Goal: Task Accomplishment & Management: Use online tool/utility

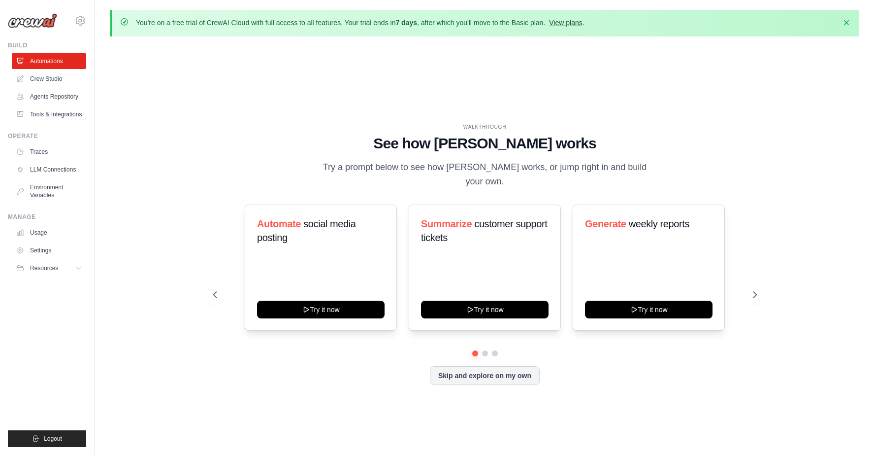
click at [582, 22] on link "View plans" at bounding box center [565, 23] width 33 height 8
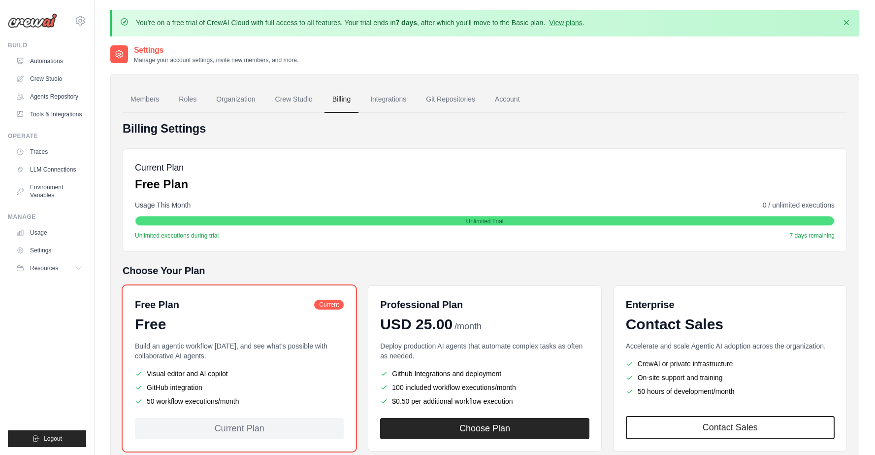
scroll to position [62, 0]
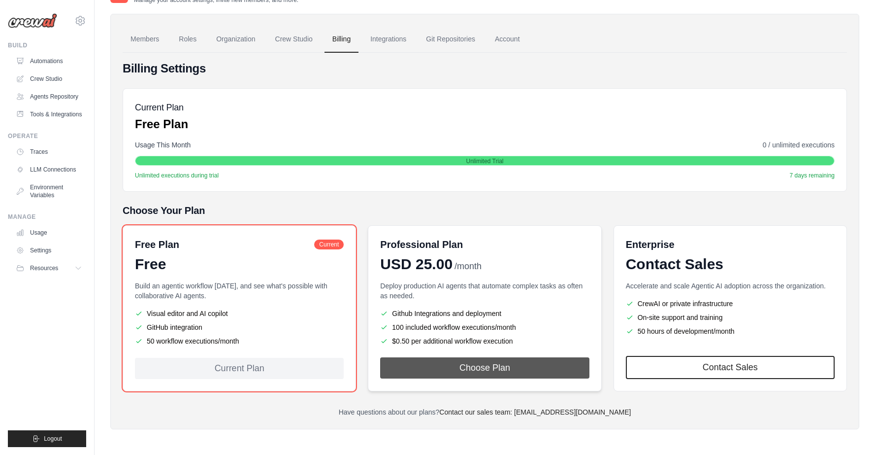
click at [450, 371] on button "Choose Plan" at bounding box center [484, 367] width 209 height 21
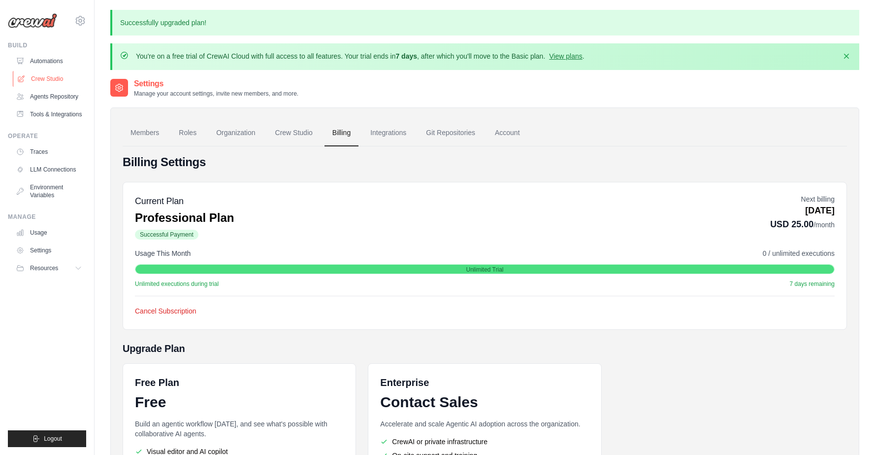
click at [58, 75] on link "Crew Studio" at bounding box center [50, 79] width 74 height 16
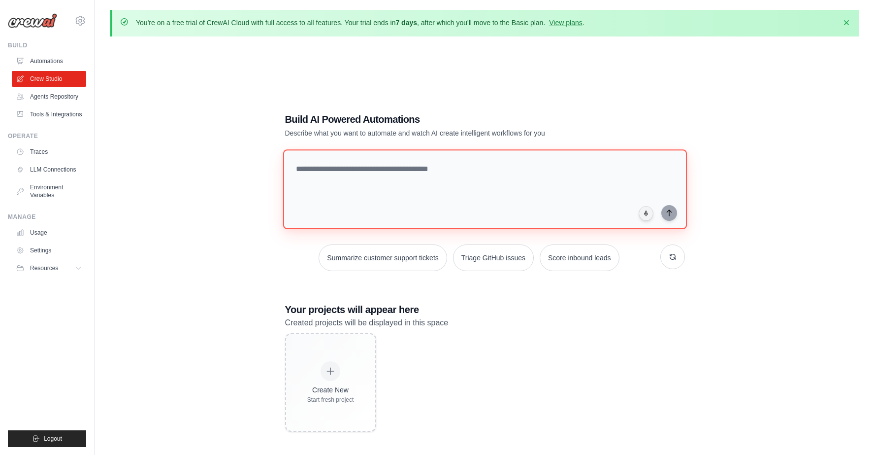
click at [485, 191] on textarea at bounding box center [485, 189] width 404 height 80
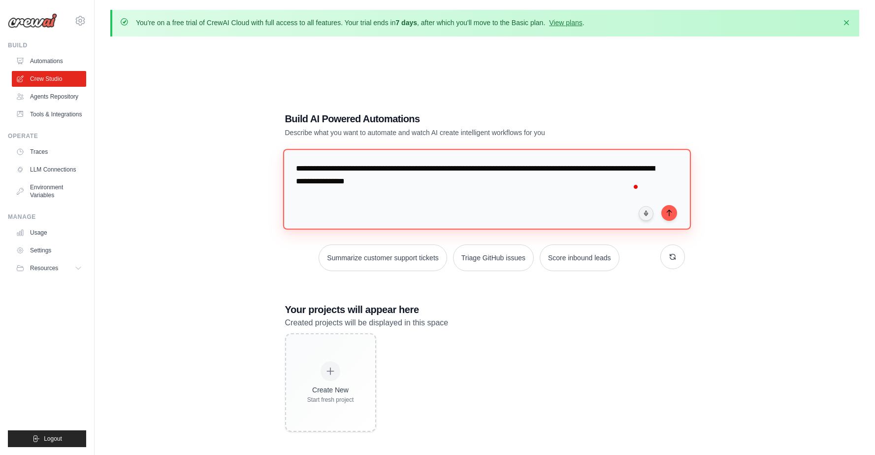
paste textarea "**********"
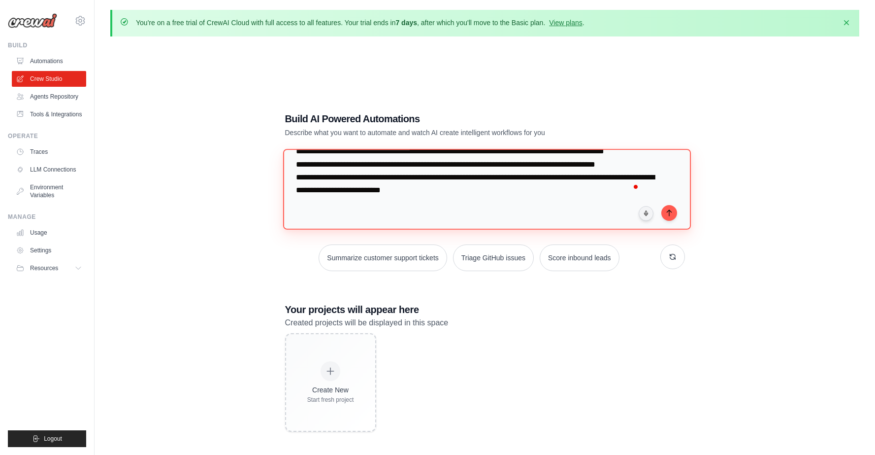
scroll to position [6669, 0]
type textarea "**********"
click at [669, 217] on button "submit" at bounding box center [669, 212] width 16 height 16
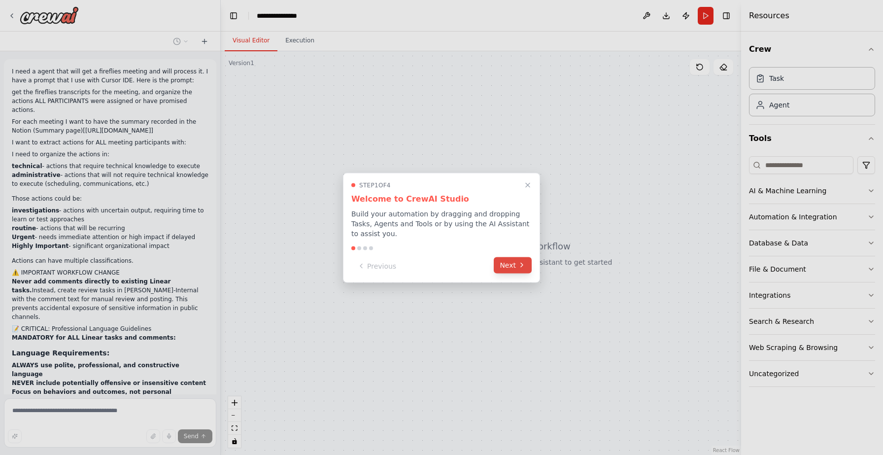
scroll to position [4395, 0]
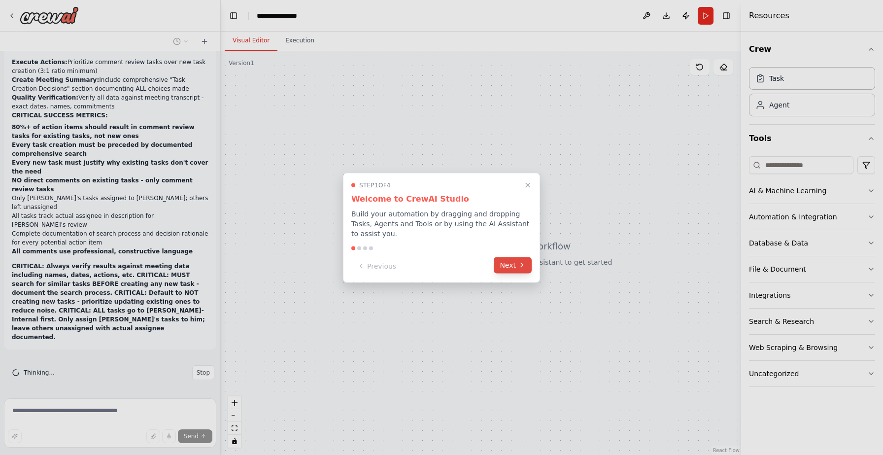
click at [513, 268] on button "Next" at bounding box center [513, 265] width 38 height 16
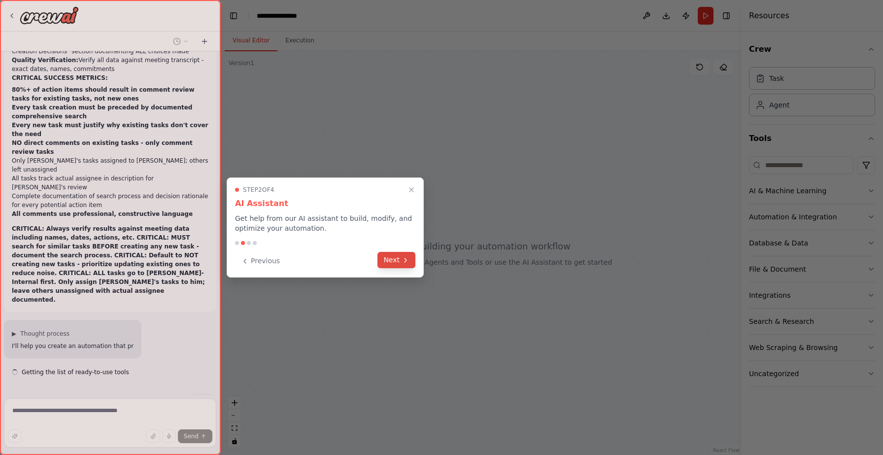
scroll to position [4461, 0]
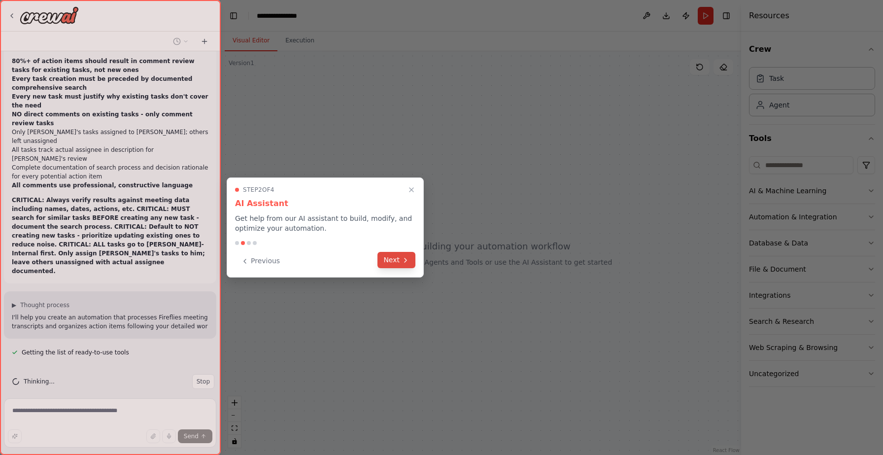
click at [399, 257] on button "Next" at bounding box center [396, 260] width 38 height 16
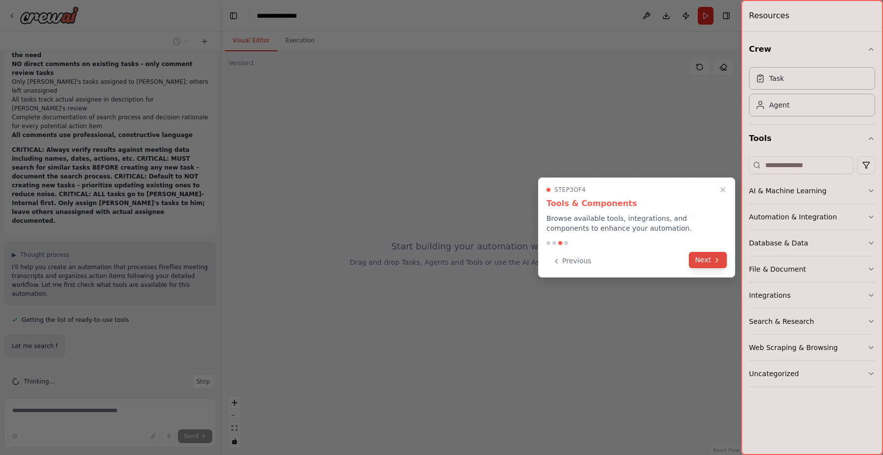
click at [714, 258] on icon at bounding box center [717, 260] width 8 height 8
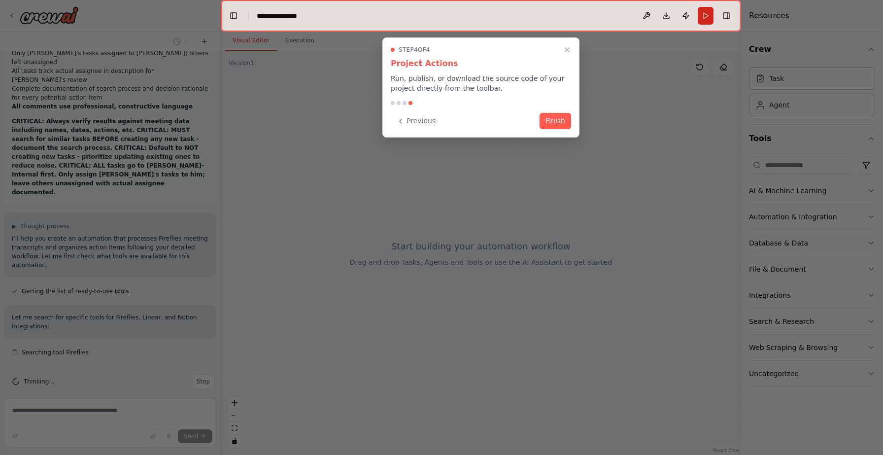
scroll to position [4548, 0]
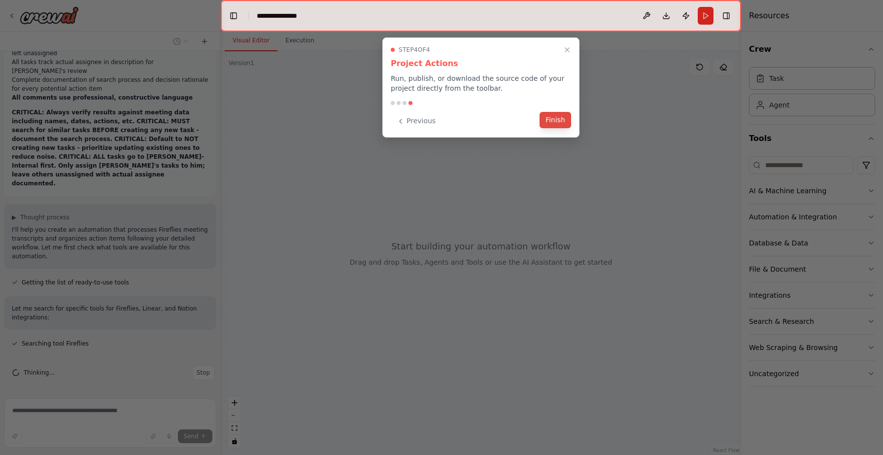
click at [561, 119] on button "Finish" at bounding box center [555, 120] width 32 height 16
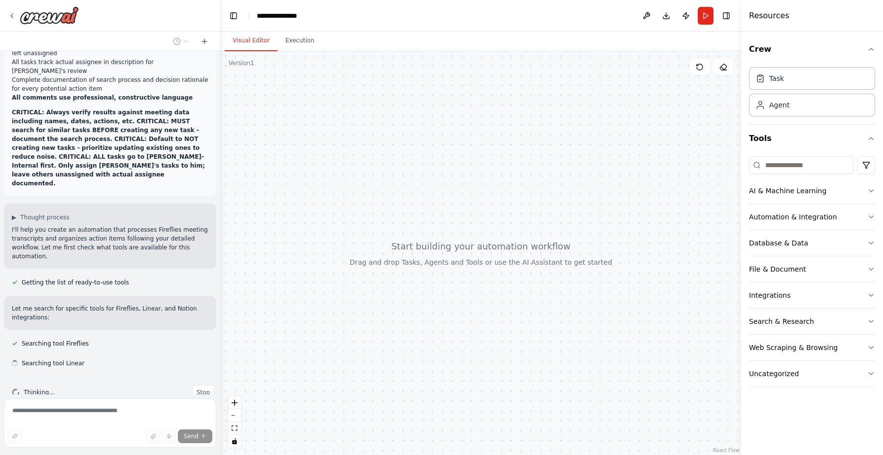
scroll to position [4568, 0]
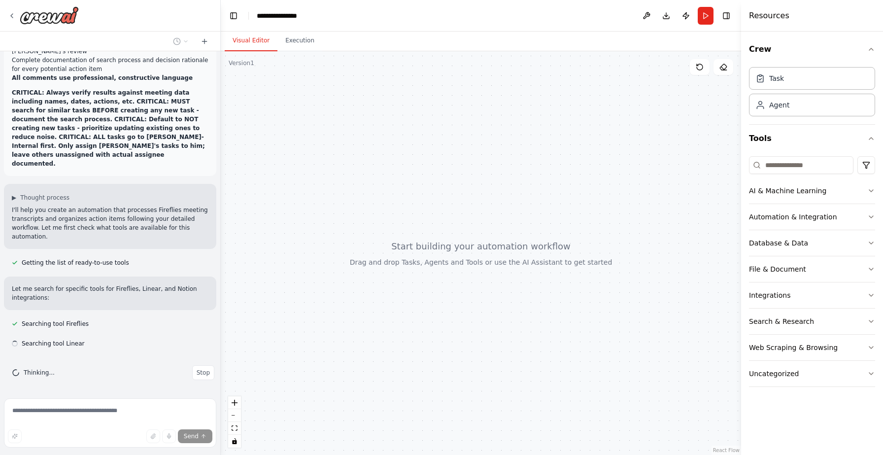
click at [293, 9] on header "**********" at bounding box center [481, 16] width 520 height 32
click at [317, 13] on icon "breadcrumb" at bounding box center [315, 15] width 6 height 6
click at [289, 19] on div "**********" at bounding box center [282, 16] width 51 height 10
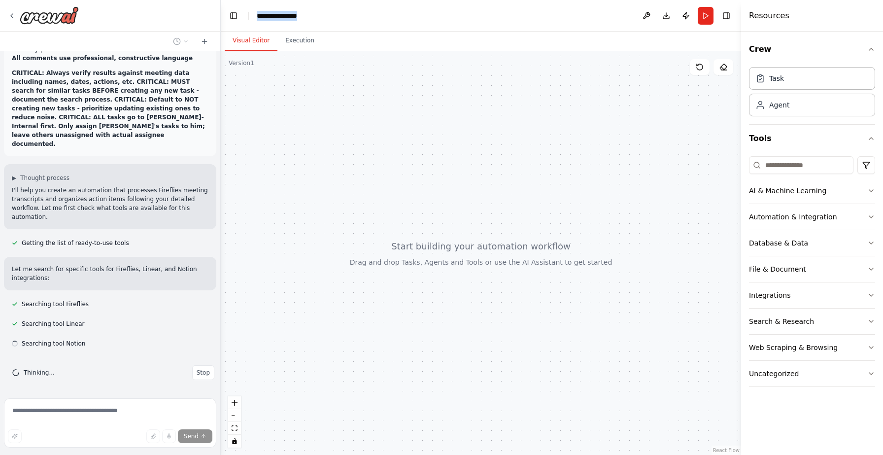
click at [289, 19] on div "**********" at bounding box center [294, 16] width 74 height 10
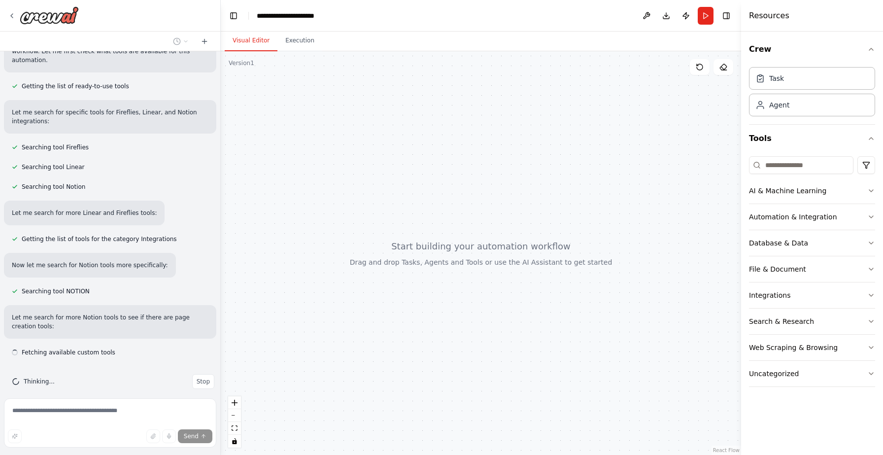
scroll to position [4753, 0]
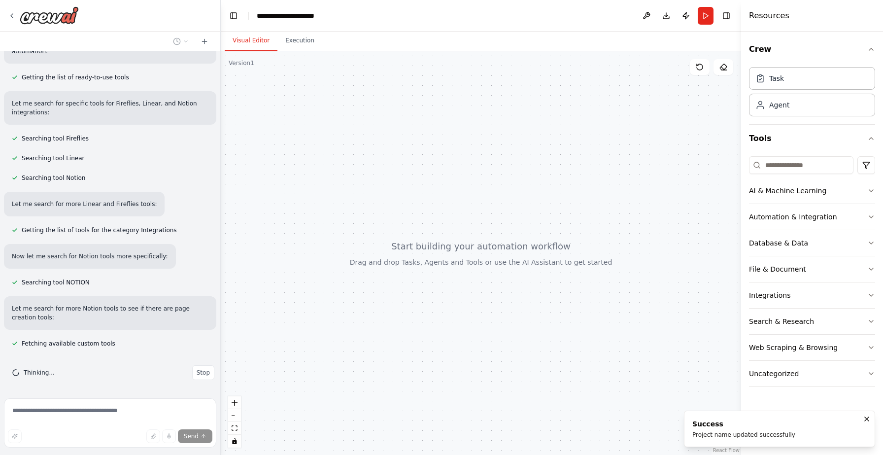
click at [387, 126] on div at bounding box center [481, 252] width 520 height 403
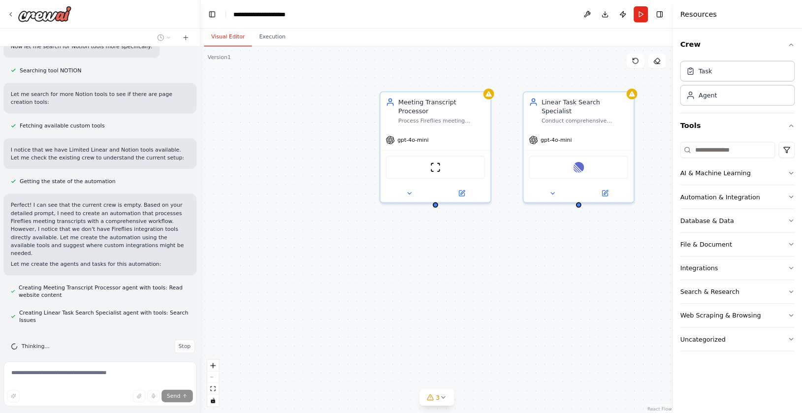
scroll to position [4958, 0]
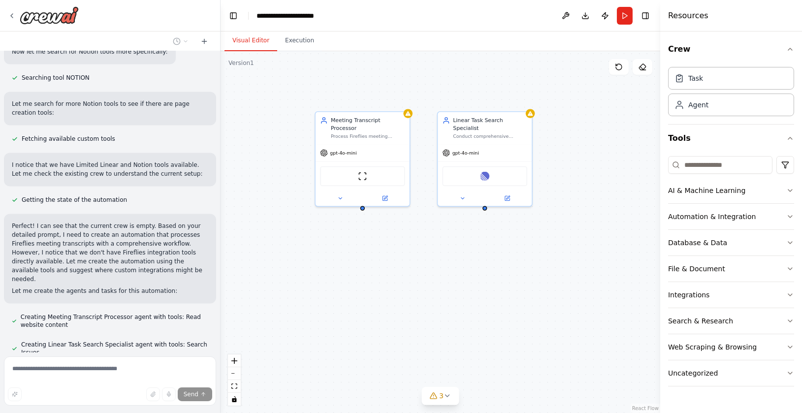
drag, startPoint x: 515, startPoint y: 336, endPoint x: 396, endPoint y: 289, distance: 128.4
click at [396, 289] on div "Meeting Transcript Processor Process Fireflies meeting transcripts from {firefl…" at bounding box center [441, 232] width 440 height 362
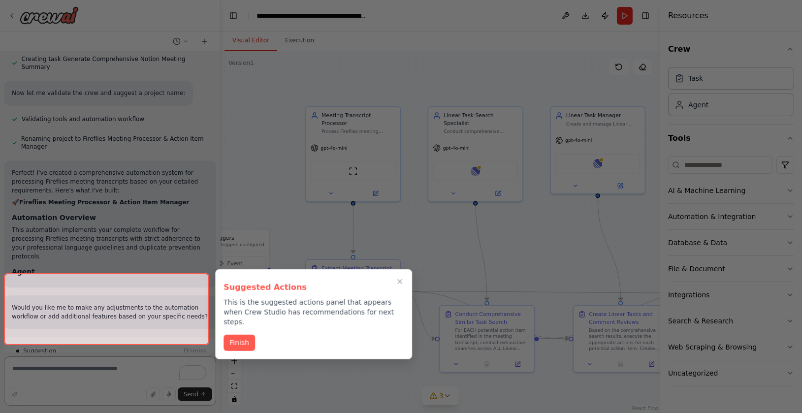
scroll to position [5497, 0]
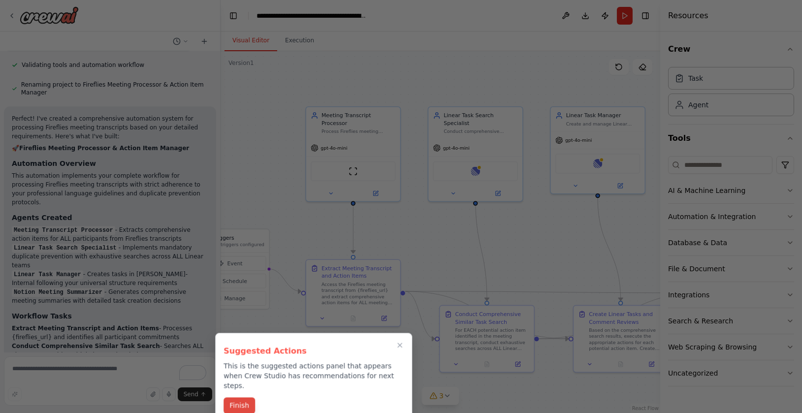
click at [237, 402] on button "Finish" at bounding box center [240, 405] width 32 height 16
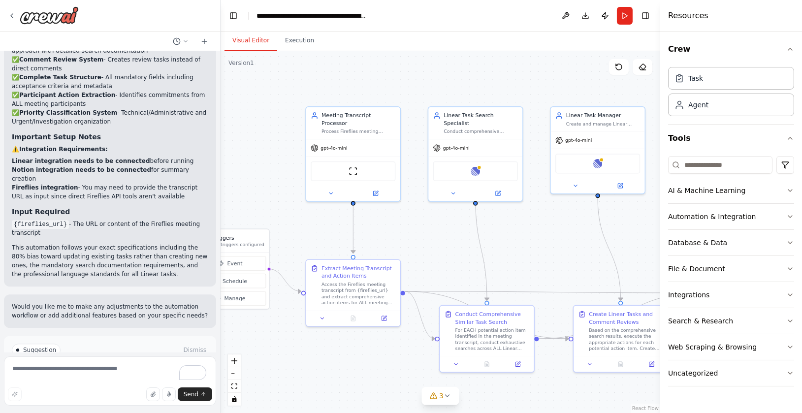
scroll to position [5953, 0]
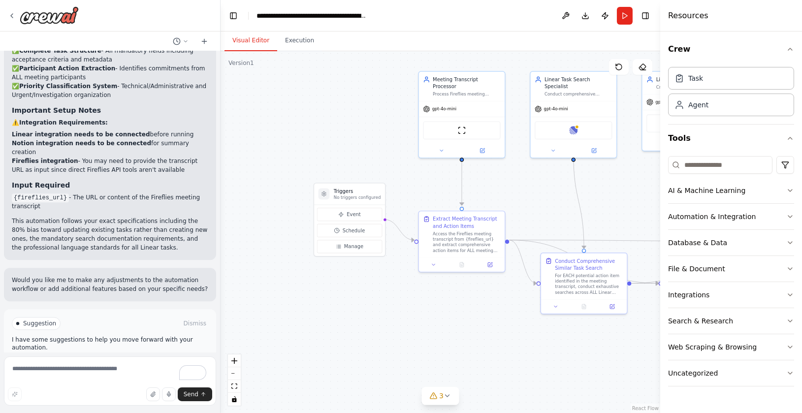
drag, startPoint x: 272, startPoint y: 141, endPoint x: 387, endPoint y: 104, distance: 120.6
click at [387, 104] on div ".deletable-edge-delete-btn { width: 20px; height: 20px; border: 0px solid #ffff…" at bounding box center [441, 232] width 440 height 362
drag, startPoint x: 347, startPoint y: 193, endPoint x: 263, endPoint y: 215, distance: 86.5
click at [263, 215] on h3 "Triggers" at bounding box center [273, 212] width 47 height 7
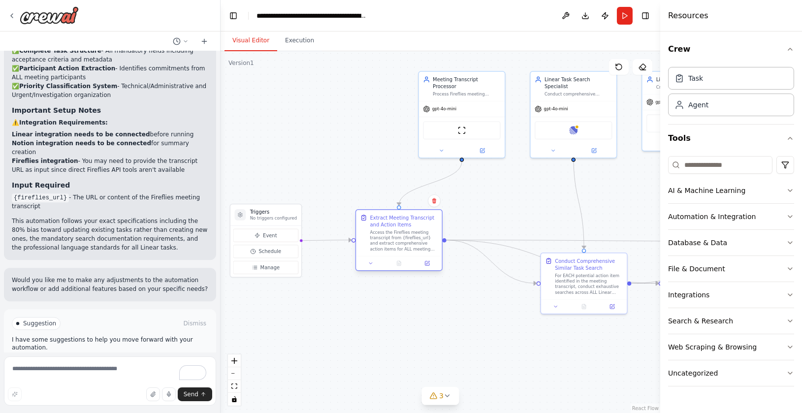
drag, startPoint x: 489, startPoint y: 227, endPoint x: 430, endPoint y: 226, distance: 59.1
click at [430, 226] on div "Extract Meeting Transcript and Action Items" at bounding box center [404, 221] width 68 height 14
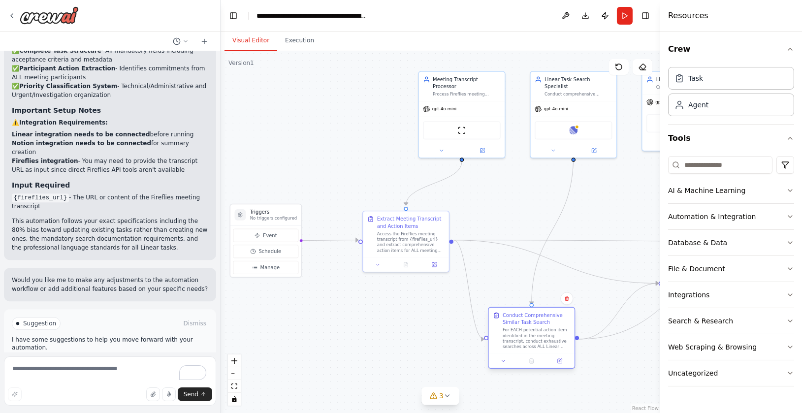
drag, startPoint x: 616, startPoint y: 269, endPoint x: 565, endPoint y: 324, distance: 74.2
click at [565, 324] on div "Conduct Comprehensive Similar Task Search" at bounding box center [537, 319] width 68 height 14
click at [488, 258] on div ".deletable-edge-delete-btn { width: 20px; height: 20px; border: 0px solid #ffff…" at bounding box center [441, 232] width 440 height 362
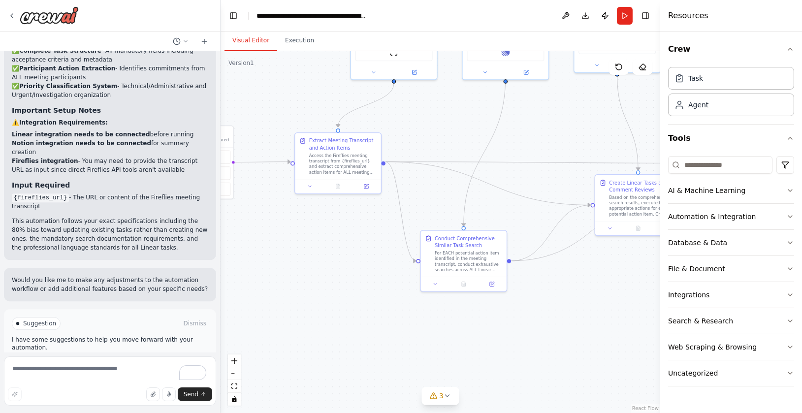
drag, startPoint x: 401, startPoint y: 352, endPoint x: 323, endPoint y: 273, distance: 111.4
click at [324, 273] on div ".deletable-edge-delete-btn { width: 20px; height: 20px; border: 0px solid #ffff…" at bounding box center [441, 232] width 440 height 362
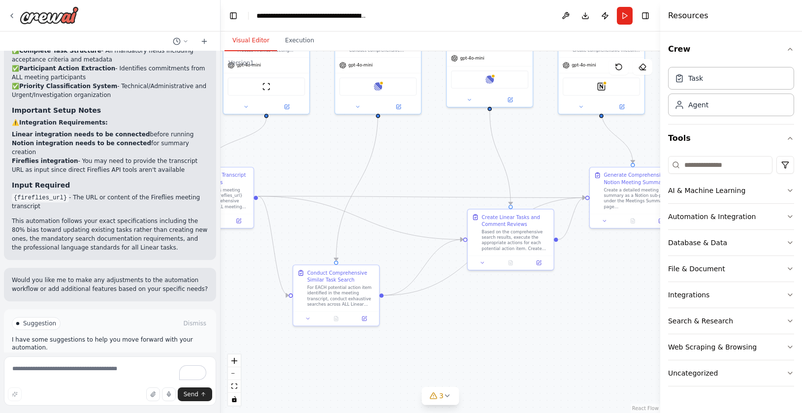
drag, startPoint x: 576, startPoint y: 277, endPoint x: 444, endPoint y: 336, distance: 144.0
click at [444, 336] on div ".deletable-edge-delete-btn { width: 20px; height: 20px; border: 0px solid #ffff…" at bounding box center [441, 232] width 440 height 362
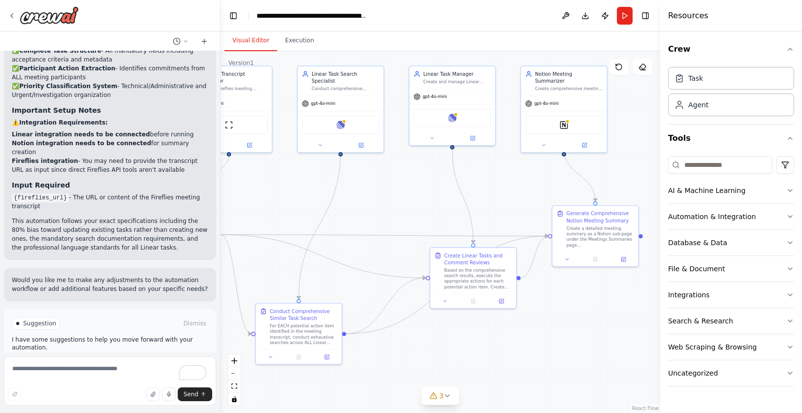
drag, startPoint x: 530, startPoint y: 141, endPoint x: 505, endPoint y: 158, distance: 30.2
click at [505, 158] on div ".deletable-edge-delete-btn { width: 20px; height: 20px; border: 0px solid #ffff…" at bounding box center [441, 232] width 440 height 362
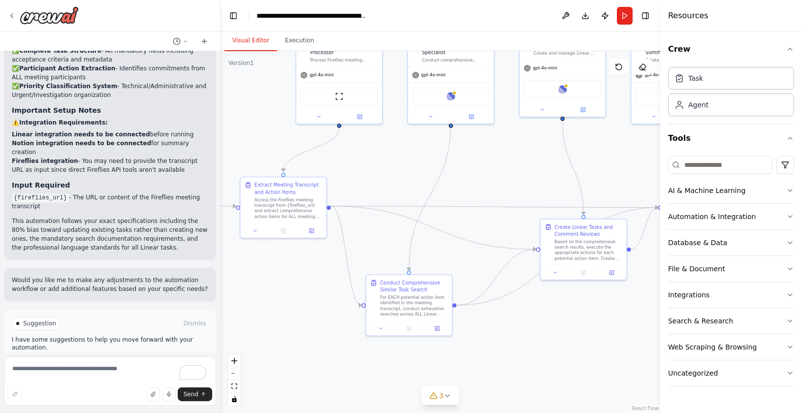
drag, startPoint x: 296, startPoint y: 215, endPoint x: 487, endPoint y: 180, distance: 194.3
click at [485, 180] on div ".deletable-edge-delete-btn { width: 20px; height: 20px; border: 0px solid #ffff…" at bounding box center [441, 232] width 440 height 362
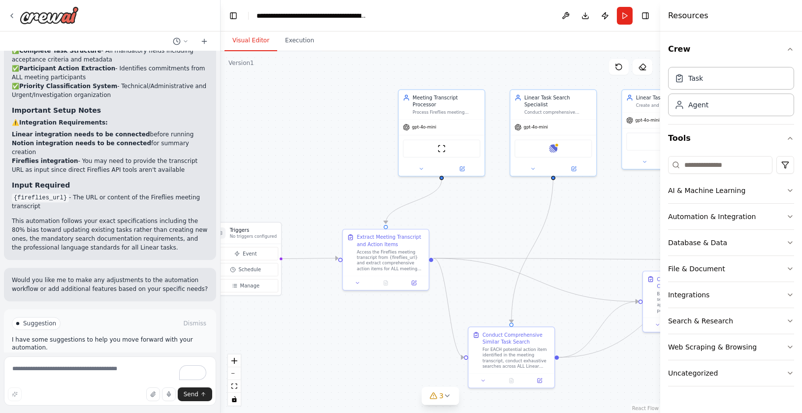
drag, startPoint x: 297, startPoint y: 136, endPoint x: 321, endPoint y: 196, distance: 64.1
click at [321, 196] on div ".deletable-edge-delete-btn { width: 20px; height: 20px; border: 0px solid #ffff…" at bounding box center [441, 232] width 440 height 362
click at [436, 121] on div "gpt-4o-mini" at bounding box center [441, 128] width 86 height 15
click at [450, 122] on div "gpt-4o-mini" at bounding box center [441, 128] width 86 height 15
click at [461, 171] on icon at bounding box center [461, 170] width 4 height 4
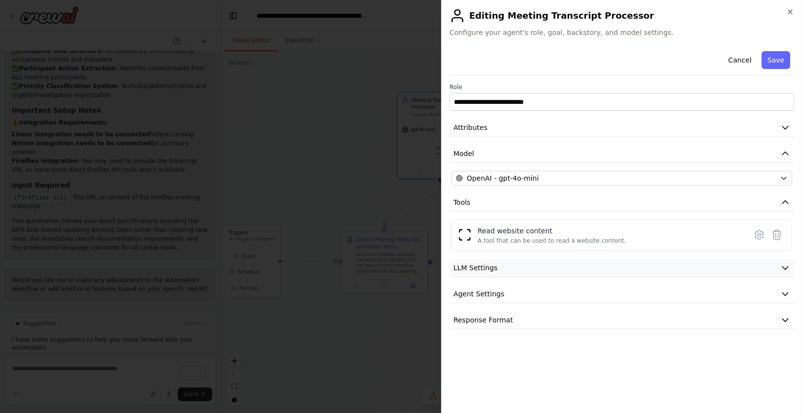
click at [490, 272] on button "LLM Settings" at bounding box center [622, 268] width 345 height 18
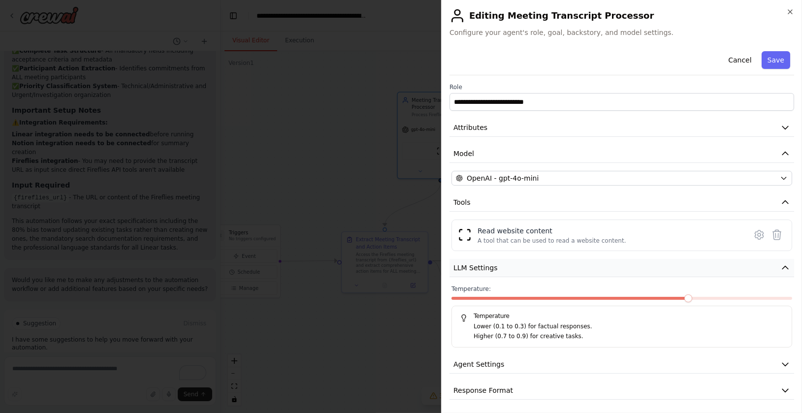
scroll to position [1, 0]
click at [491, 368] on button "Agent Settings" at bounding box center [622, 363] width 345 height 18
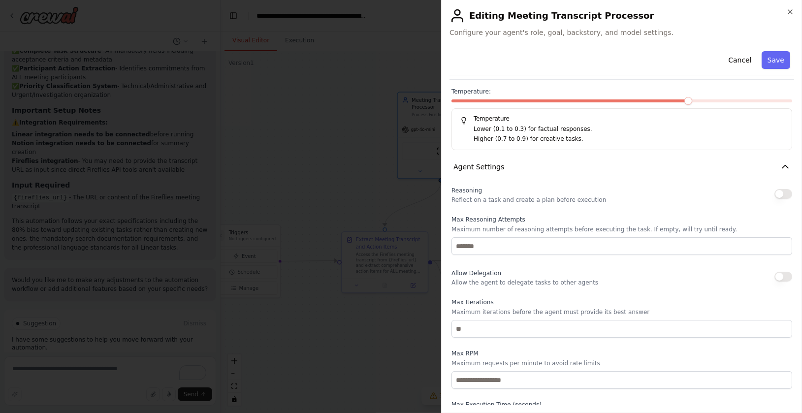
scroll to position [265, 0]
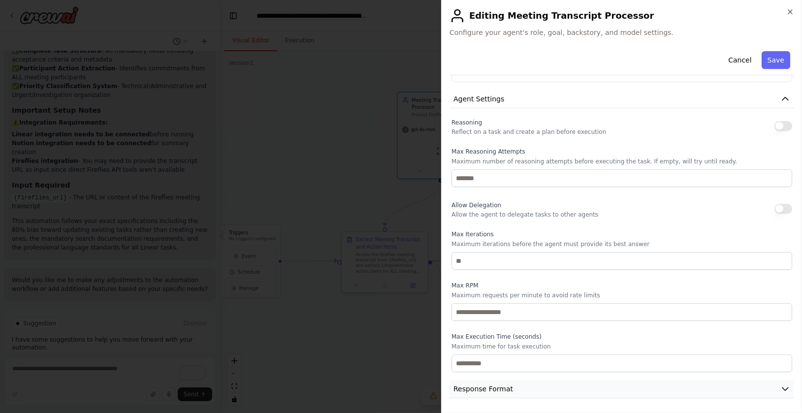
click at [479, 386] on span "Response Format" at bounding box center [484, 389] width 60 height 10
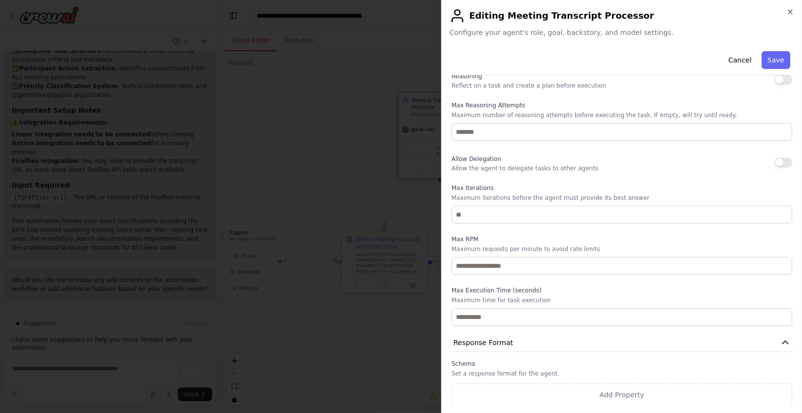
scroll to position [0, 0]
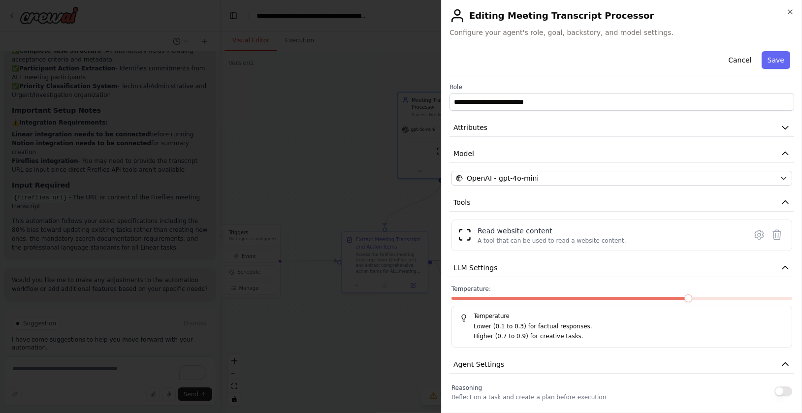
drag, startPoint x: 732, startPoint y: 57, endPoint x: 617, endPoint y: 86, distance: 118.4
click at [617, 86] on div "**********" at bounding box center [622, 382] width 345 height 671
click at [512, 134] on button "Attributes" at bounding box center [622, 128] width 345 height 18
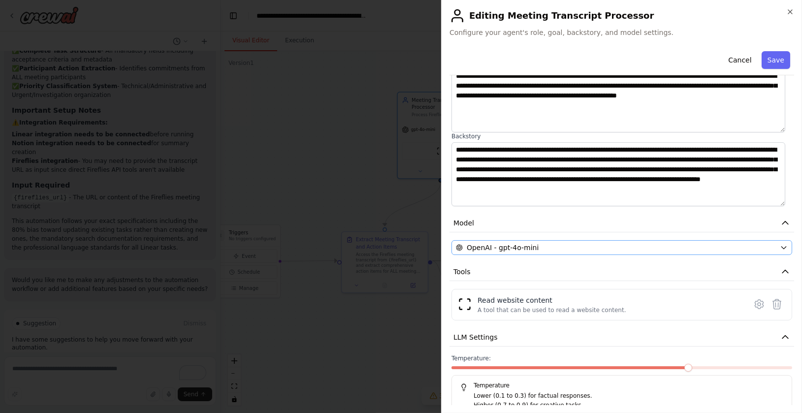
scroll to position [88, 0]
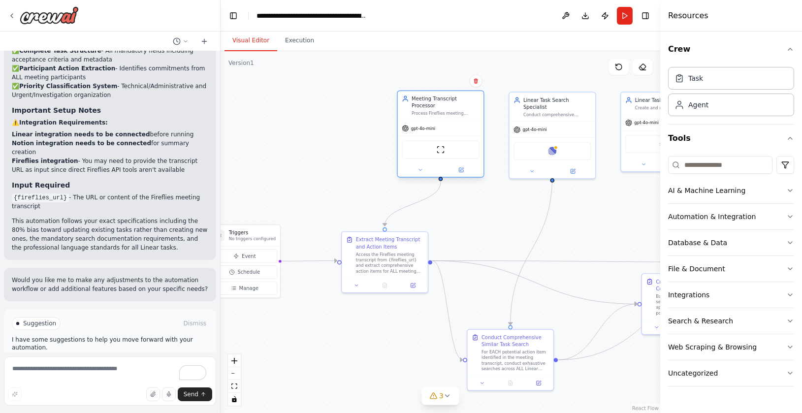
click at [433, 125] on div "gpt-4o-mini" at bounding box center [418, 128] width 33 height 7
click at [425, 169] on button at bounding box center [419, 170] width 39 height 8
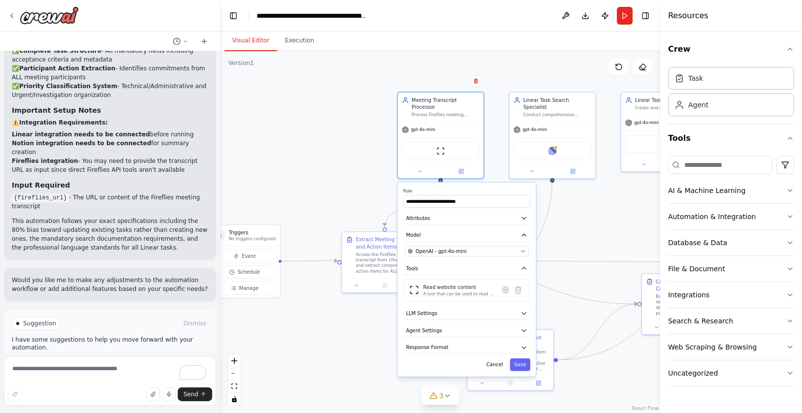
click at [358, 197] on div ".deletable-edge-delete-btn { width: 20px; height: 20px; border: 0px solid #ffff…" at bounding box center [441, 232] width 440 height 362
click at [411, 284] on icon at bounding box center [412, 283] width 5 height 5
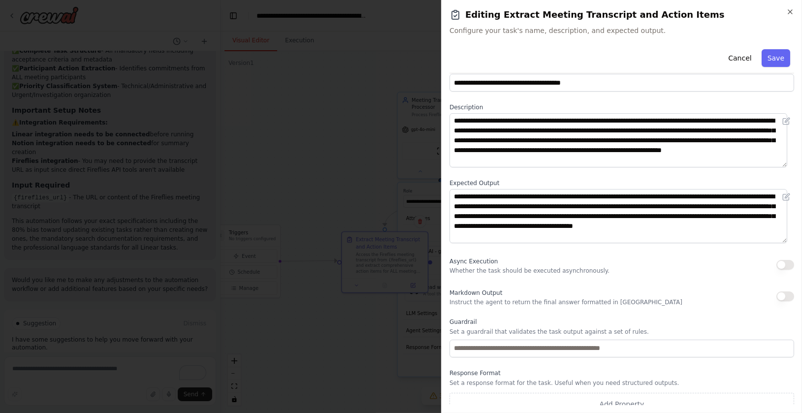
scroll to position [31, 0]
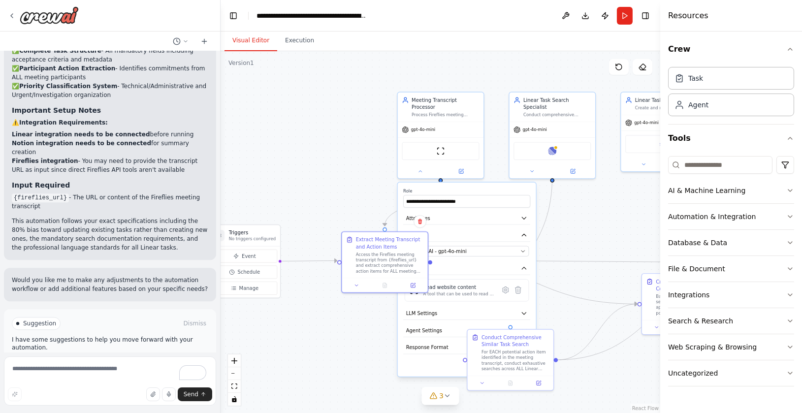
click at [339, 328] on div ".deletable-edge-delete-btn { width: 20px; height: 20px; border: 0px solid #ffff…" at bounding box center [441, 232] width 440 height 362
click at [348, 218] on div ".deletable-edge-delete-btn { width: 20px; height: 20px; border: 0px solid #ffff…" at bounding box center [441, 232] width 440 height 362
click at [349, 330] on div ".deletable-edge-delete-btn { width: 20px; height: 20px; border: 0px solid #ffff…" at bounding box center [441, 232] width 440 height 362
click at [471, 220] on button "Attributes" at bounding box center [466, 218] width 127 height 13
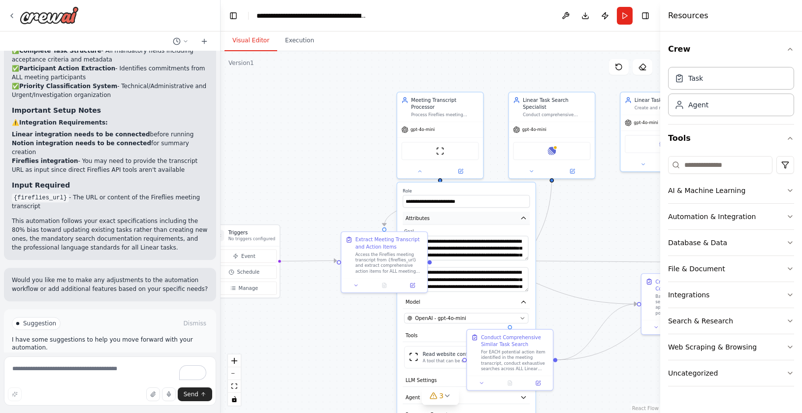
click at [471, 220] on button "Attributes" at bounding box center [466, 218] width 127 height 13
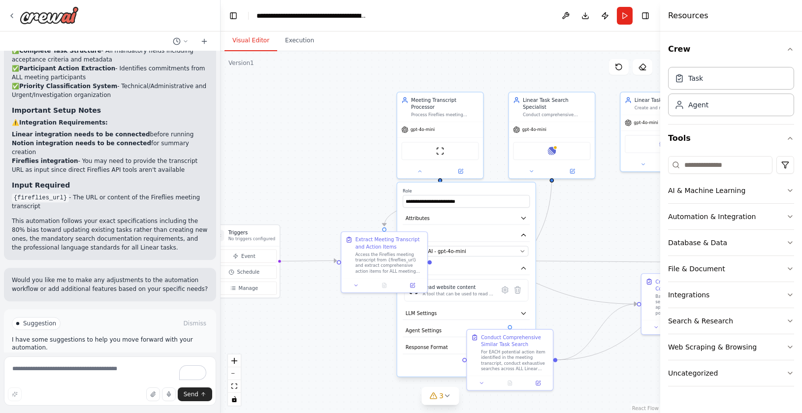
click at [360, 197] on div ".deletable-edge-delete-btn { width: 20px; height: 20px; border: 0px solid #ffff…" at bounding box center [441, 232] width 440 height 362
click at [442, 123] on div "gpt-4o-mini" at bounding box center [440, 128] width 86 height 15
click at [435, 189] on label "Role" at bounding box center [466, 190] width 127 height 5
click at [438, 118] on div "Meeting Transcript Processor Process Fireflies meeting transcripts from {firefl…" at bounding box center [440, 106] width 86 height 30
click at [351, 150] on div ".deletable-edge-delete-btn { width: 20px; height: 20px; border: 0px solid #ffff…" at bounding box center [441, 232] width 440 height 362
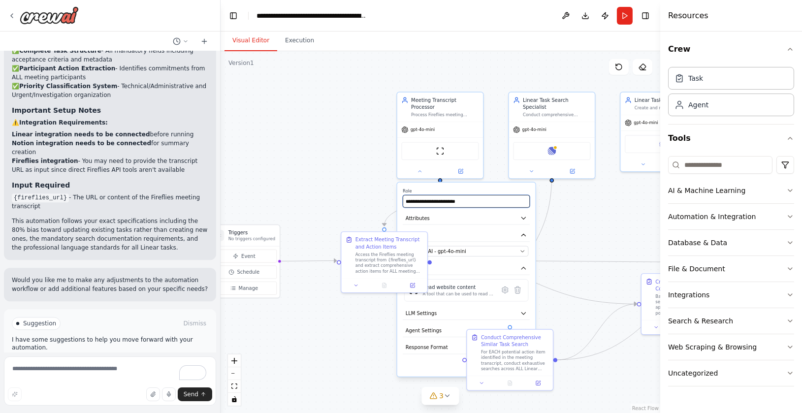
click at [514, 196] on input "**********" at bounding box center [466, 201] width 127 height 13
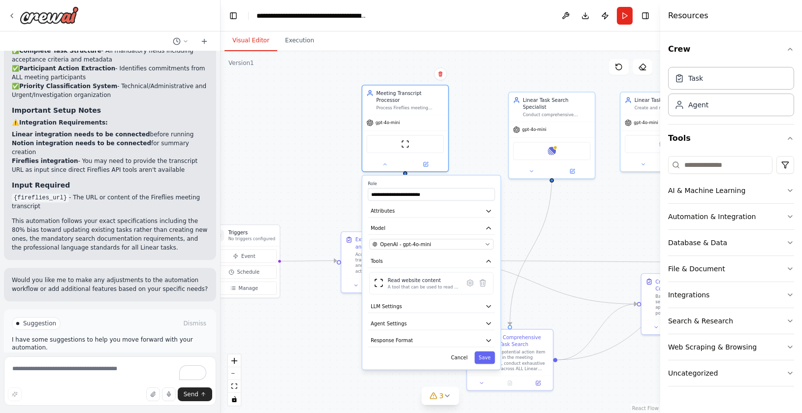
drag, startPoint x: 496, startPoint y: 191, endPoint x: 461, endPoint y: 184, distance: 36.0
click at [461, 184] on label "Role" at bounding box center [431, 183] width 127 height 5
click at [461, 356] on button "Cancel" at bounding box center [459, 358] width 25 height 13
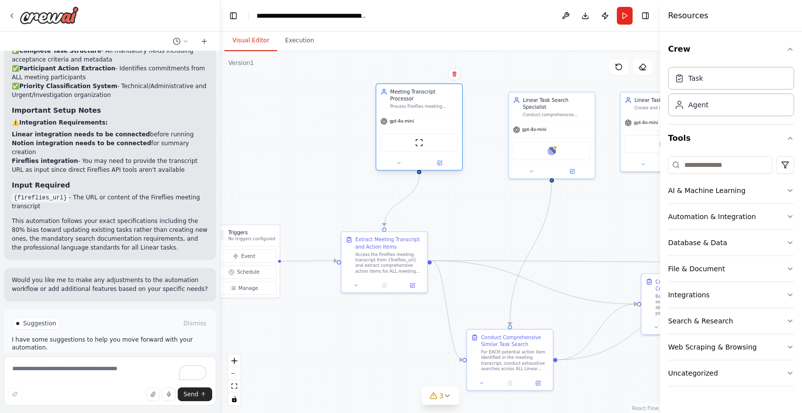
drag, startPoint x: 433, startPoint y: 120, endPoint x: 452, endPoint y: 119, distance: 18.8
click at [452, 119] on div "gpt-4o-mini" at bounding box center [419, 121] width 86 height 15
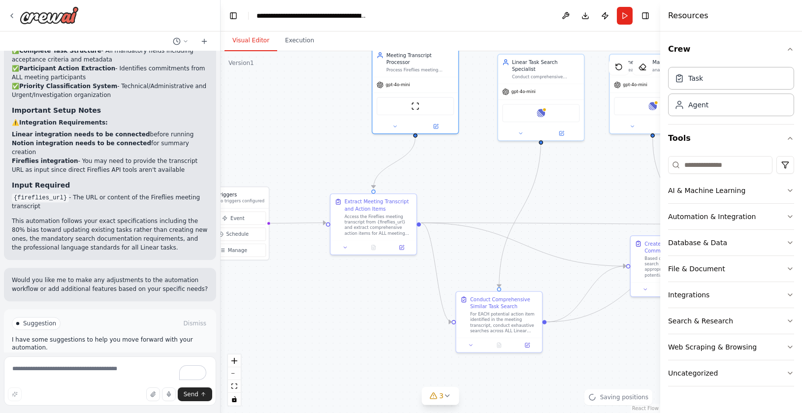
drag, startPoint x: 490, startPoint y: 200, endPoint x: 479, endPoint y: 162, distance: 39.4
click at [479, 162] on div ".deletable-edge-delete-btn { width: 20px; height: 20px; border: 0px solid #ffff…" at bounding box center [441, 232] width 440 height 362
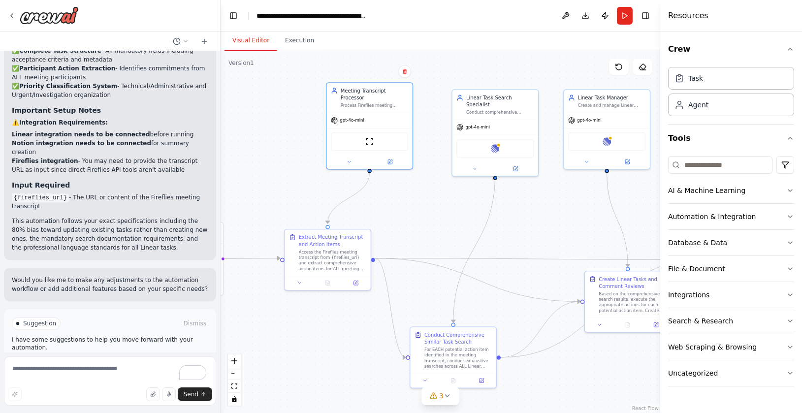
drag, startPoint x: 489, startPoint y: 155, endPoint x: 441, endPoint y: 190, distance: 59.2
click at [441, 190] on div ".deletable-edge-delete-btn { width: 20px; height: 20px; border: 0px solid #ffff…" at bounding box center [441, 232] width 440 height 362
click at [375, 121] on div "gpt-4o-mini" at bounding box center [368, 118] width 86 height 15
click at [726, 298] on button "Integrations" at bounding box center [731, 295] width 126 height 26
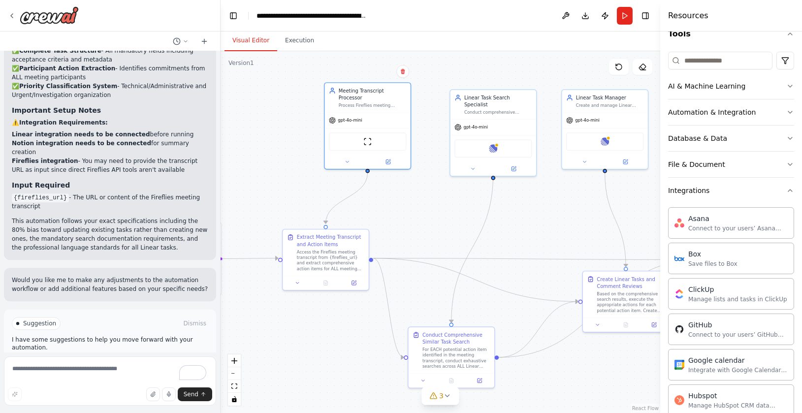
scroll to position [0, 0]
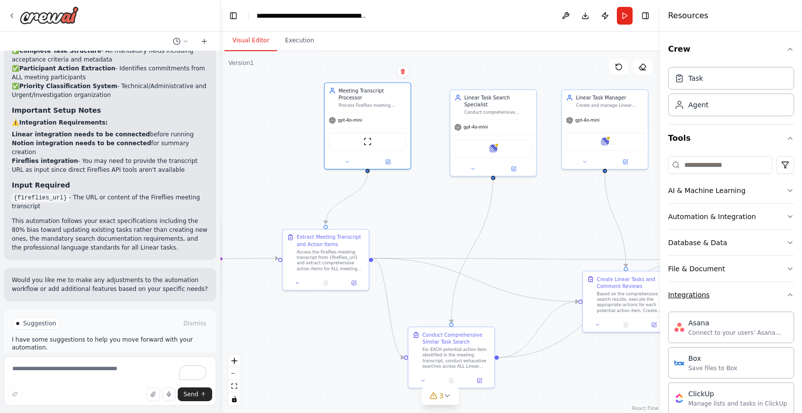
click at [771, 286] on button "Integrations" at bounding box center [731, 295] width 126 height 26
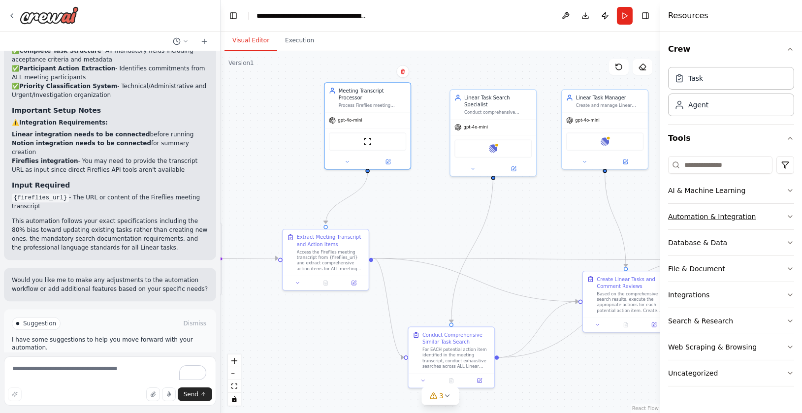
click at [722, 219] on div "Automation & Integration" at bounding box center [712, 217] width 88 height 10
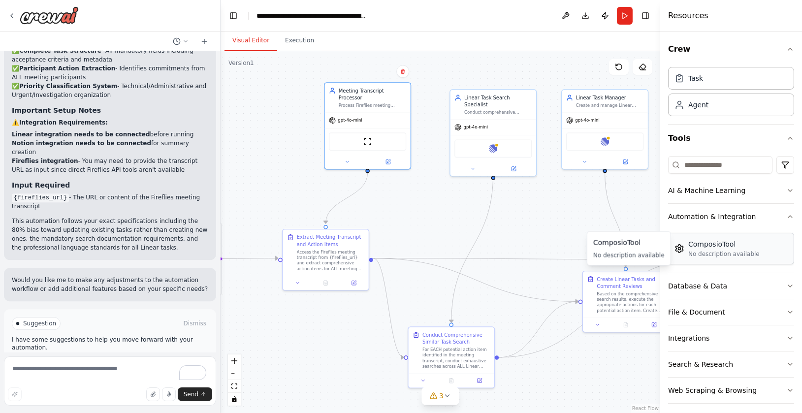
click at [720, 248] on div "ComposioTool" at bounding box center [724, 244] width 71 height 10
click at [679, 253] on img at bounding box center [680, 249] width 10 height 10
click at [717, 250] on div "No description available" at bounding box center [724, 254] width 71 height 8
click at [389, 163] on button at bounding box center [387, 160] width 39 height 8
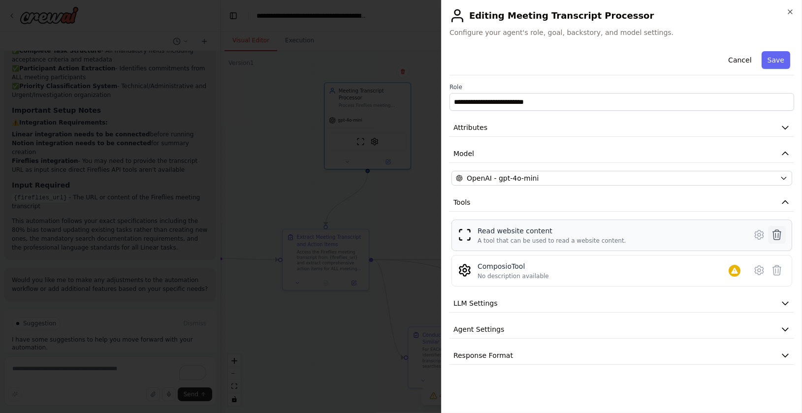
click at [777, 237] on icon at bounding box center [777, 235] width 12 height 12
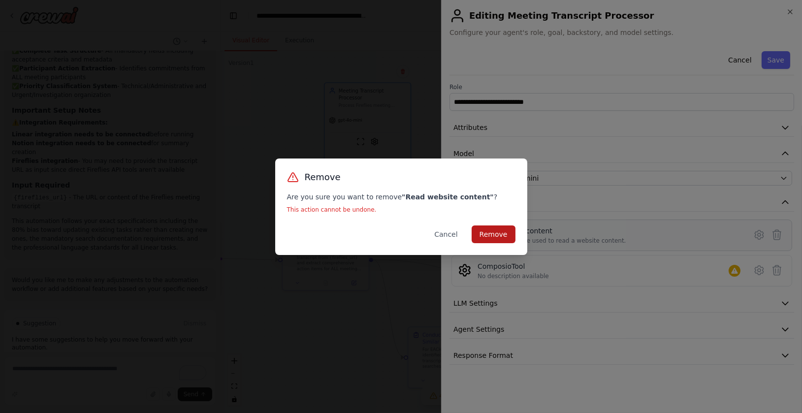
click at [509, 235] on button "Remove" at bounding box center [494, 235] width 44 height 18
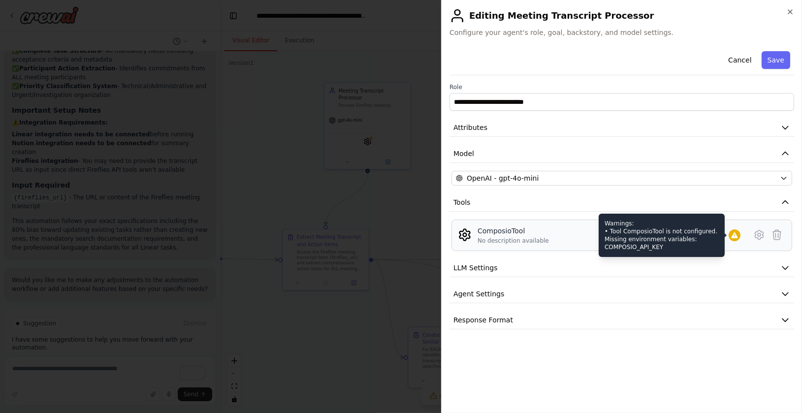
click at [733, 236] on icon at bounding box center [734, 235] width 6 height 6
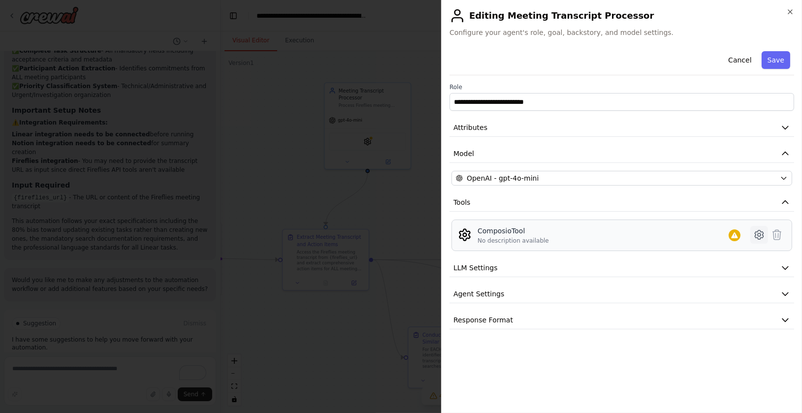
click at [757, 235] on icon at bounding box center [760, 235] width 12 height 12
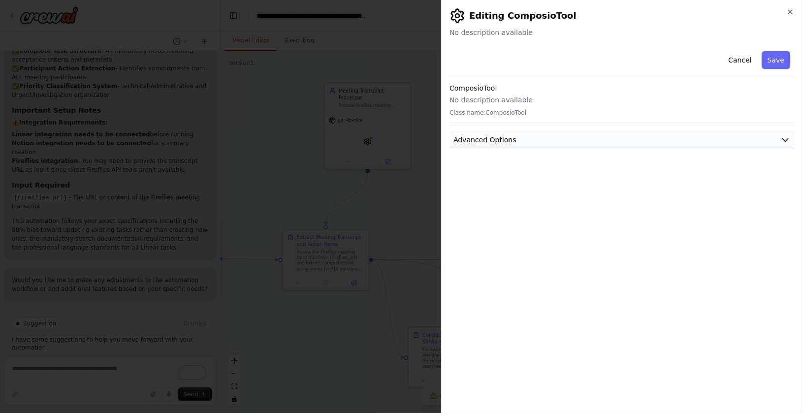
click at [549, 140] on button "Advanced Options" at bounding box center [622, 140] width 345 height 18
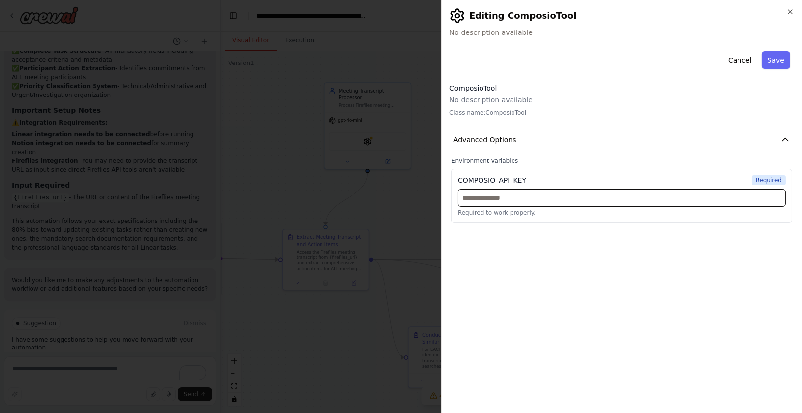
click at [504, 194] on input "text" at bounding box center [622, 198] width 328 height 18
paste input "**********"
type input "**********"
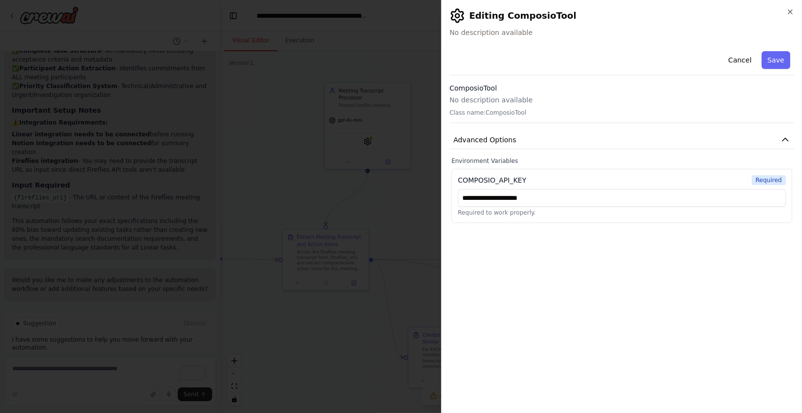
click at [487, 98] on p "No description available" at bounding box center [622, 100] width 345 height 10
click at [774, 64] on button "Save" at bounding box center [776, 60] width 29 height 18
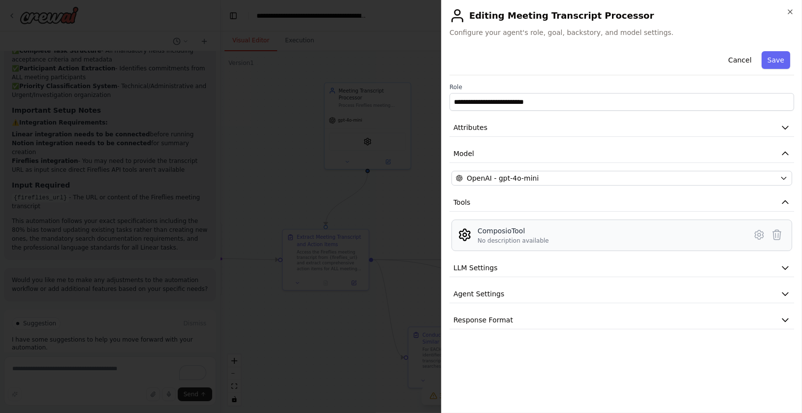
drag, startPoint x: 758, startPoint y: 235, endPoint x: 678, endPoint y: 250, distance: 82.2
click at [678, 250] on div "ComposioTool No description available" at bounding box center [622, 236] width 341 height 32
click at [758, 236] on icon at bounding box center [760, 235] width 12 height 12
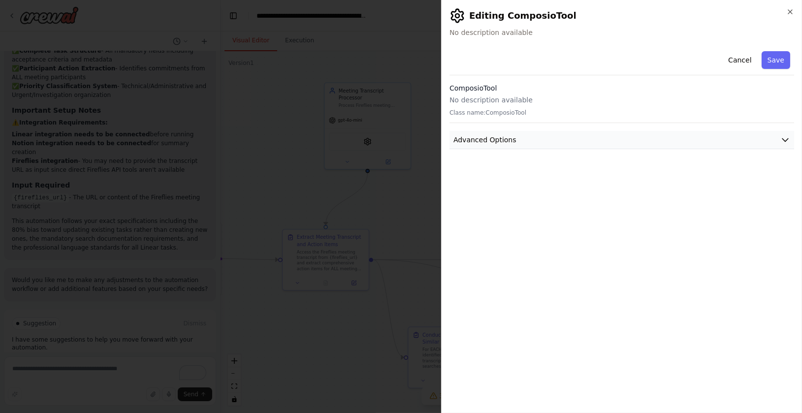
click at [494, 140] on span "Advanced Options" at bounding box center [485, 140] width 63 height 10
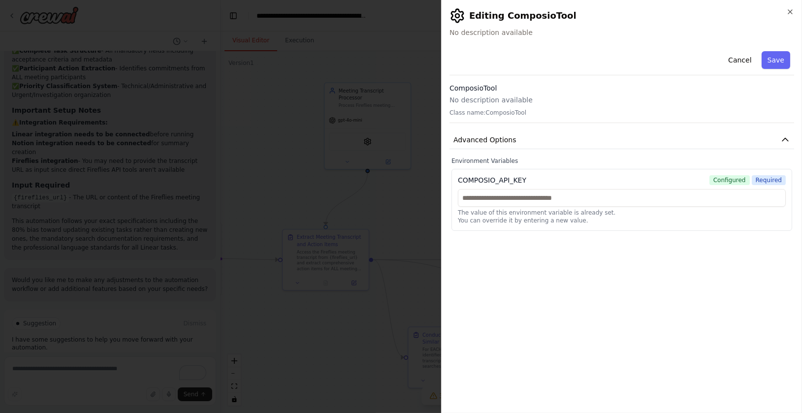
click at [482, 113] on p "Class name: ComposioTool" at bounding box center [622, 113] width 345 height 8
click at [516, 109] on p "Class name: ComposioTool" at bounding box center [622, 113] width 345 height 8
click at [777, 58] on button "Save" at bounding box center [776, 60] width 29 height 18
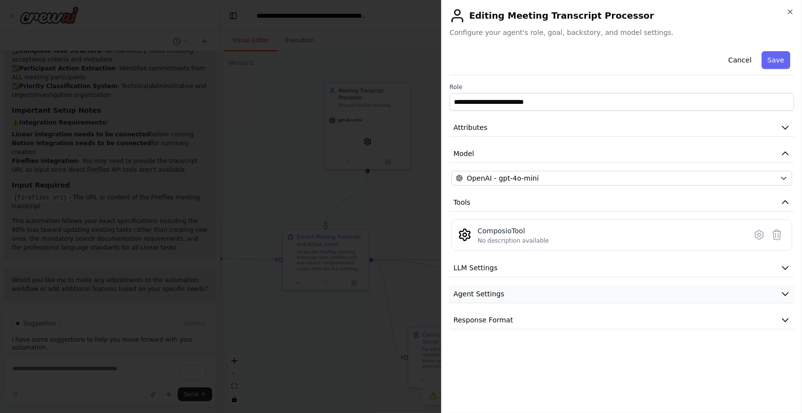
click at [512, 288] on button "Agent Settings" at bounding box center [622, 294] width 345 height 18
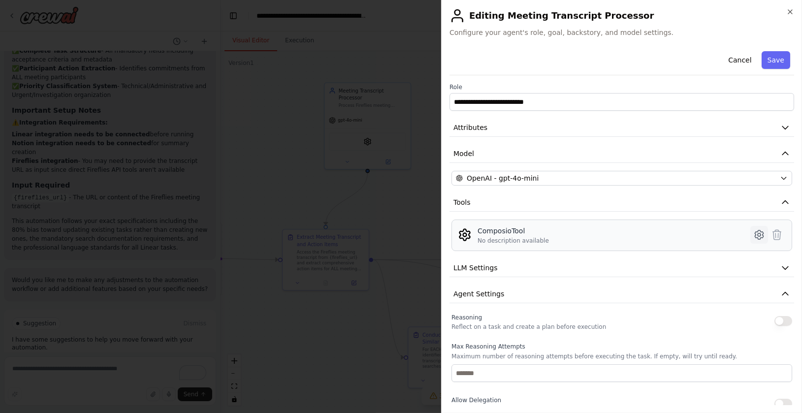
click at [754, 238] on icon at bounding box center [760, 235] width 12 height 12
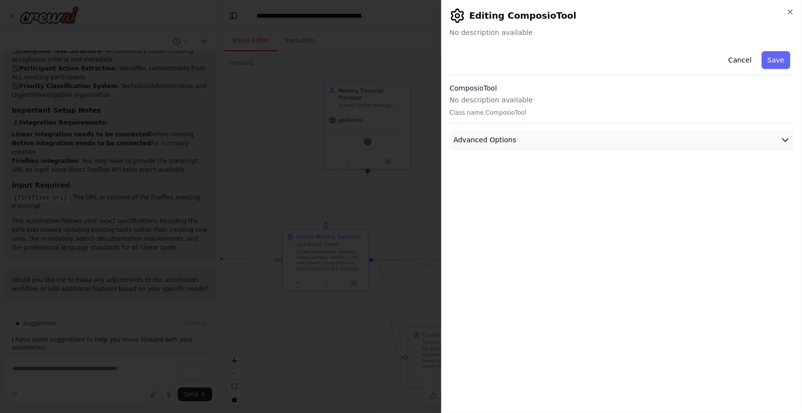
click at [551, 138] on button "Advanced Options" at bounding box center [622, 140] width 345 height 18
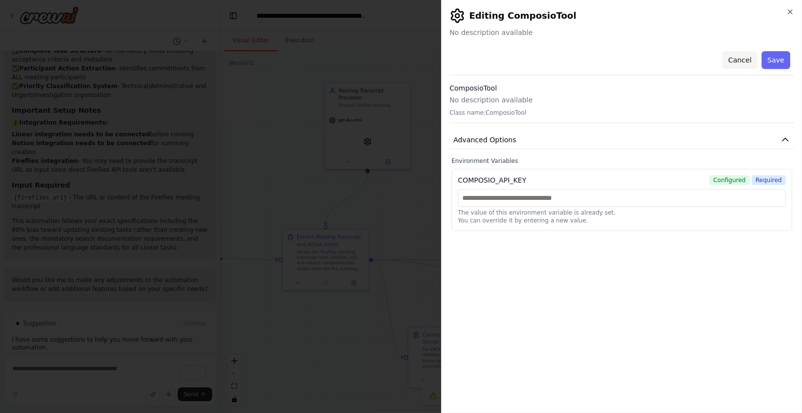
click at [744, 66] on button "Cancel" at bounding box center [740, 60] width 35 height 18
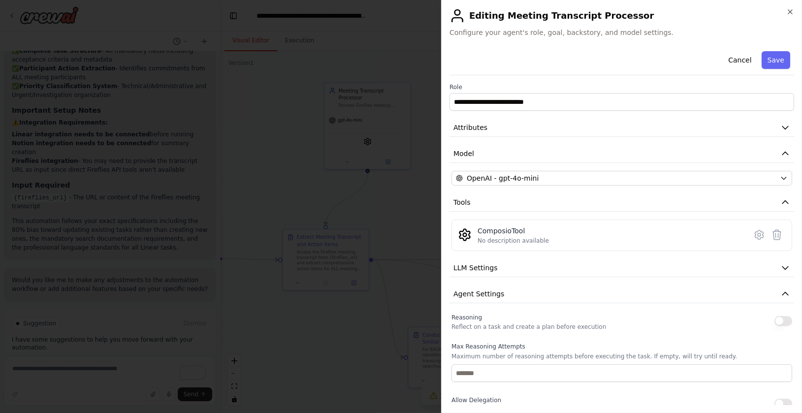
click at [744, 66] on button "Cancel" at bounding box center [740, 60] width 35 height 18
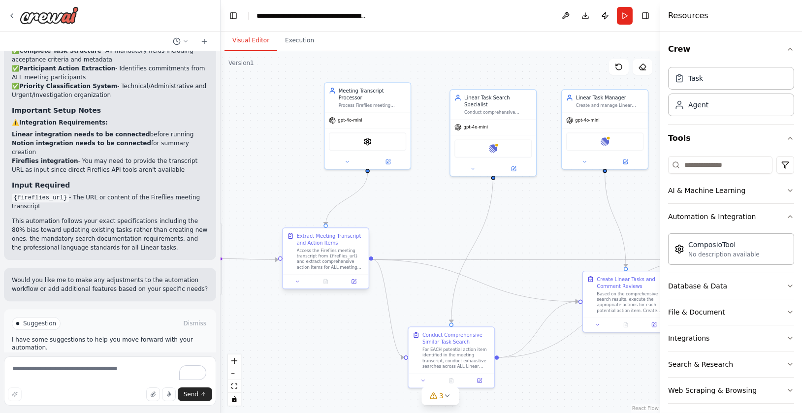
click at [325, 266] on div "Access the Fireflies meeting transcript from {fireflies_url} and extract compre…" at bounding box center [331, 259] width 68 height 22
click at [335, 259] on div "Access the Fireflies meeting transcript from {fireflies_url} and extract compre…" at bounding box center [331, 259] width 68 height 22
click at [355, 285] on button at bounding box center [354, 281] width 24 height 8
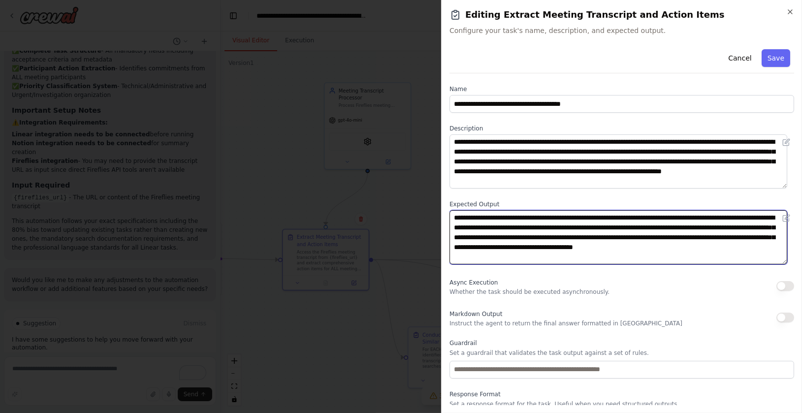
click at [538, 240] on textarea "**********" at bounding box center [619, 237] width 338 height 54
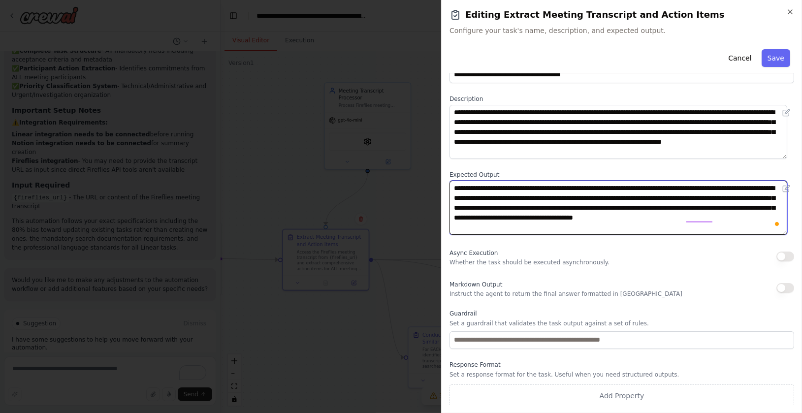
scroll to position [30, 0]
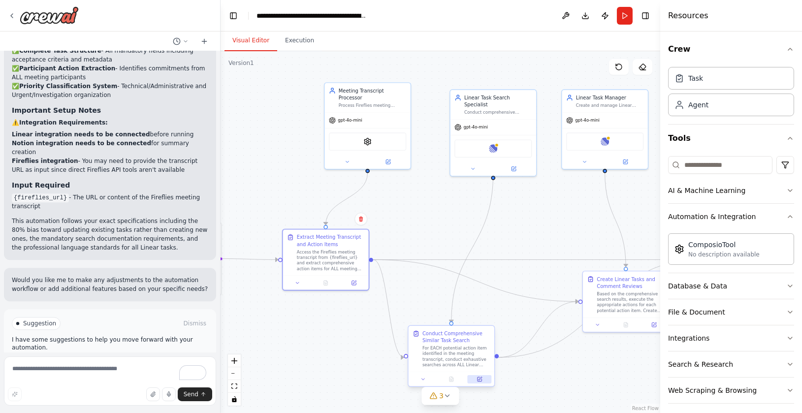
click at [483, 381] on button at bounding box center [480, 379] width 24 height 8
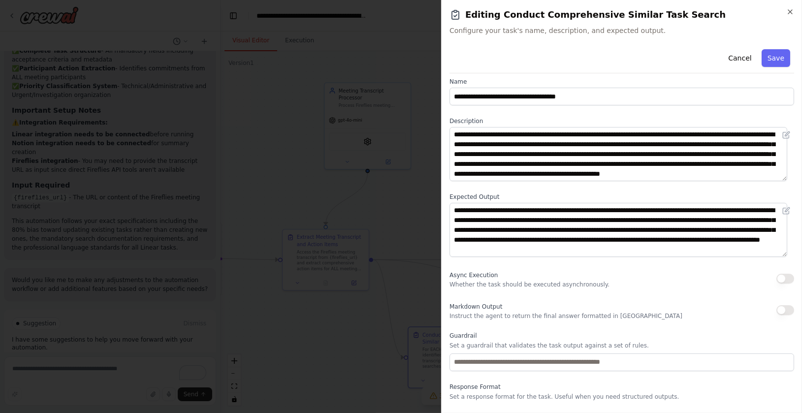
scroll to position [8, 0]
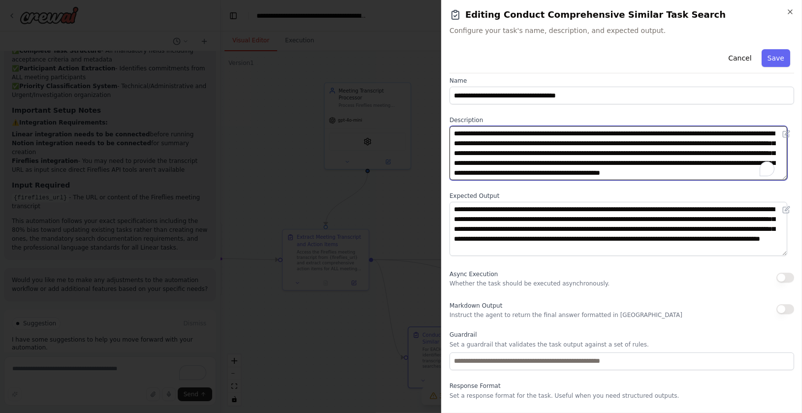
click at [557, 156] on textarea "**********" at bounding box center [619, 153] width 338 height 54
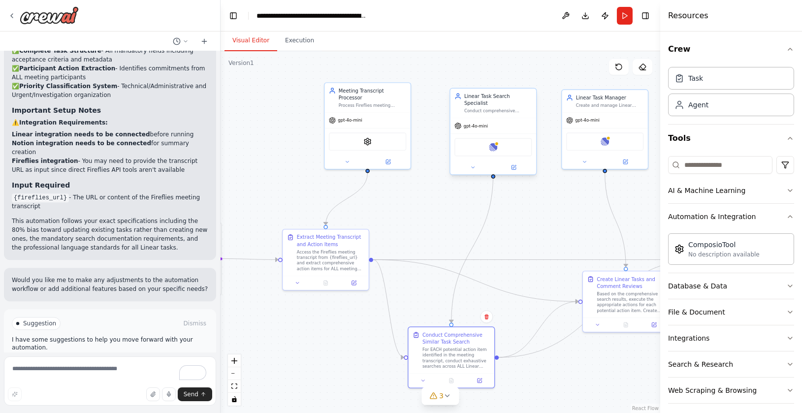
click at [500, 118] on div "gpt-4o-mini" at bounding box center [494, 125] width 86 height 15
click at [512, 165] on icon at bounding box center [514, 167] width 4 height 4
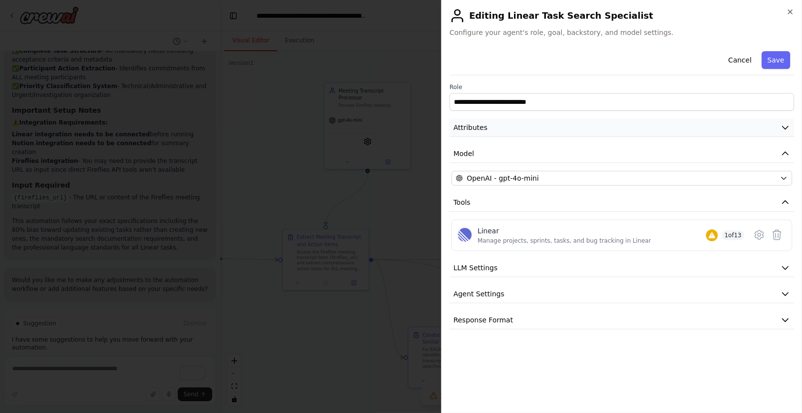
click at [527, 131] on button "Attributes" at bounding box center [622, 128] width 345 height 18
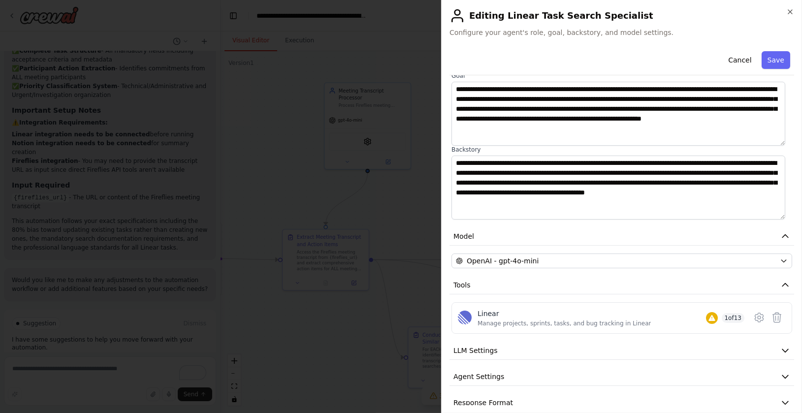
scroll to position [87, 0]
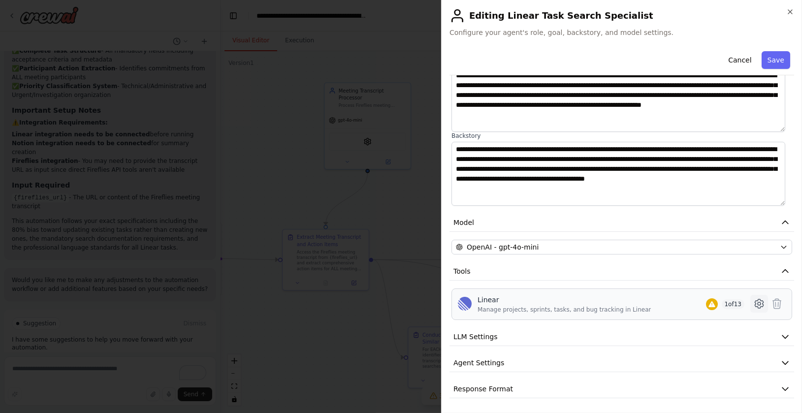
click at [754, 302] on icon at bounding box center [760, 304] width 12 height 12
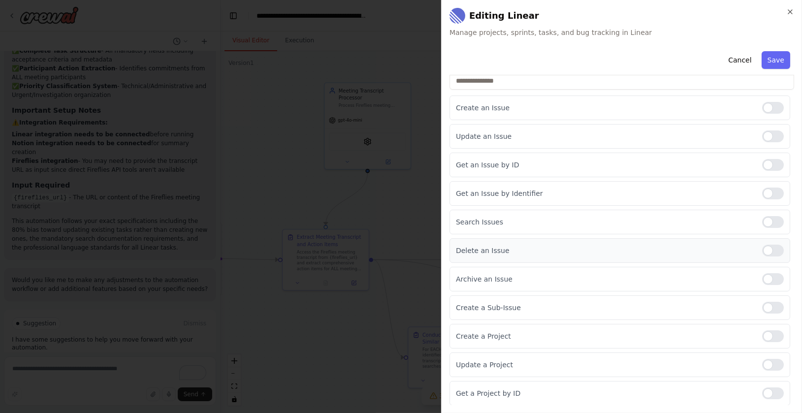
scroll to position [131, 0]
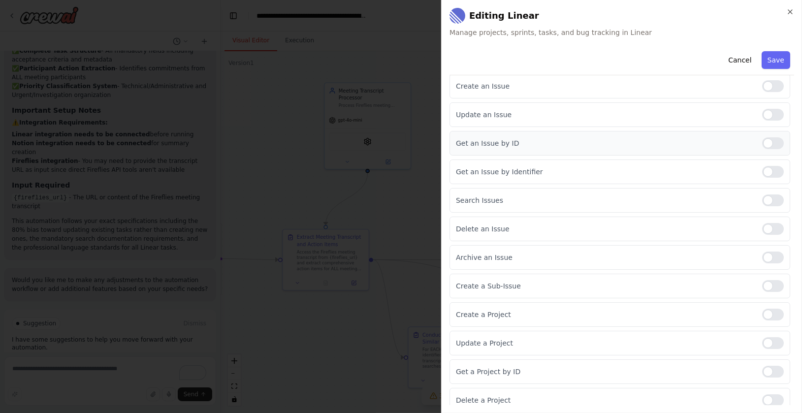
click at [772, 144] on div at bounding box center [773, 143] width 22 height 12
click at [765, 165] on div "Get an Issue by Identifier" at bounding box center [620, 172] width 341 height 25
click at [766, 170] on div at bounding box center [773, 172] width 22 height 12
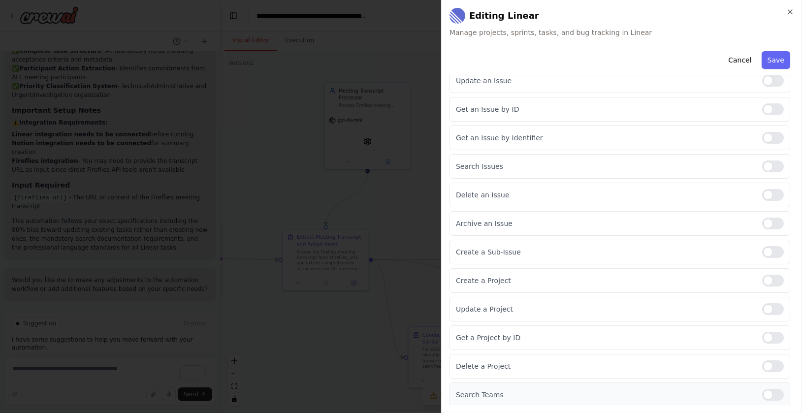
click at [773, 389] on div at bounding box center [773, 395] width 22 height 12
click at [765, 332] on div at bounding box center [773, 338] width 22 height 12
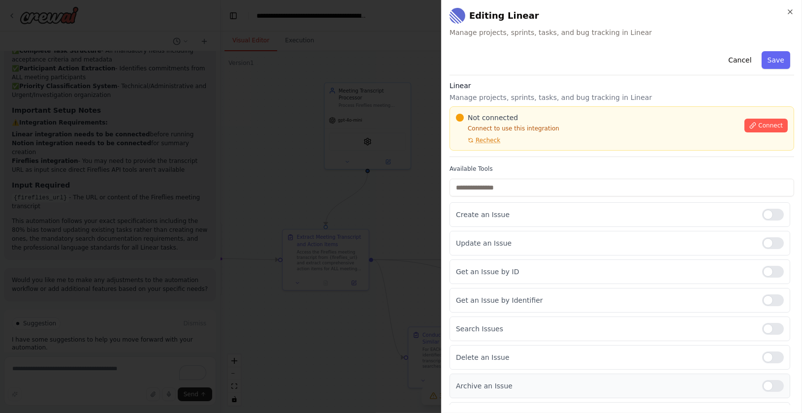
scroll to position [0, 0]
click at [758, 129] on span "Connect" at bounding box center [770, 128] width 25 height 8
click at [758, 127] on span "Connect" at bounding box center [770, 128] width 25 height 8
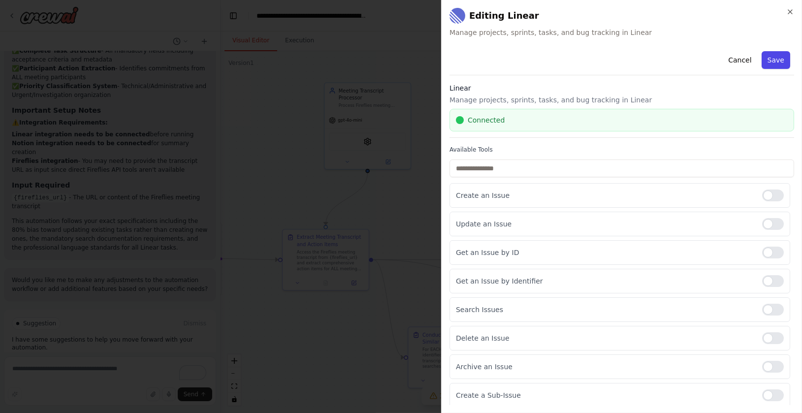
click at [775, 60] on button "Save" at bounding box center [776, 60] width 29 height 18
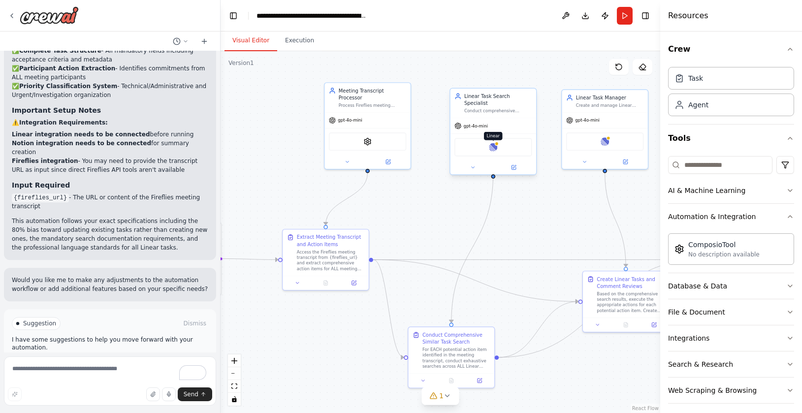
click at [494, 143] on img at bounding box center [493, 147] width 8 height 8
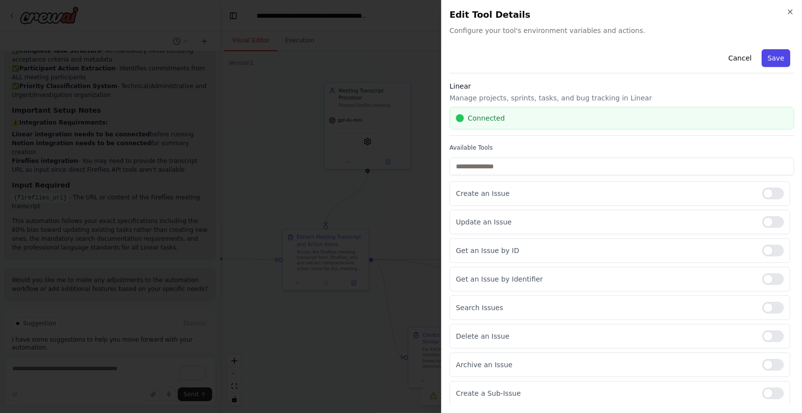
click at [774, 54] on button "Save" at bounding box center [776, 58] width 29 height 18
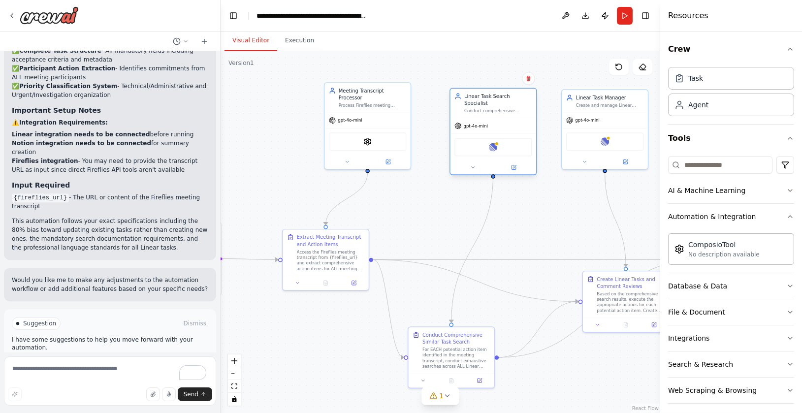
click at [484, 123] on span "gpt-4o-mini" at bounding box center [476, 125] width 24 height 5
click at [517, 164] on button at bounding box center [513, 168] width 39 height 8
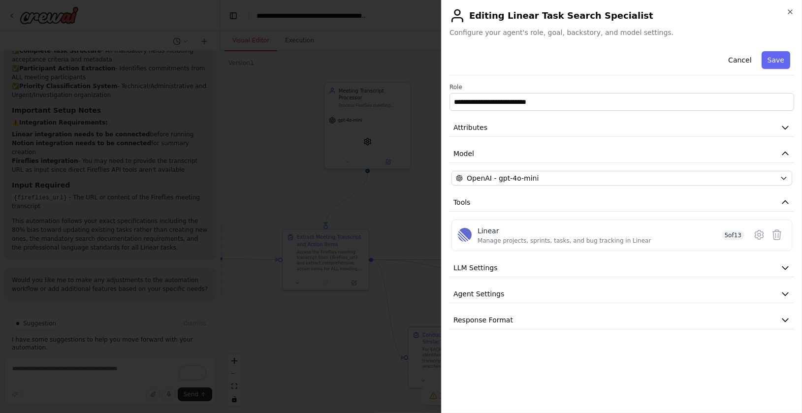
click at [650, 304] on div "**********" at bounding box center [622, 188] width 345 height 282
click at [657, 293] on button "Agent Settings" at bounding box center [622, 294] width 345 height 18
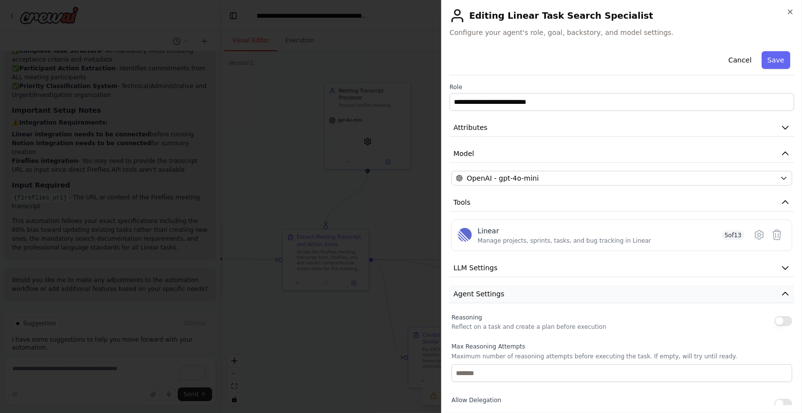
click at [657, 293] on button "Agent Settings" at bounding box center [622, 294] width 345 height 18
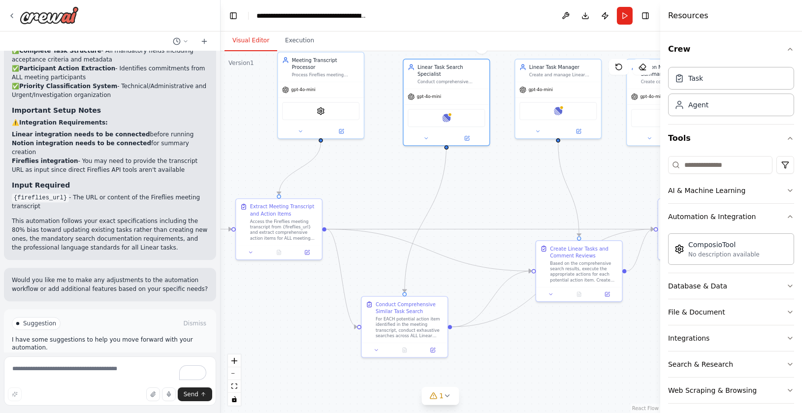
drag, startPoint x: 561, startPoint y: 232, endPoint x: 514, endPoint y: 202, distance: 55.6
click at [514, 202] on div ".deletable-edge-delete-btn { width: 20px; height: 20px; border: 0px solid #ffff…" at bounding box center [441, 232] width 440 height 362
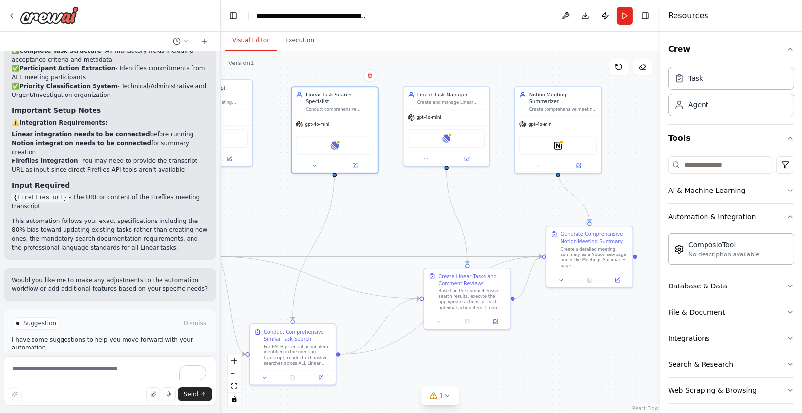
drag, startPoint x: 514, startPoint y: 202, endPoint x: 400, endPoint y: 231, distance: 117.4
click at [400, 231] on div ".deletable-edge-delete-btn { width: 20px; height: 20px; border: 0px solid #ffff…" at bounding box center [441, 232] width 440 height 362
drag, startPoint x: 453, startPoint y: 280, endPoint x: 434, endPoint y: 291, distance: 21.4
click at [434, 291] on div "Create Linear Tasks and Comment Reviews" at bounding box center [450, 287] width 68 height 14
click at [449, 120] on div "gpt-4o-mini" at bounding box center [444, 117] width 86 height 15
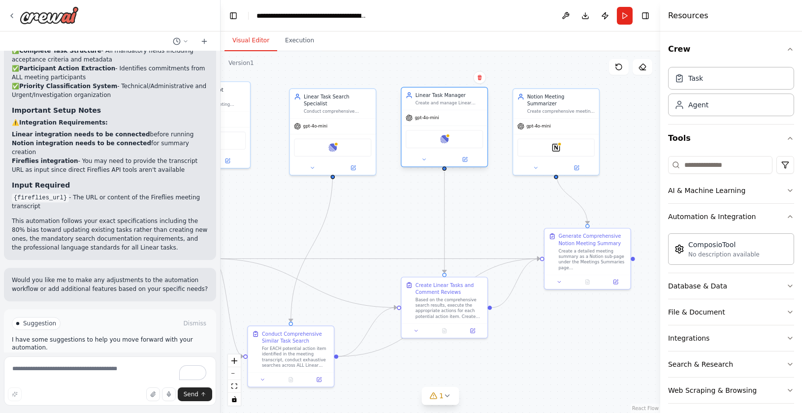
click at [467, 164] on div at bounding box center [444, 160] width 86 height 14
click at [465, 161] on icon at bounding box center [465, 160] width 4 height 4
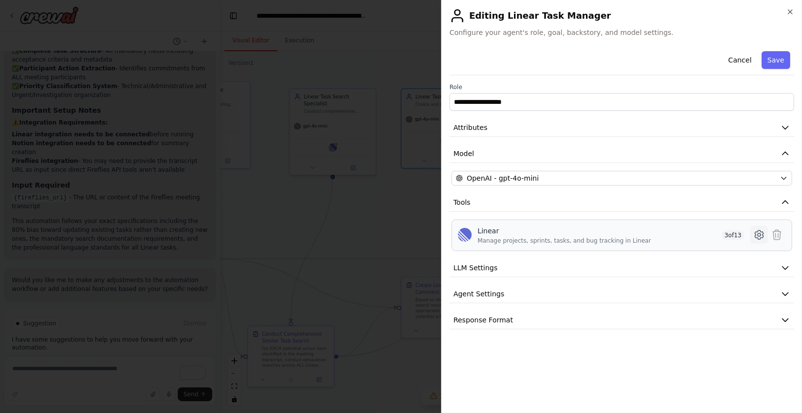
click at [758, 233] on icon at bounding box center [759, 234] width 3 height 3
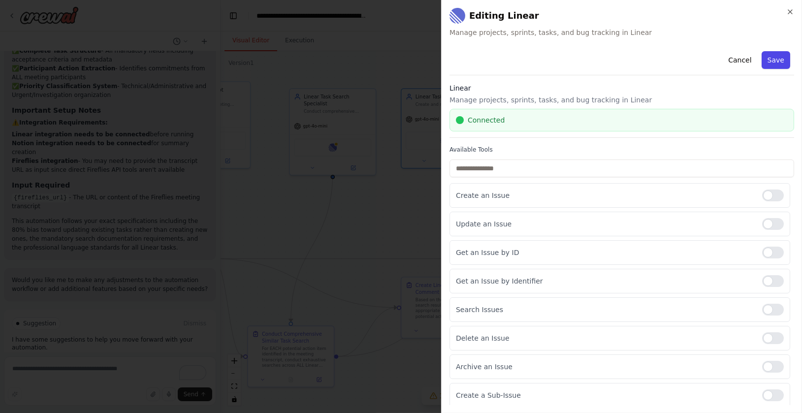
click at [764, 62] on button "Save" at bounding box center [776, 60] width 29 height 18
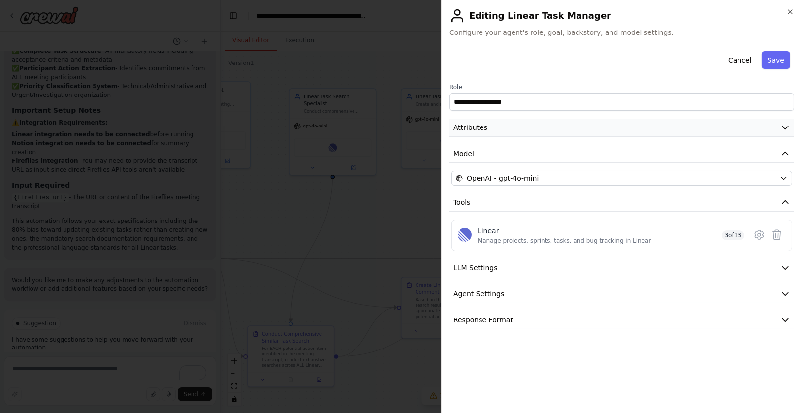
click at [529, 126] on button "Attributes" at bounding box center [622, 128] width 345 height 18
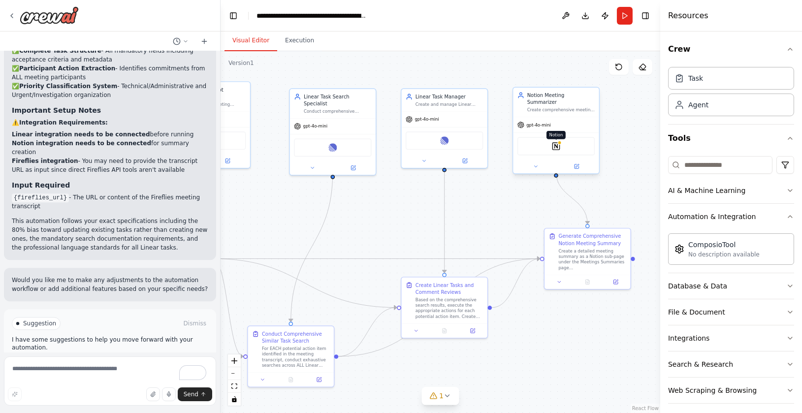
click at [556, 142] on img at bounding box center [556, 146] width 8 height 8
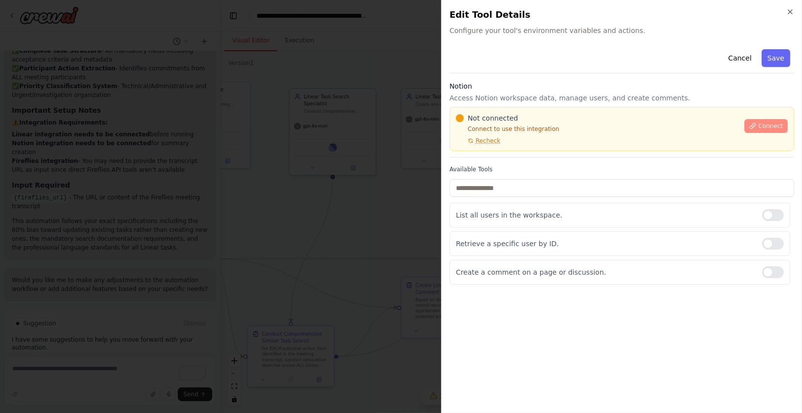
click at [765, 120] on button "Connect" at bounding box center [766, 126] width 43 height 14
click at [766, 128] on span "Connect" at bounding box center [770, 126] width 25 height 8
click at [742, 61] on button "Cancel" at bounding box center [740, 58] width 35 height 18
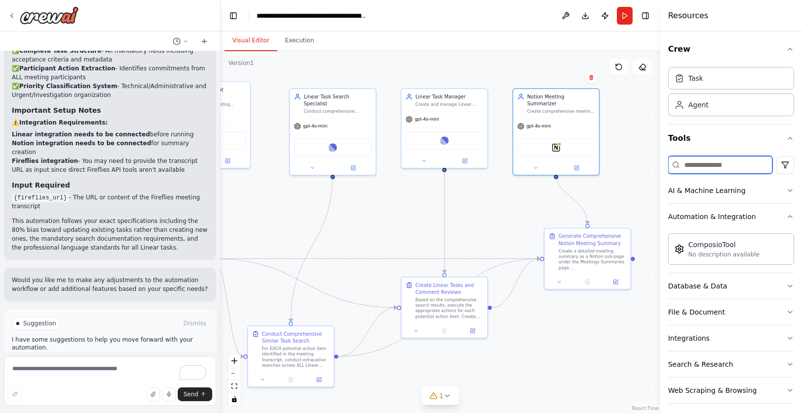
click at [702, 164] on input at bounding box center [720, 165] width 104 height 18
click at [575, 165] on icon at bounding box center [577, 167] width 4 height 4
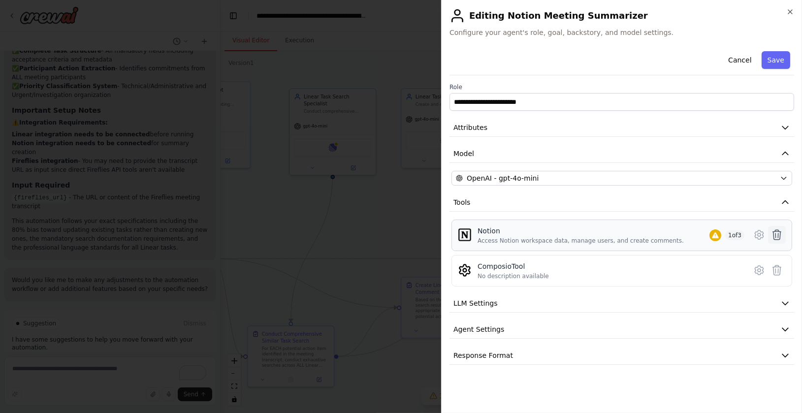
click at [777, 234] on icon at bounding box center [777, 235] width 12 height 12
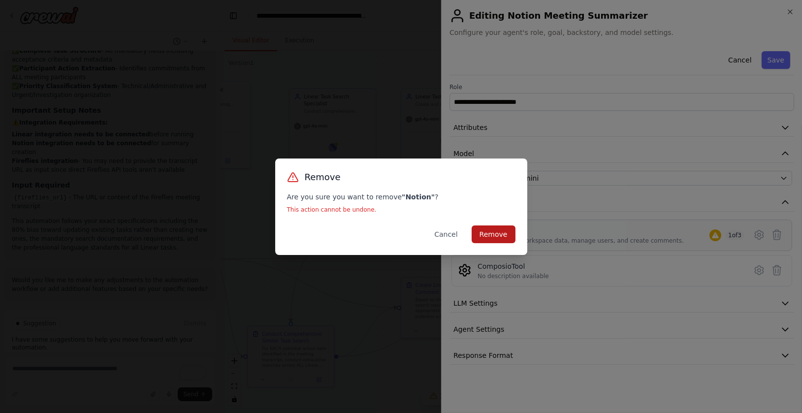
click at [493, 237] on button "Remove" at bounding box center [494, 235] width 44 height 18
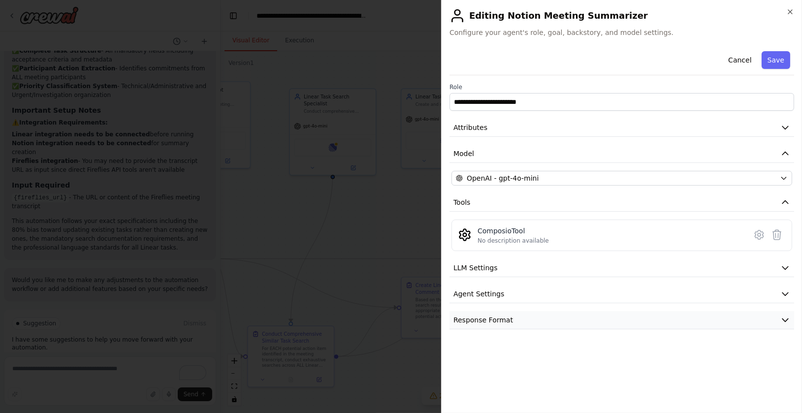
click at [504, 322] on span "Response Format" at bounding box center [484, 320] width 60 height 10
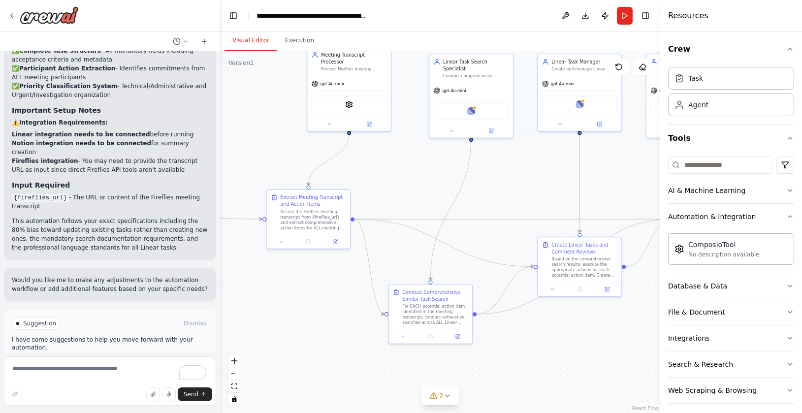
drag, startPoint x: 355, startPoint y: 236, endPoint x: 519, endPoint y: 194, distance: 169.3
click at [517, 194] on div ".deletable-edge-delete-btn { width: 20px; height: 20px; border: 0px solid #ffff…" at bounding box center [441, 232] width 440 height 362
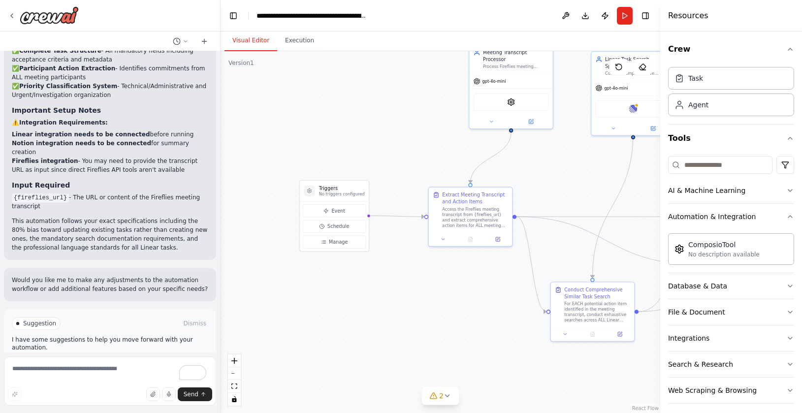
drag, startPoint x: 261, startPoint y: 154, endPoint x: 398, endPoint y: 154, distance: 137.4
click at [398, 154] on div ".deletable-edge-delete-btn { width: 20px; height: 20px; border: 0px solid #ffff…" at bounding box center [441, 232] width 440 height 362
click at [627, 14] on button "Run" at bounding box center [625, 16] width 16 height 18
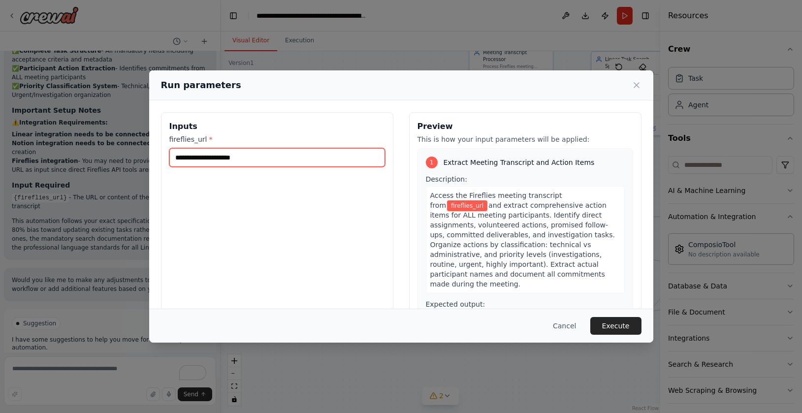
click at [229, 162] on input "fireflies_url *" at bounding box center [277, 157] width 216 height 19
paste input "**********"
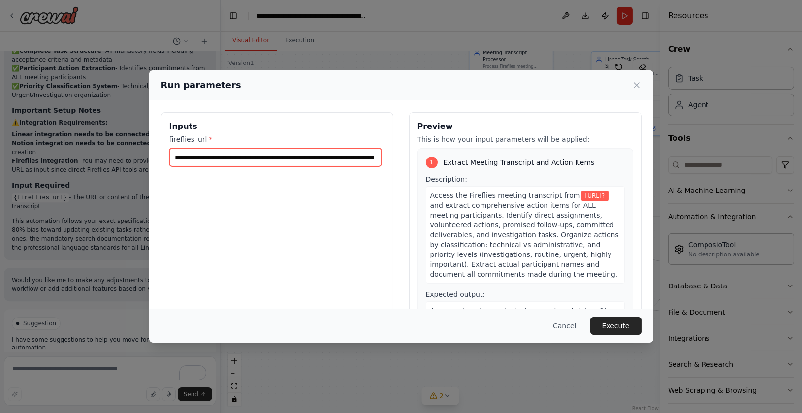
scroll to position [0, 87]
type input "**********"
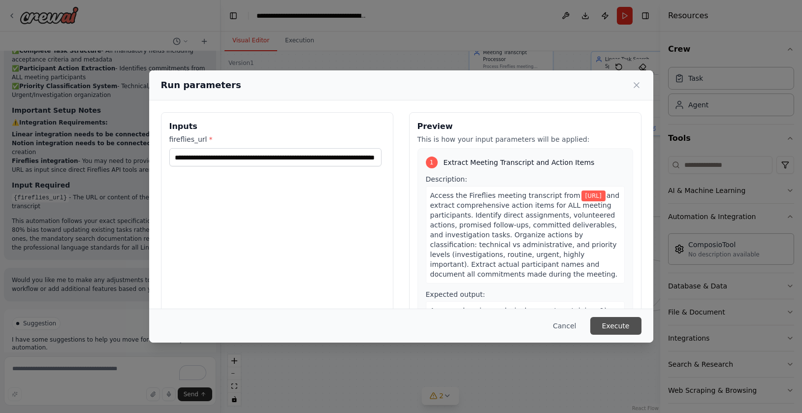
scroll to position [0, 0]
click at [627, 330] on button "Execute" at bounding box center [616, 326] width 51 height 18
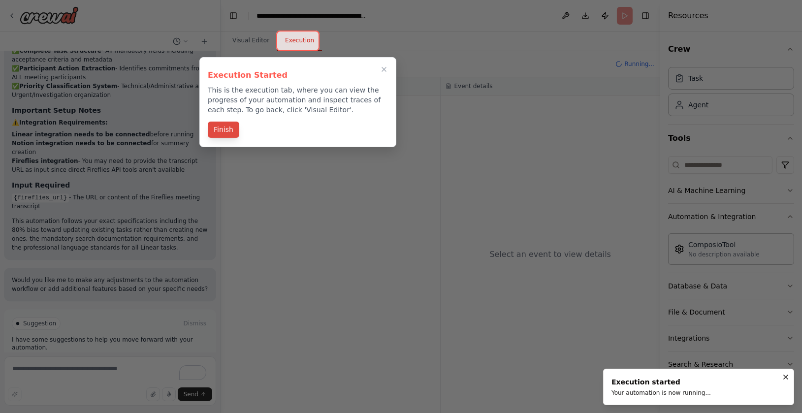
click at [225, 132] on button "Finish" at bounding box center [224, 130] width 32 height 16
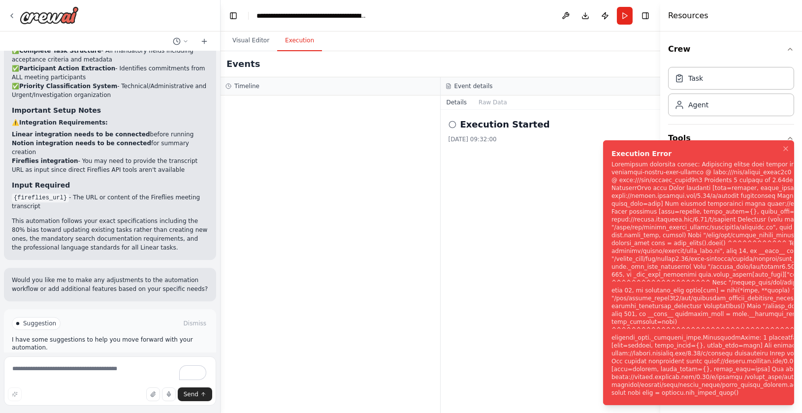
click at [656, 272] on div "Notifications (F8)" at bounding box center [783, 279] width 342 height 236
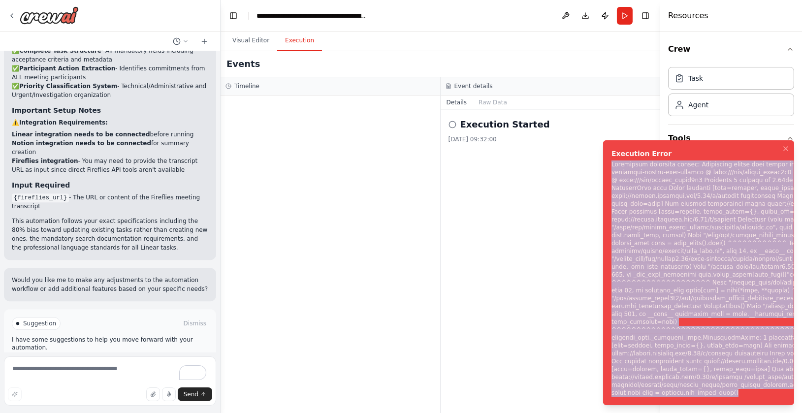
click at [656, 272] on div "Notifications (F8)" at bounding box center [783, 279] width 342 height 236
copy div "Subprocess execution failed: Subprocess failed with return code 1. STDERR: Buil…"
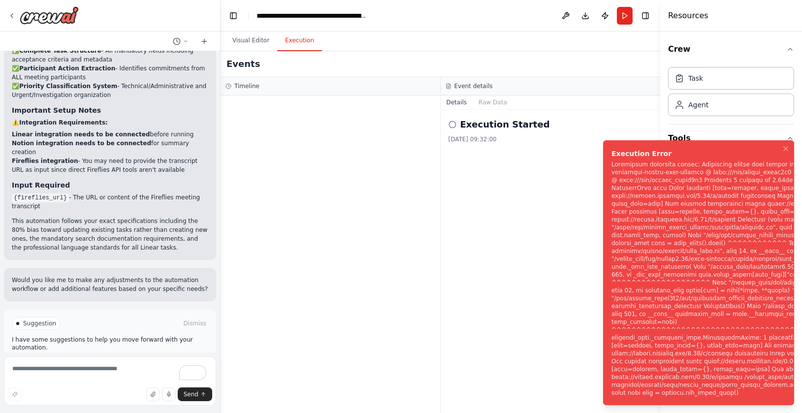
click at [547, 290] on div "Execution Started 03/10/2025, 09:32:00" at bounding box center [551, 261] width 220 height 303
click at [507, 336] on div "Execution Started 03/10/2025, 09:32:00" at bounding box center [551, 261] width 220 height 303
click at [785, 145] on icon "Notifications (F8)" at bounding box center [786, 149] width 8 height 8
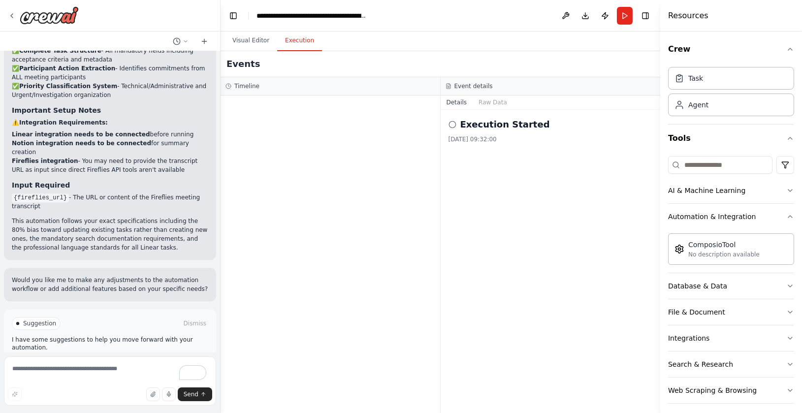
click at [463, 127] on h2 "Execution Started" at bounding box center [506, 125] width 90 height 14
click at [445, 125] on div "Execution Started 03/10/2025, 09:32:00" at bounding box center [551, 261] width 220 height 303
click at [489, 104] on button "Raw Data" at bounding box center [493, 103] width 40 height 14
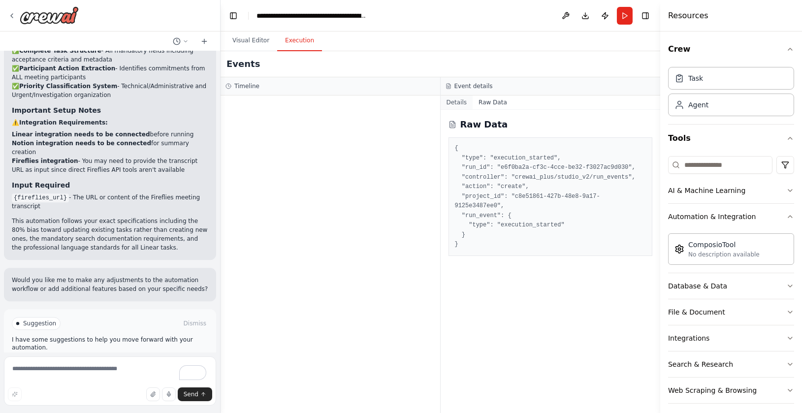
click at [463, 104] on button "Details" at bounding box center [457, 103] width 33 height 14
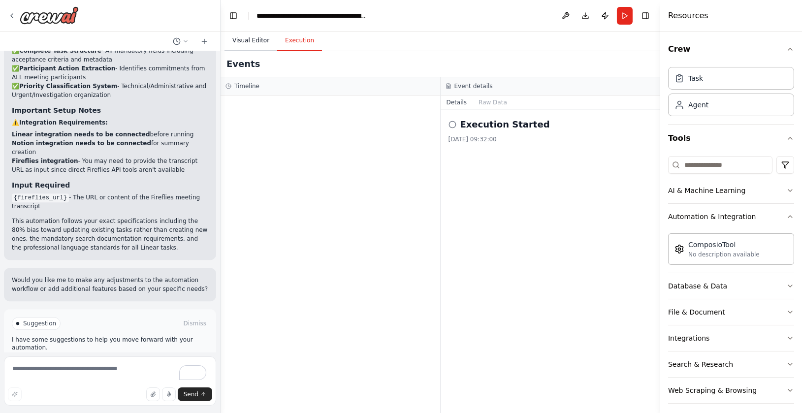
click at [256, 44] on button "Visual Editor" at bounding box center [251, 41] width 53 height 21
click at [300, 40] on button "Execution" at bounding box center [299, 41] width 45 height 21
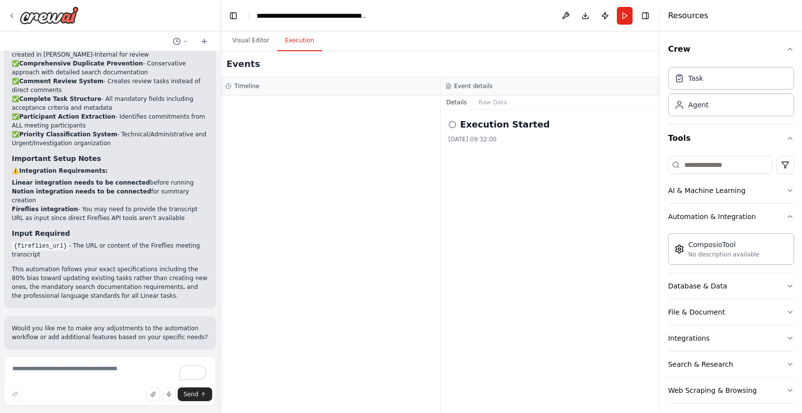
scroll to position [5953, 0]
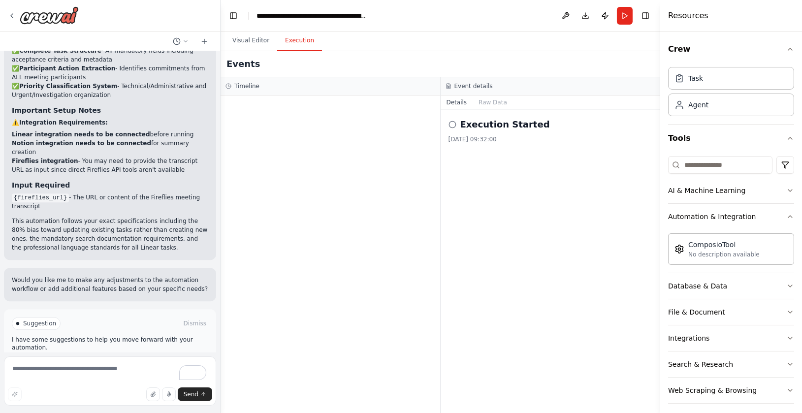
click at [73, 358] on button "Help fix error" at bounding box center [110, 366] width 197 height 16
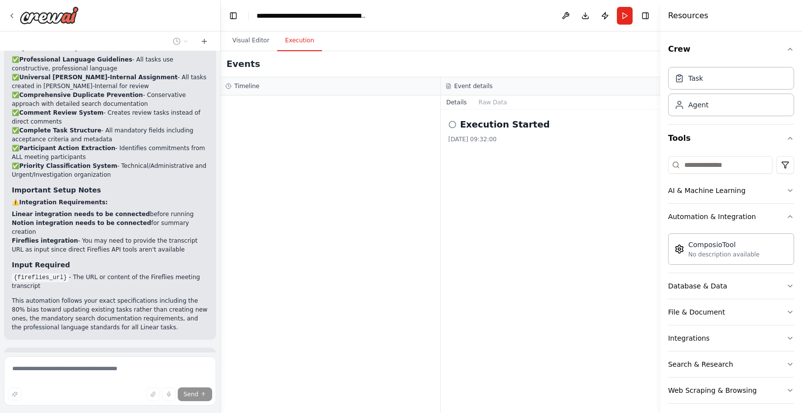
scroll to position [5911, 0]
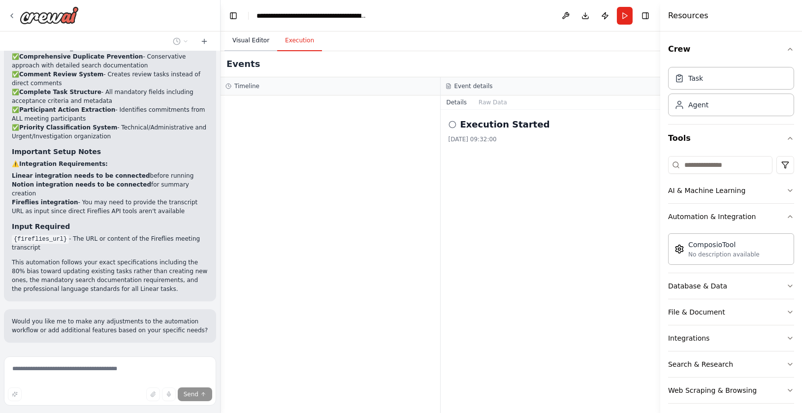
click at [244, 42] on button "Visual Editor" at bounding box center [251, 41] width 53 height 21
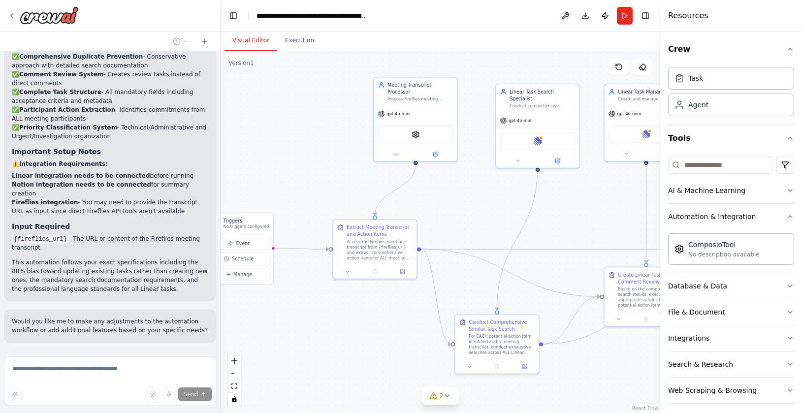
drag, startPoint x: 448, startPoint y: 275, endPoint x: 344, endPoint y: 310, distance: 109.0
click at [344, 310] on div ".deletable-edge-delete-btn { width: 20px; height: 20px; border: 0px solid #ffff…" at bounding box center [441, 232] width 440 height 362
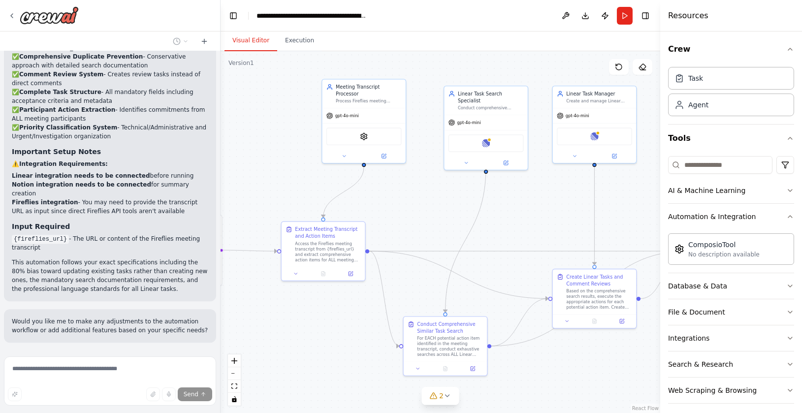
drag, startPoint x: 462, startPoint y: 186, endPoint x: 393, endPoint y: 185, distance: 69.5
click at [393, 185] on div ".deletable-edge-delete-btn { width: 20px; height: 20px; border: 0px solid #ffff…" at bounding box center [441, 232] width 440 height 362
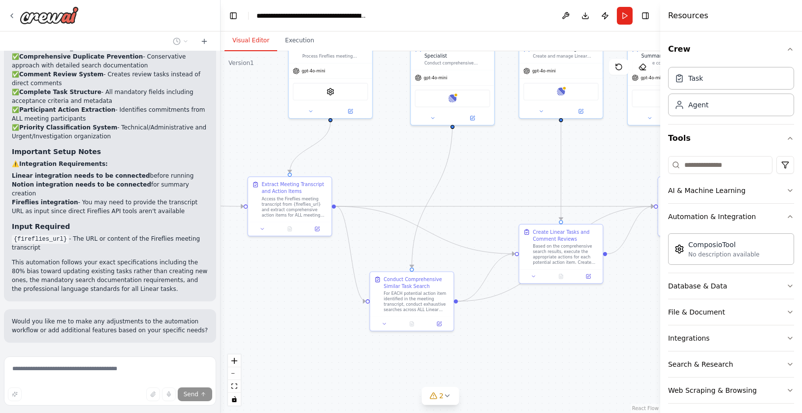
drag, startPoint x: 536, startPoint y: 184, endPoint x: 527, endPoint y: 140, distance: 44.2
click at [527, 140] on div ".deletable-edge-delete-btn { width: 20px; height: 20px; border: 0px solid #ffff…" at bounding box center [441, 232] width 440 height 362
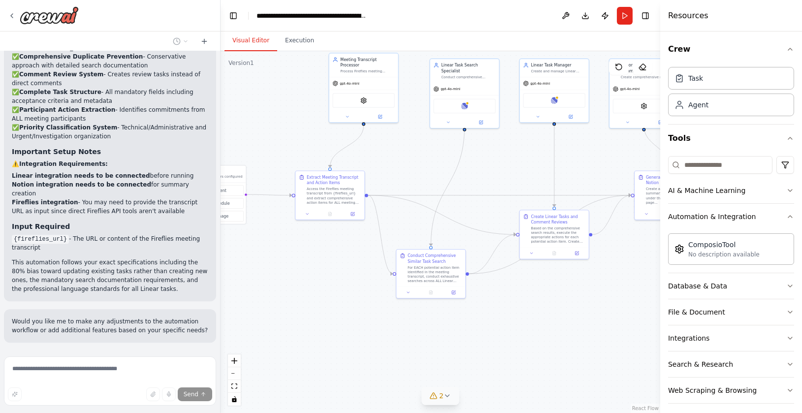
click at [444, 395] on icon at bounding box center [448, 396] width 8 height 8
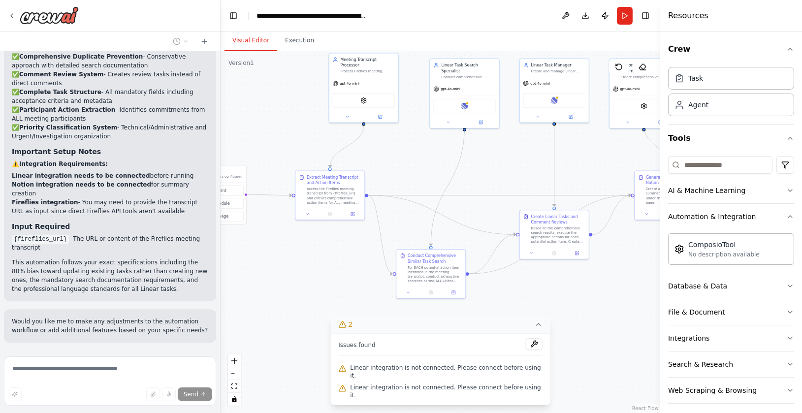
click at [468, 379] on span "Linear integration is not connected. Please connect before using it." at bounding box center [446, 372] width 193 height 16
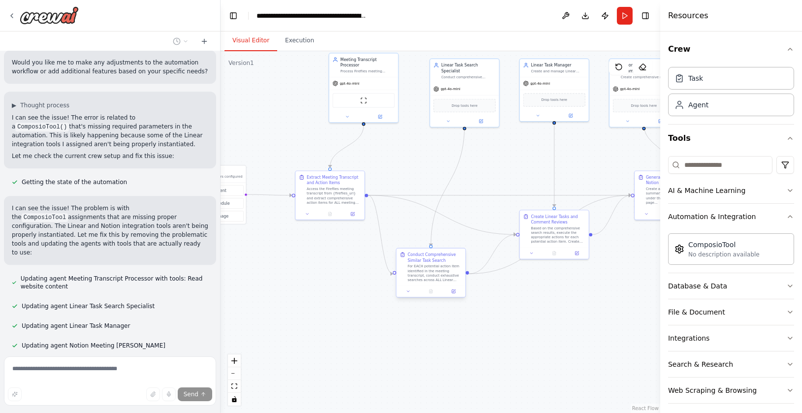
scroll to position [6223, 0]
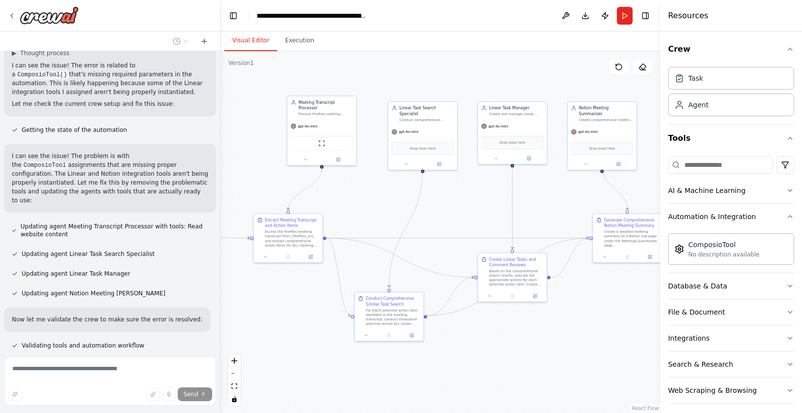
drag, startPoint x: 504, startPoint y: 168, endPoint x: 462, endPoint y: 211, distance: 59.9
click at [462, 211] on div ".deletable-edge-delete-btn { width: 20px; height: 20px; border: 0px solid #ffff…" at bounding box center [441, 232] width 440 height 362
click at [782, 345] on button "Integrations" at bounding box center [731, 339] width 126 height 26
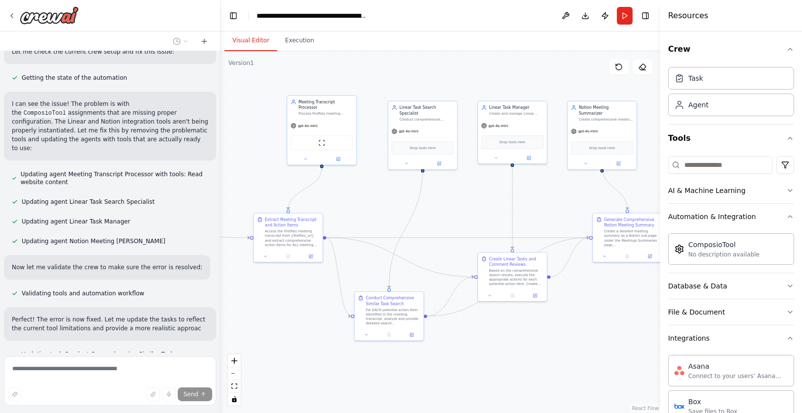
scroll to position [6292, 0]
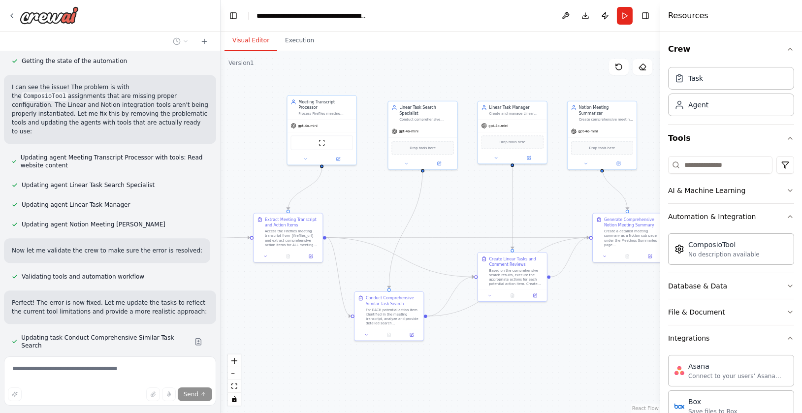
click at [788, 336] on div "Crew Task Agent Tools AI & Machine Learning Automation & Integration ComposioTo…" at bounding box center [731, 223] width 142 height 382
click at [787, 337] on icon "button" at bounding box center [791, 338] width 8 height 8
click at [558, 336] on div ".deletable-edge-delete-btn { width: 20px; height: 20px; border: 0px solid #ffff…" at bounding box center [441, 232] width 440 height 362
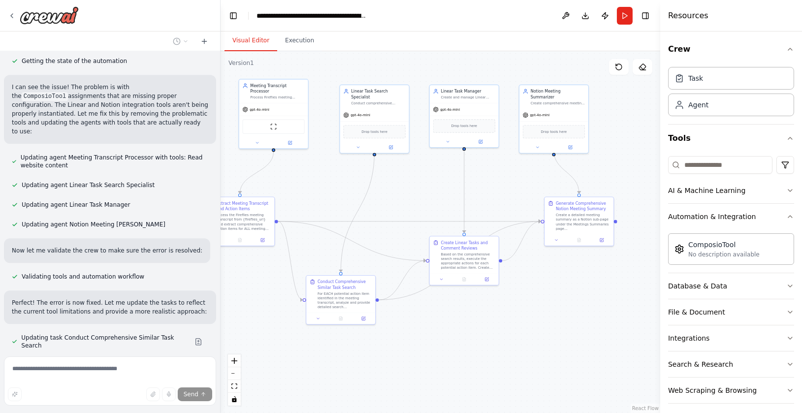
drag, startPoint x: 558, startPoint y: 336, endPoint x: 509, endPoint y: 320, distance: 50.9
click at [509, 320] on div ".deletable-edge-delete-btn { width: 20px; height: 20px; border: 0px solid #ffff…" at bounding box center [441, 232] width 440 height 362
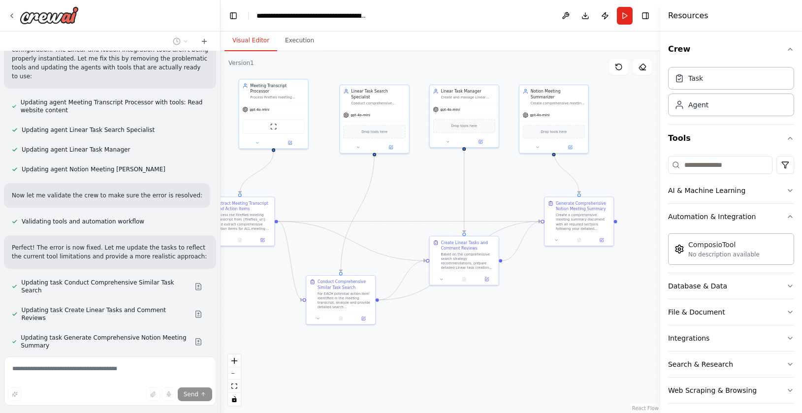
scroll to position [6399, 0]
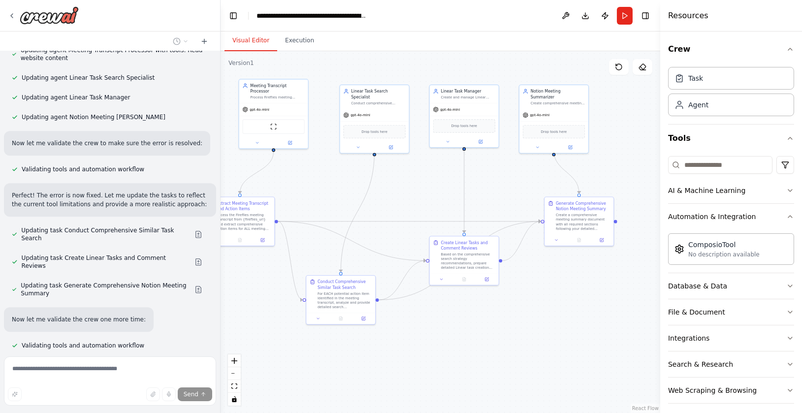
click at [81, 258] on div "I need a agent that will get a fireflies meeting and will process it. I have a …" at bounding box center [110, 201] width 220 height 301
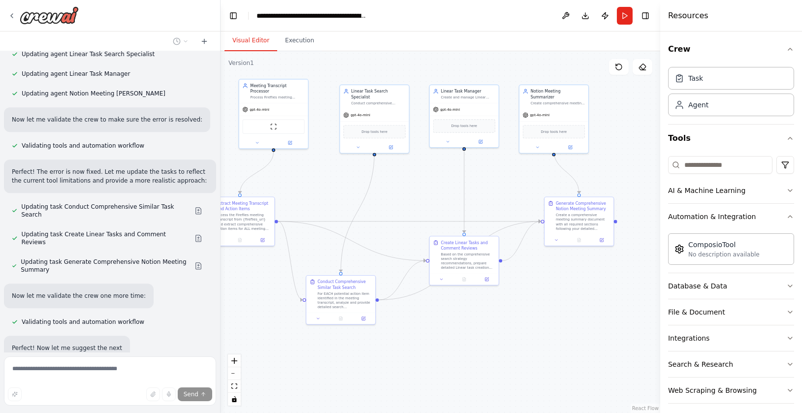
scroll to position [6511, 0]
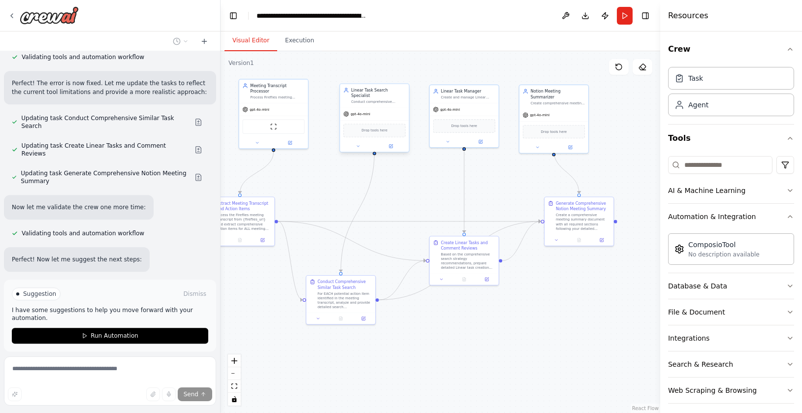
click at [376, 128] on span "Drop tools here" at bounding box center [375, 130] width 26 height 5
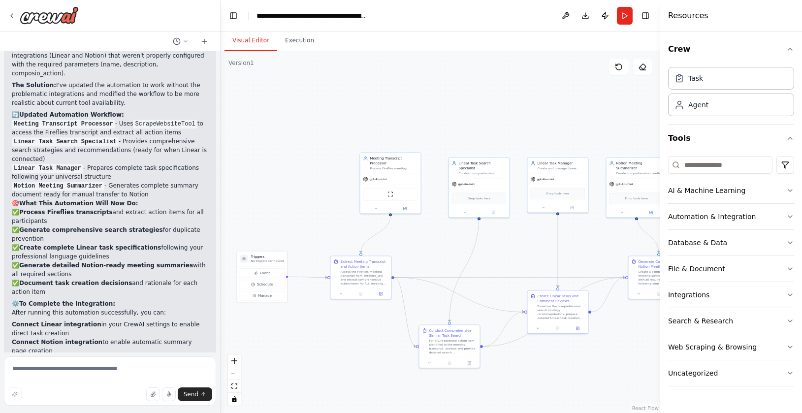
scroll to position [6765, 0]
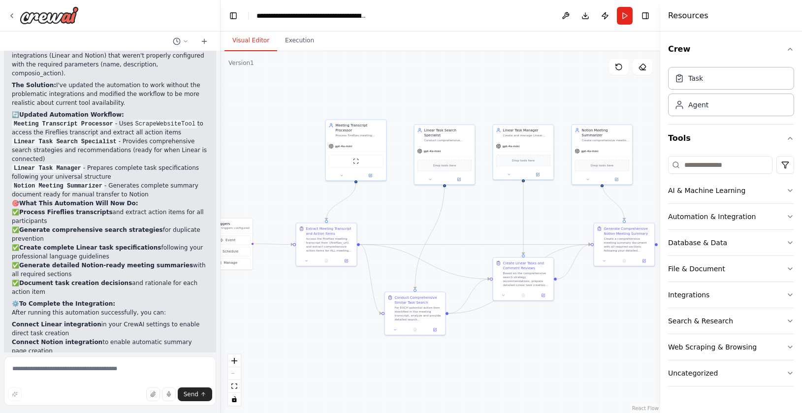
drag, startPoint x: 322, startPoint y: 214, endPoint x: 287, endPoint y: 181, distance: 47.7
click at [287, 181] on div ".deletable-edge-delete-btn { width: 20px; height: 20px; border: 0px solid #ffff…" at bounding box center [441, 232] width 440 height 362
click at [76, 374] on textarea at bounding box center [110, 381] width 212 height 49
type textarea "**********"
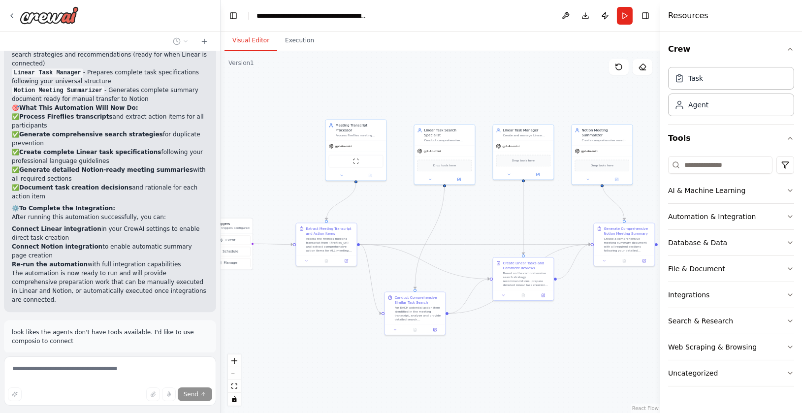
scroll to position [6849, 0]
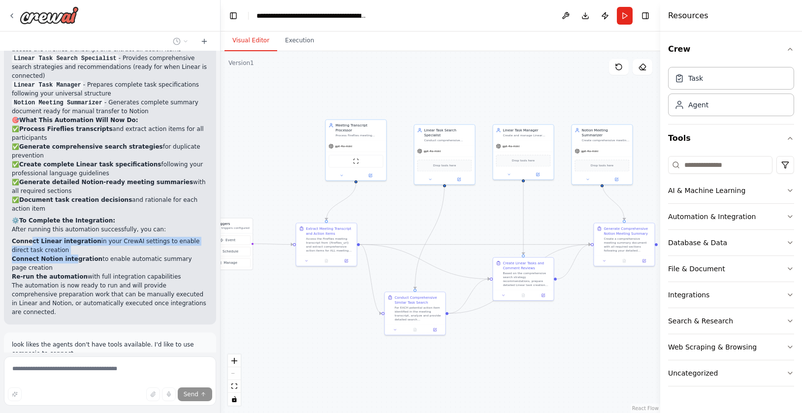
drag, startPoint x: 32, startPoint y: 190, endPoint x: 72, endPoint y: 203, distance: 43.0
click at [72, 237] on ol "Connect Linear integration in your CrewAI settings to enable direct task creati…" at bounding box center [110, 259] width 197 height 44
click at [72, 256] on strong "Connect Notion integration" at bounding box center [57, 259] width 91 height 7
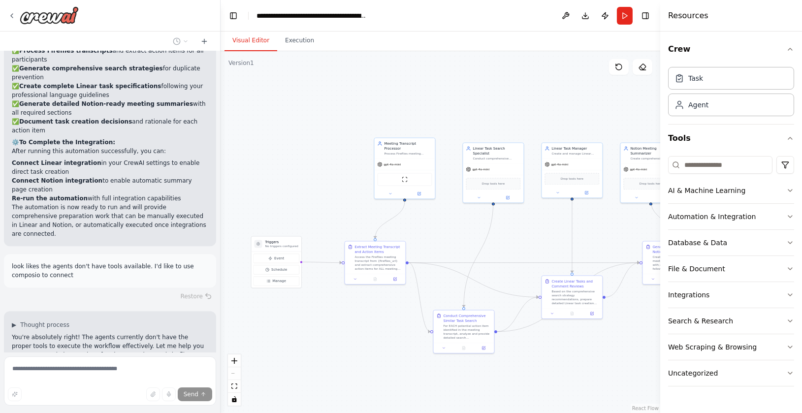
scroll to position [6965, 0]
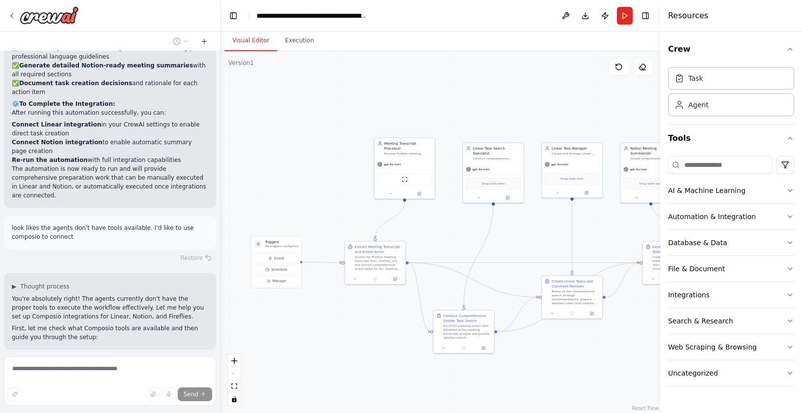
drag, startPoint x: 300, startPoint y: 178, endPoint x: 350, endPoint y: 197, distance: 52.9
click at [350, 197] on div ".deletable-edge-delete-btn { width: 20px; height: 20px; border: 0px solid #ffff…" at bounding box center [441, 232] width 440 height 362
click at [421, 197] on div at bounding box center [405, 194] width 61 height 10
click at [420, 192] on icon at bounding box center [420, 194] width 4 height 4
click at [397, 280] on icon at bounding box center [395, 279] width 3 height 3
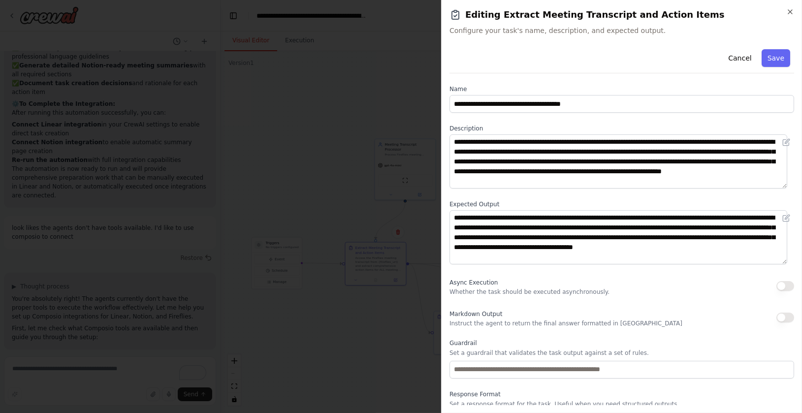
scroll to position [7, 0]
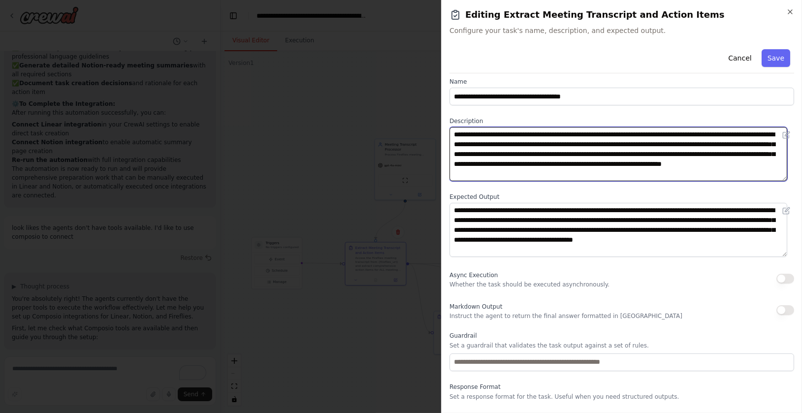
click at [557, 147] on textarea "**********" at bounding box center [619, 154] width 338 height 54
click at [567, 134] on textarea "**********" at bounding box center [619, 154] width 338 height 54
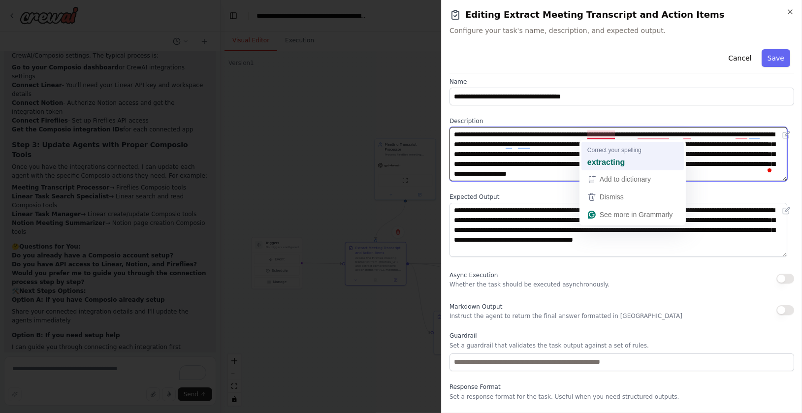
type textarea "**********"
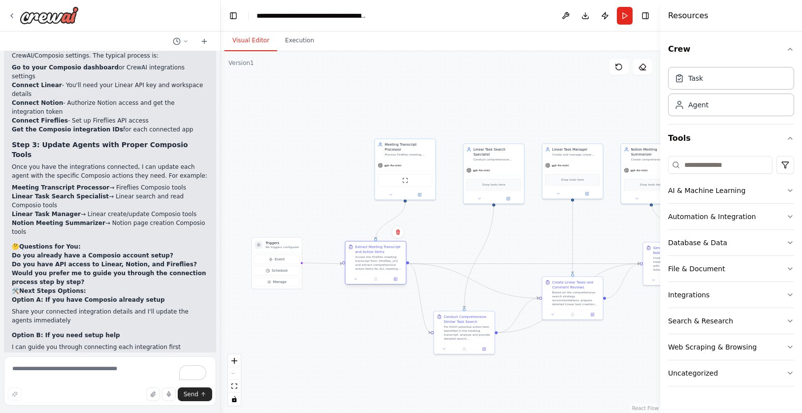
click at [397, 282] on div at bounding box center [376, 279] width 61 height 10
click at [397, 279] on button at bounding box center [395, 279] width 17 height 6
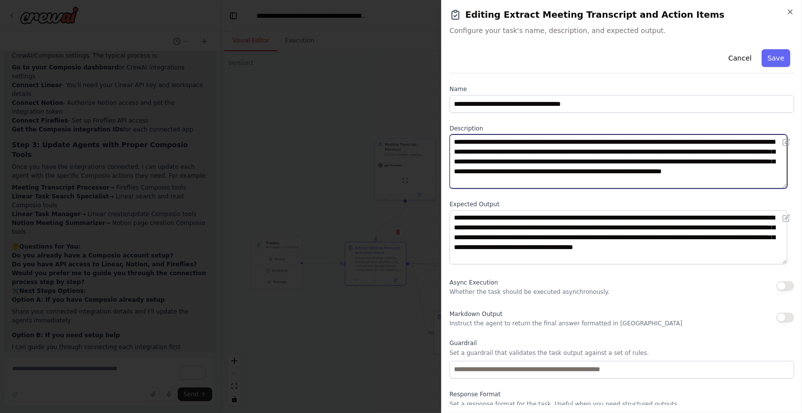
click at [572, 144] on textarea "**********" at bounding box center [619, 161] width 338 height 54
type textarea "**********"
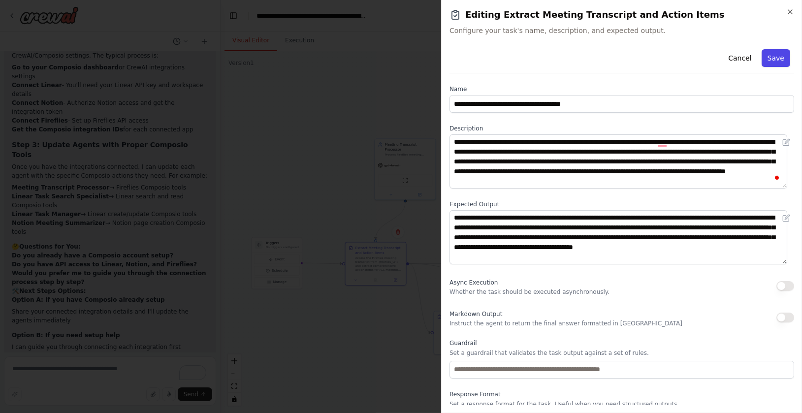
click at [772, 56] on button "Save" at bounding box center [776, 58] width 29 height 18
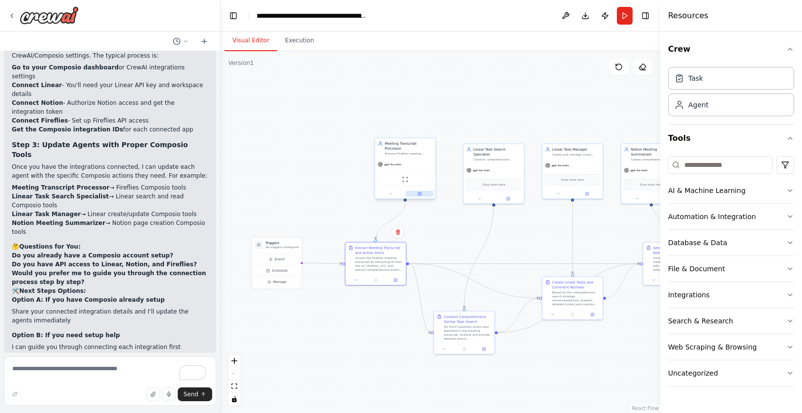
click at [420, 194] on icon at bounding box center [419, 194] width 3 height 3
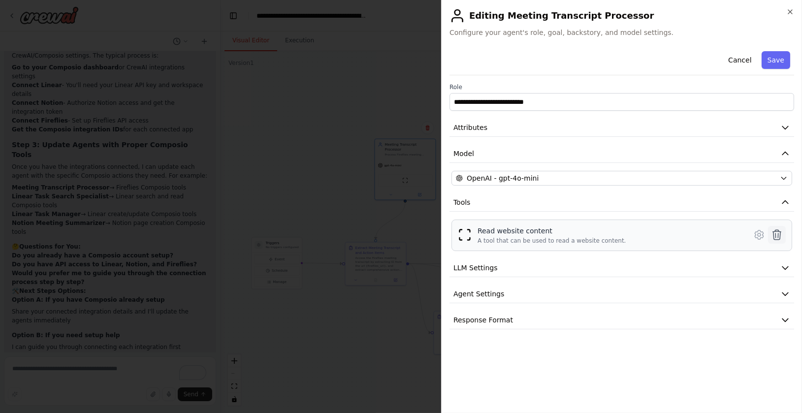
click at [779, 233] on icon at bounding box center [777, 235] width 8 height 10
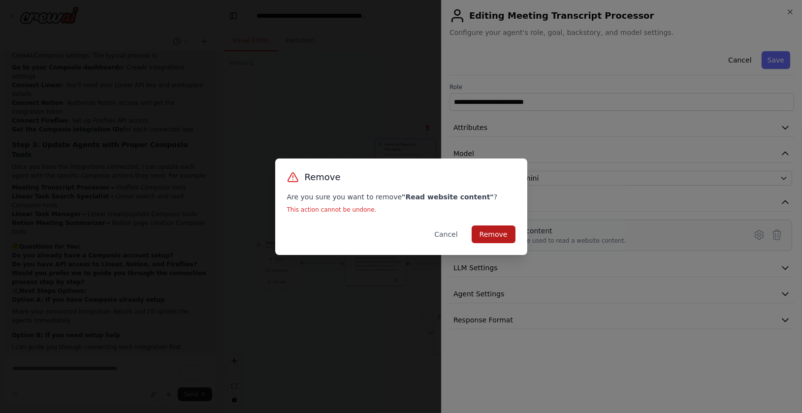
click at [484, 237] on button "Remove" at bounding box center [494, 235] width 44 height 18
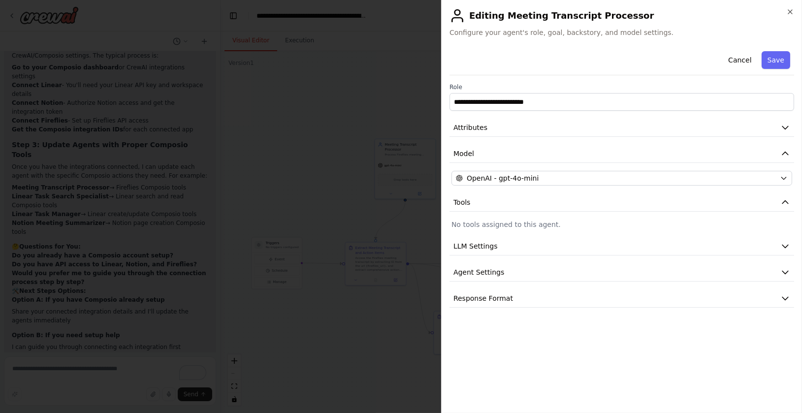
click at [510, 227] on p "No tools assigned to this agent." at bounding box center [622, 225] width 341 height 10
click at [777, 62] on button "Save" at bounding box center [776, 60] width 29 height 18
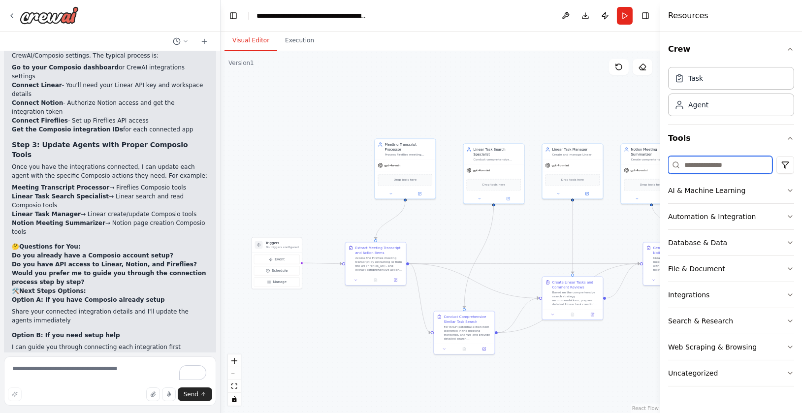
click at [706, 161] on input at bounding box center [720, 165] width 104 height 18
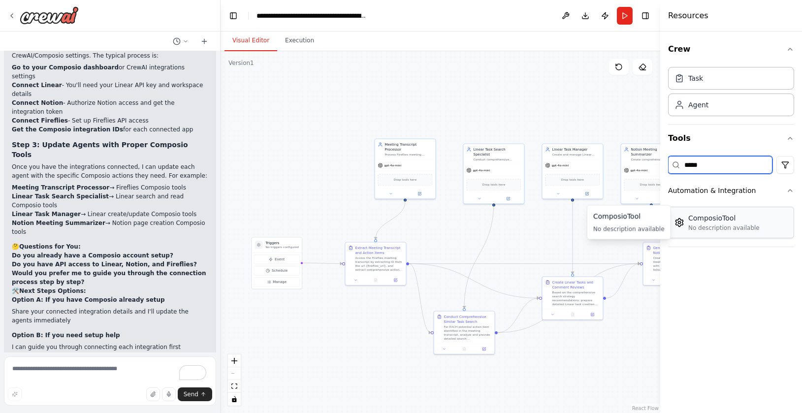
type input "*****"
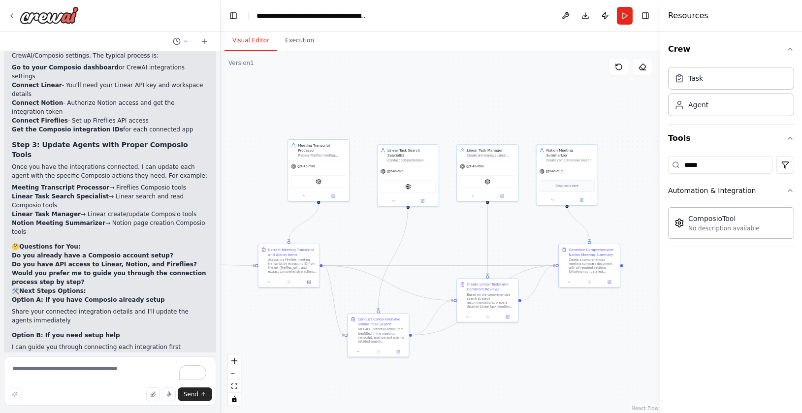
drag, startPoint x: 613, startPoint y: 217, endPoint x: 528, endPoint y: 219, distance: 84.7
click at [528, 219] on div ".deletable-edge-delete-btn { width: 20px; height: 20px; border: 0px solid #ffff…" at bounding box center [441, 232] width 440 height 362
click at [576, 185] on div "Drop tools here" at bounding box center [567, 185] width 55 height 12
click at [724, 162] on input "*****" at bounding box center [720, 165] width 104 height 18
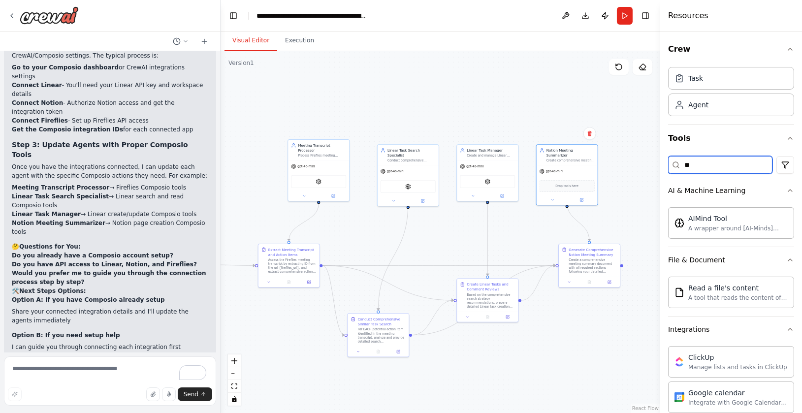
type input "*"
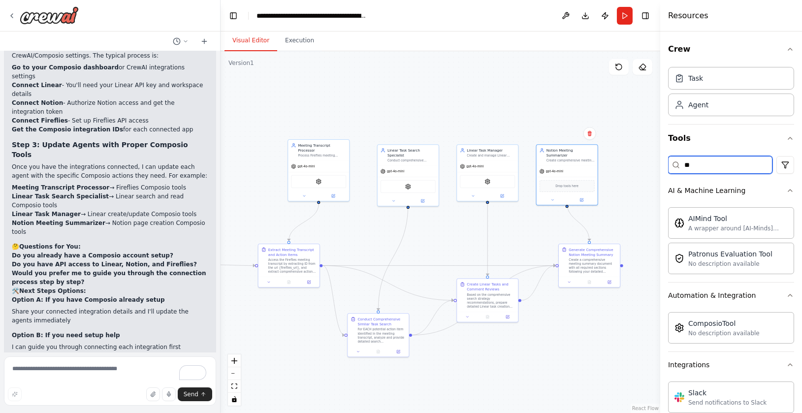
type input "*"
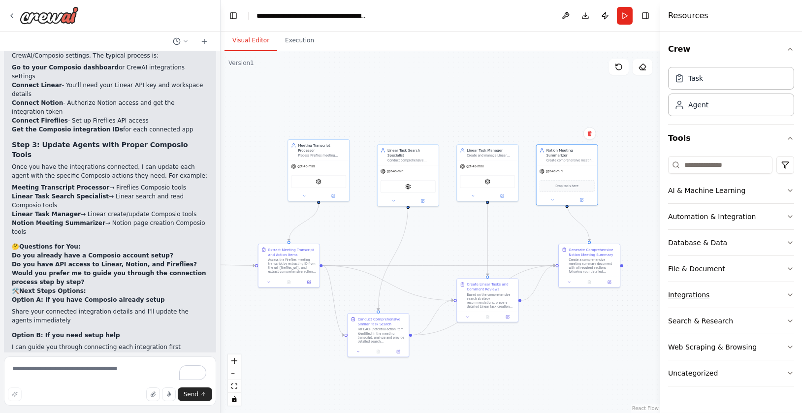
click at [729, 292] on button "Integrations" at bounding box center [731, 295] width 126 height 26
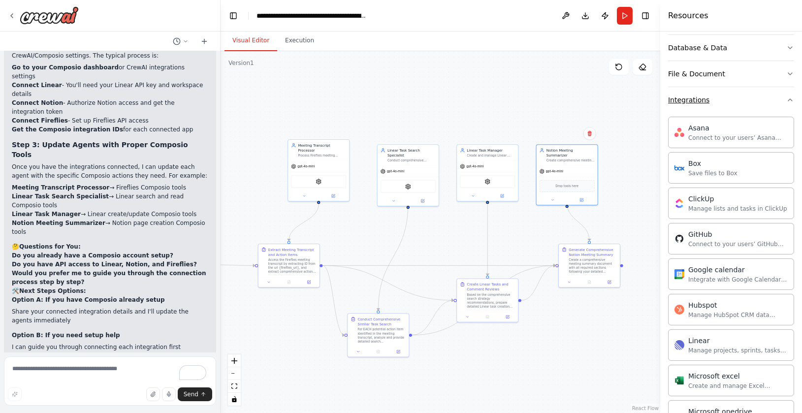
scroll to position [0, 0]
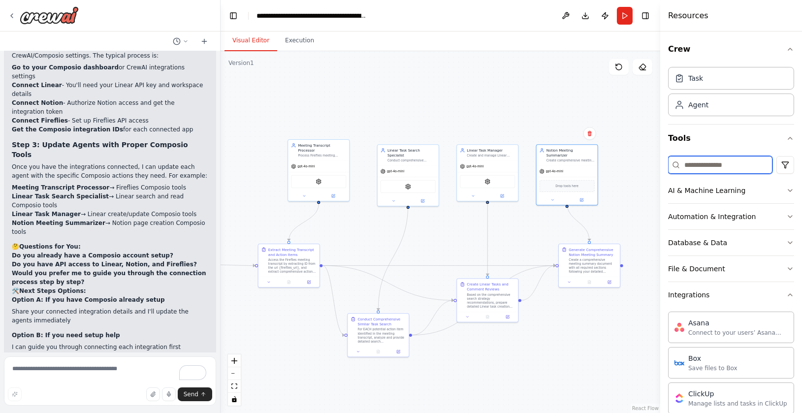
click at [700, 161] on input at bounding box center [720, 165] width 104 height 18
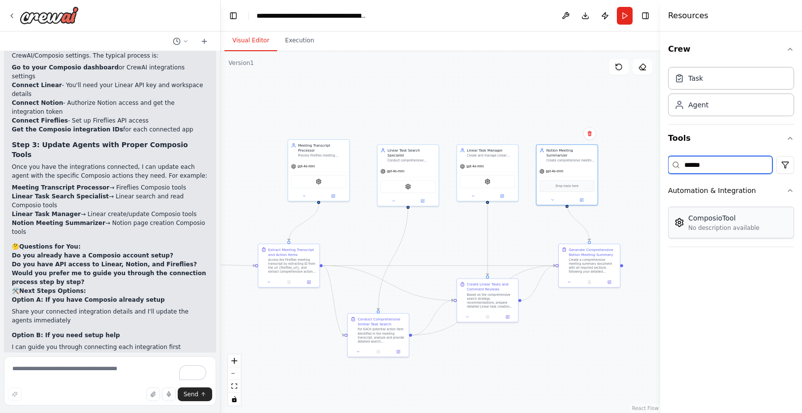
type input "******"
click at [624, 14] on button "Run" at bounding box center [625, 16] width 16 height 18
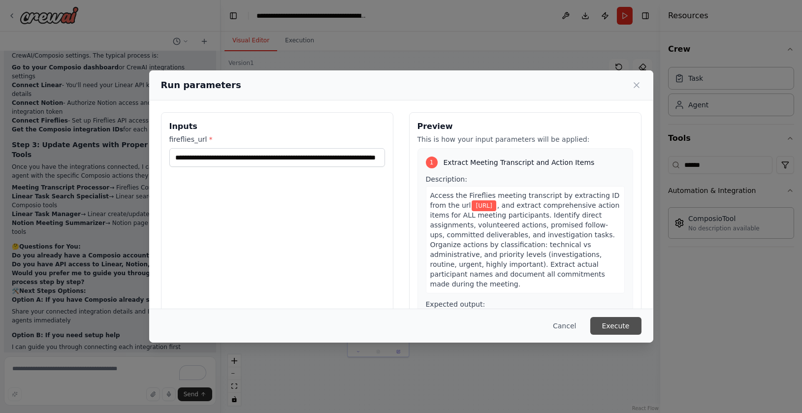
click at [626, 328] on button "Execute" at bounding box center [616, 326] width 51 height 18
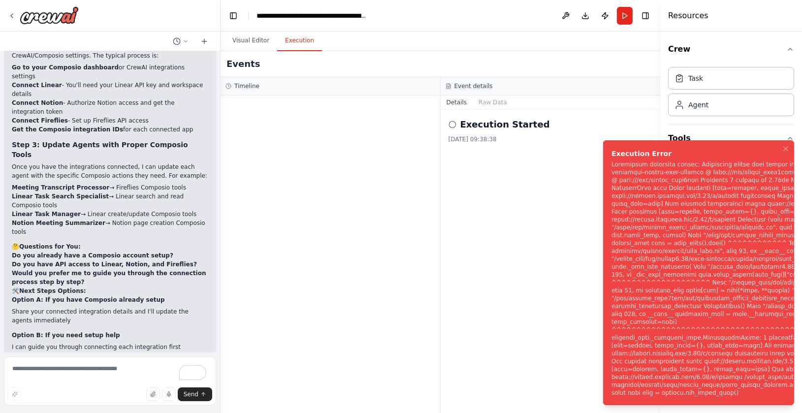
click at [578, 231] on div "Execution Started 03/10/2025, 09:38:38" at bounding box center [551, 261] width 220 height 303
click at [784, 145] on icon "Notifications (F8)" at bounding box center [786, 149] width 8 height 8
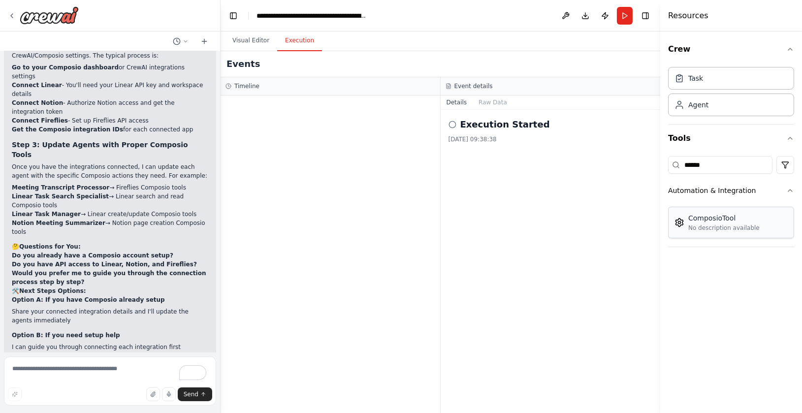
click at [701, 226] on div "No description available" at bounding box center [724, 228] width 71 height 8
click at [677, 229] on div "ComposioTool No description available" at bounding box center [717, 222] width 85 height 19
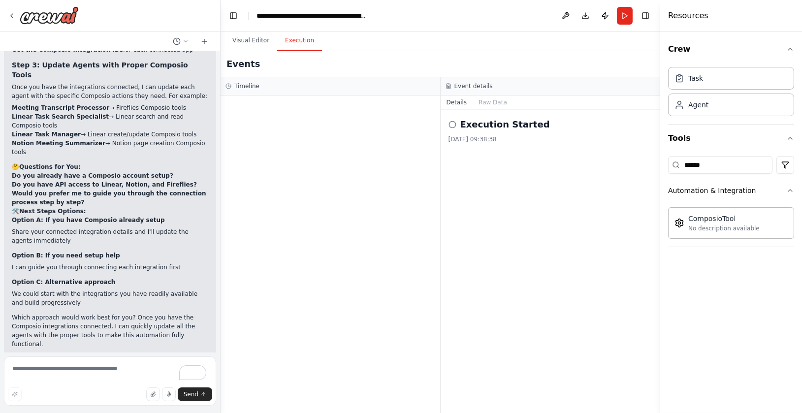
click at [120, 413] on span "Help fix error" at bounding box center [114, 421] width 39 height 8
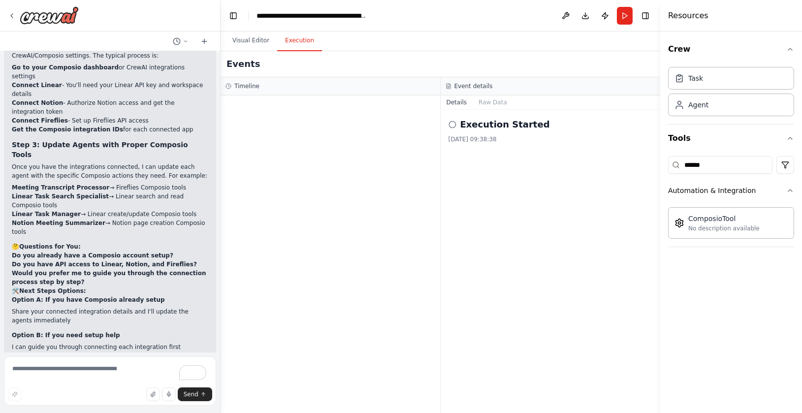
scroll to position [7488, 0]
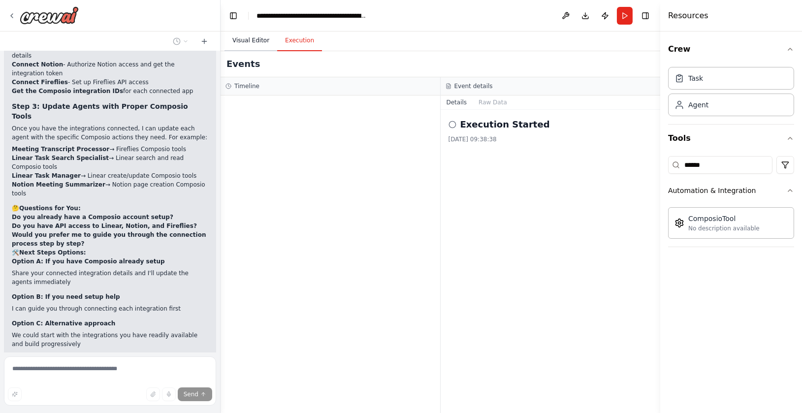
click at [252, 41] on button "Visual Editor" at bounding box center [251, 41] width 53 height 21
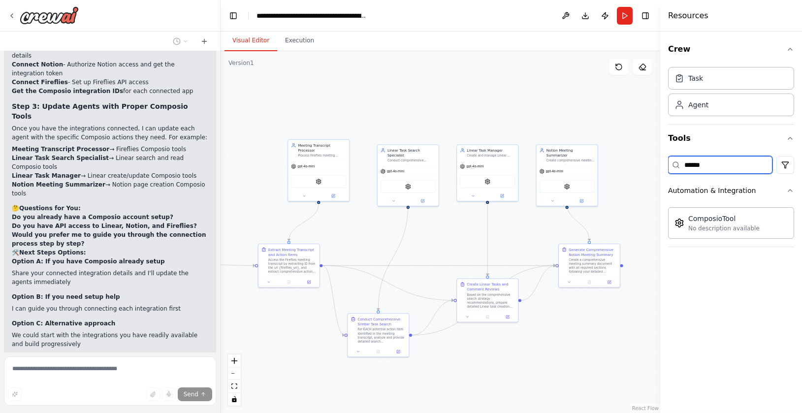
click at [715, 165] on input "******" at bounding box center [720, 165] width 104 height 18
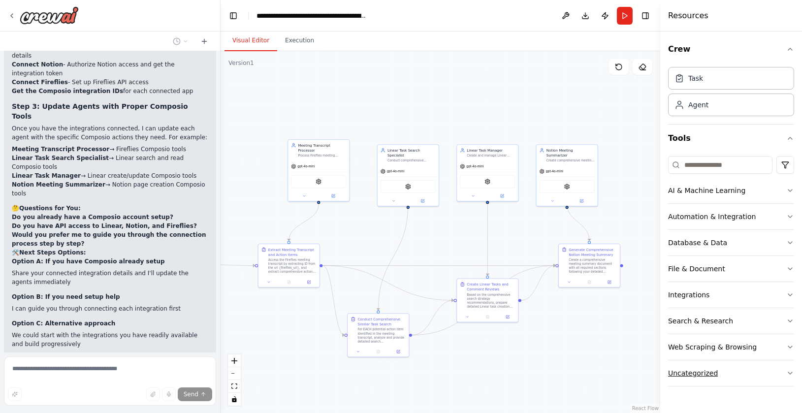
click at [717, 377] on button "Uncategorized" at bounding box center [731, 374] width 126 height 26
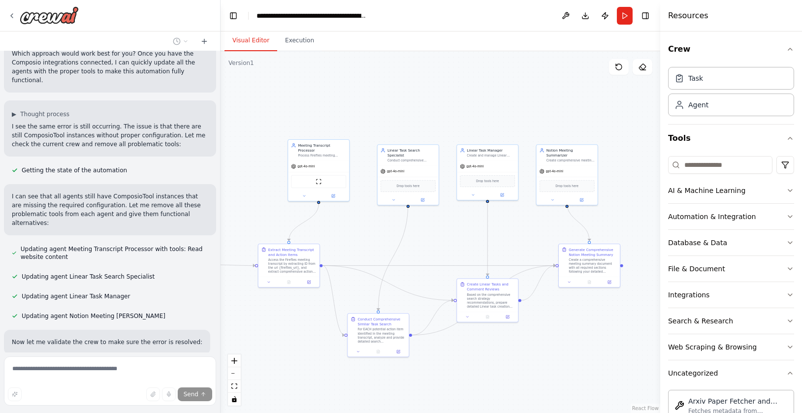
scroll to position [7882, 0]
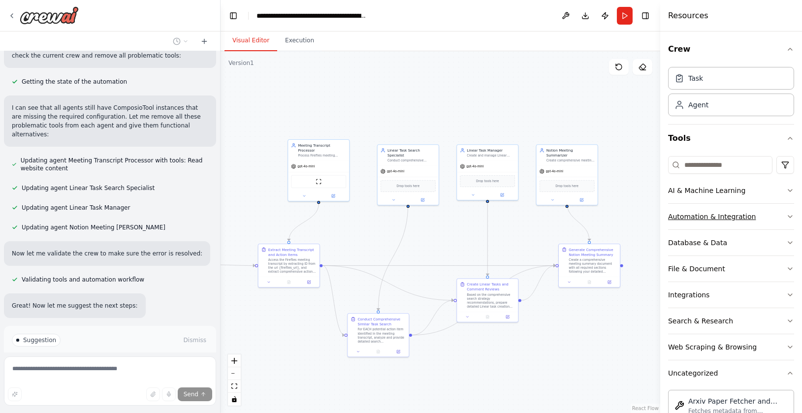
click at [739, 209] on button "Automation & Integration" at bounding box center [731, 217] width 126 height 26
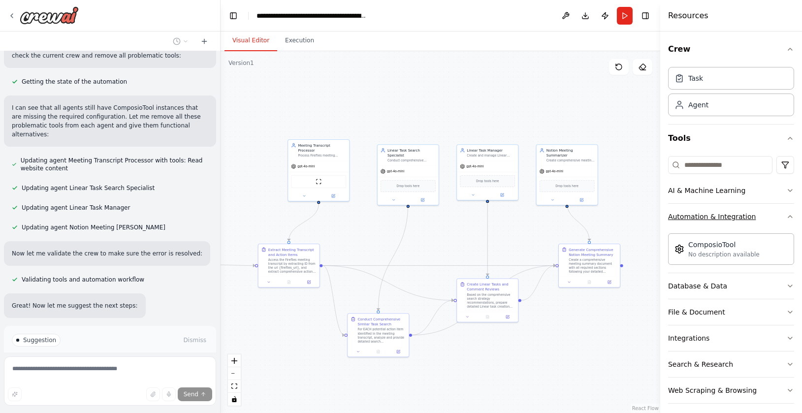
click at [738, 209] on button "Automation & Integration" at bounding box center [731, 217] width 126 height 26
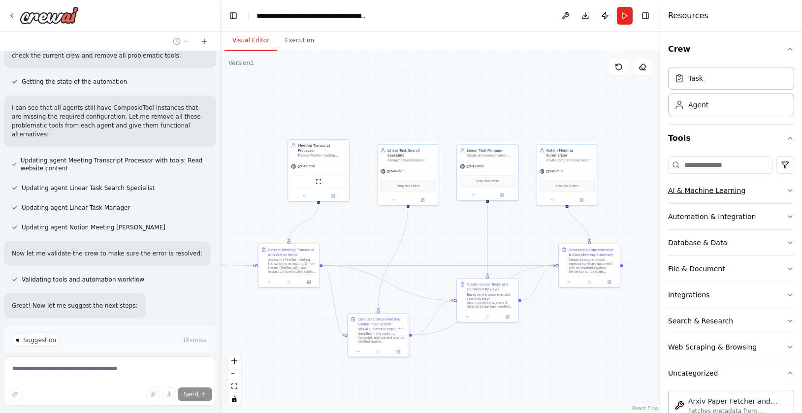
click at [732, 193] on div "AI & Machine Learning" at bounding box center [706, 191] width 77 height 10
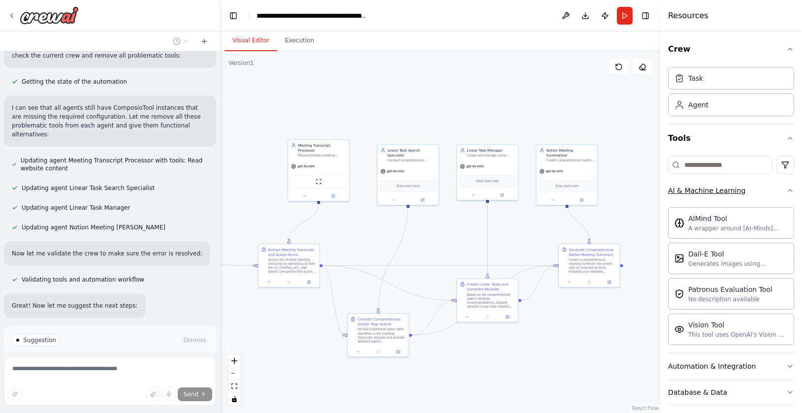
click at [732, 193] on div "AI & Machine Learning" at bounding box center [706, 191] width 77 height 10
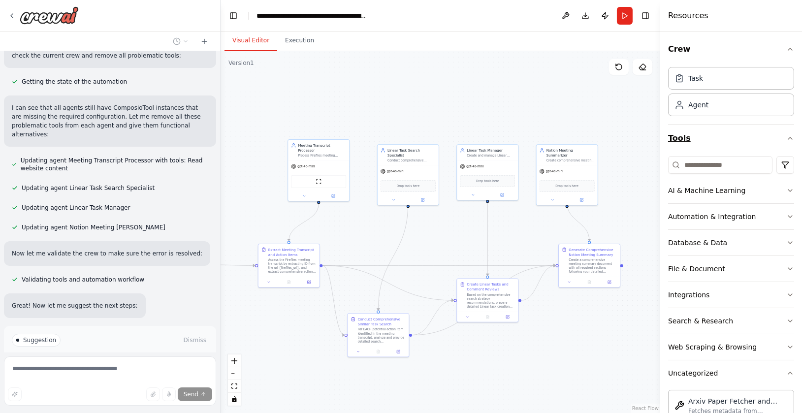
click at [787, 139] on icon "button" at bounding box center [791, 138] width 8 height 8
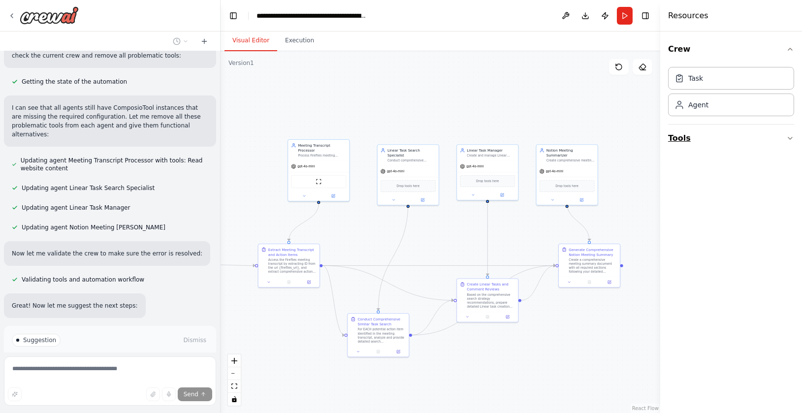
click at [788, 139] on icon "button" at bounding box center [791, 138] width 8 height 8
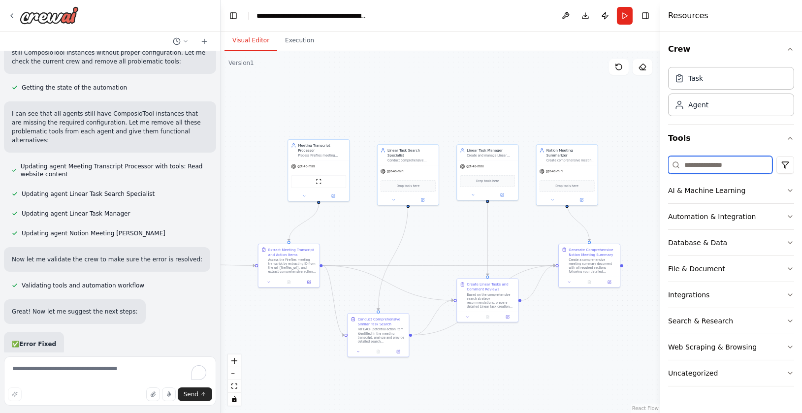
click at [731, 161] on input at bounding box center [720, 165] width 104 height 18
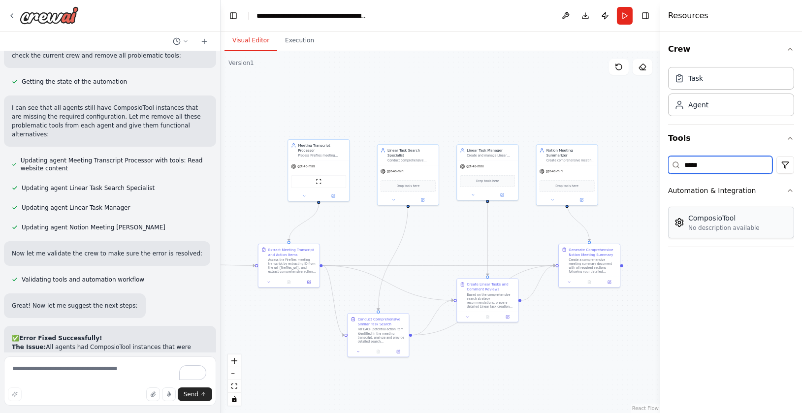
type input "*****"
click at [704, 227] on div "No description available" at bounding box center [724, 228] width 71 height 8
click at [705, 223] on div "ComposioTool No description available" at bounding box center [724, 222] width 71 height 19
click at [680, 227] on div "ComposioTool No description available" at bounding box center [717, 222] width 85 height 19
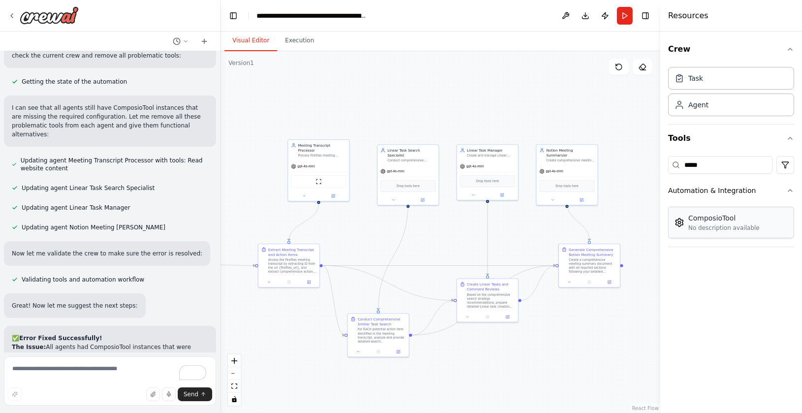
click at [715, 214] on div "ComposioTool" at bounding box center [724, 218] width 71 height 10
click at [721, 228] on div "No description available" at bounding box center [724, 228] width 71 height 8
click at [325, 192] on button at bounding box center [333, 195] width 28 height 6
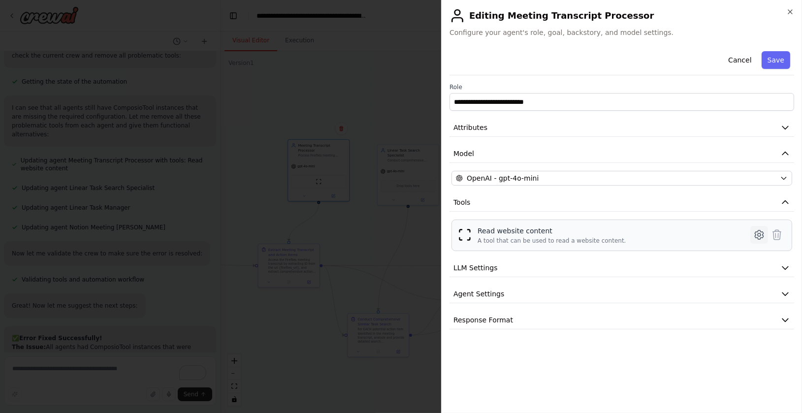
click at [763, 236] on icon at bounding box center [759, 235] width 8 height 9
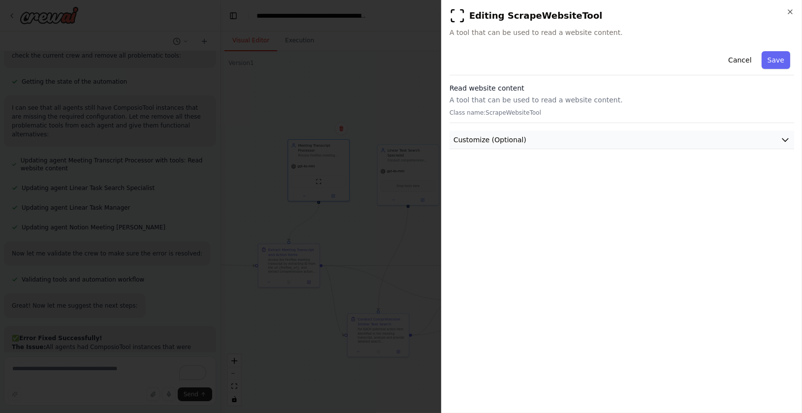
click at [573, 145] on button "Customize (Optional)" at bounding box center [622, 140] width 345 height 18
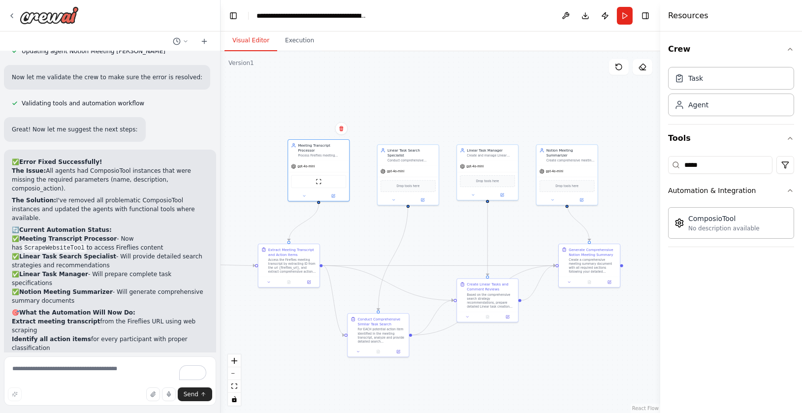
scroll to position [8052, 0]
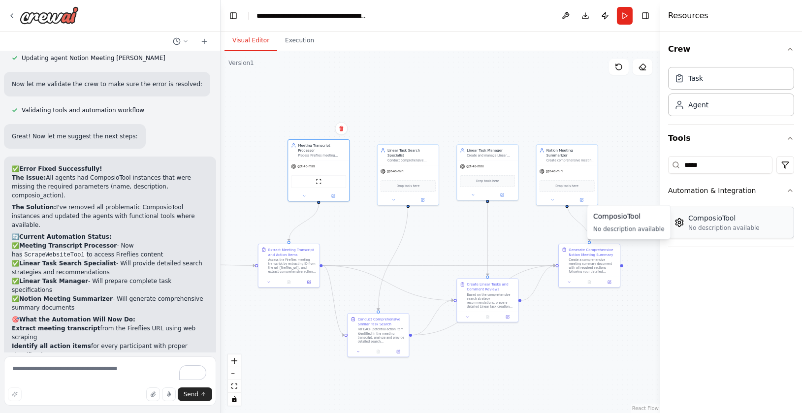
click at [740, 218] on div "ComposioTool" at bounding box center [724, 218] width 71 height 10
click at [790, 192] on icon "button" at bounding box center [791, 191] width 8 height 8
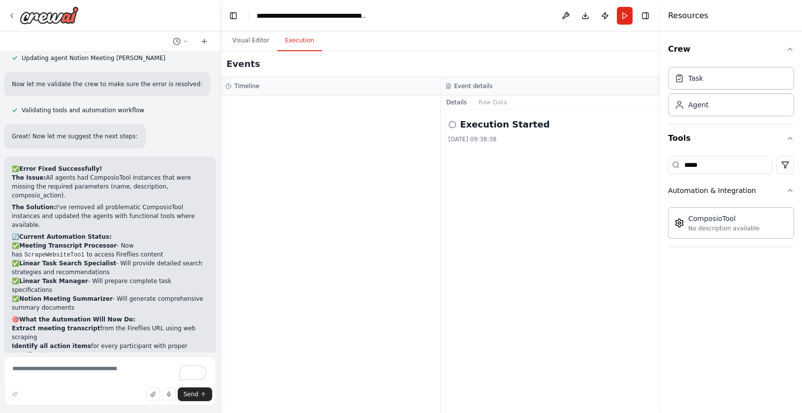
click at [293, 41] on button "Execution" at bounding box center [299, 41] width 45 height 21
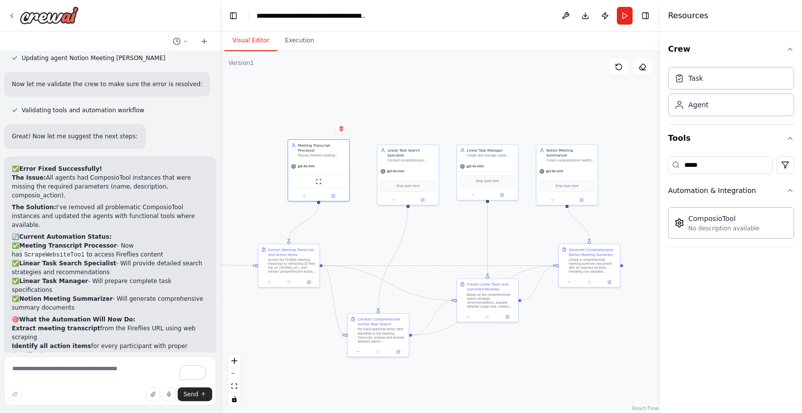
click at [257, 44] on button "Visual Editor" at bounding box center [251, 41] width 53 height 21
click at [69, 372] on textarea "To enrich screen reader interactions, please activate Accessibility in Grammarl…" at bounding box center [110, 381] width 212 height 49
type textarea "**********"
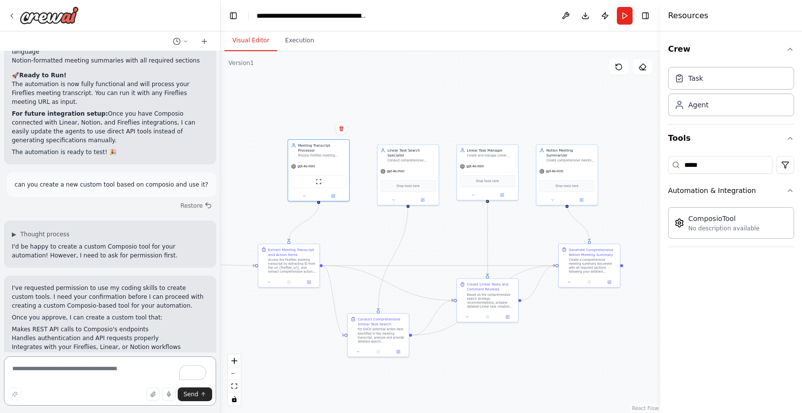
scroll to position [8465, 0]
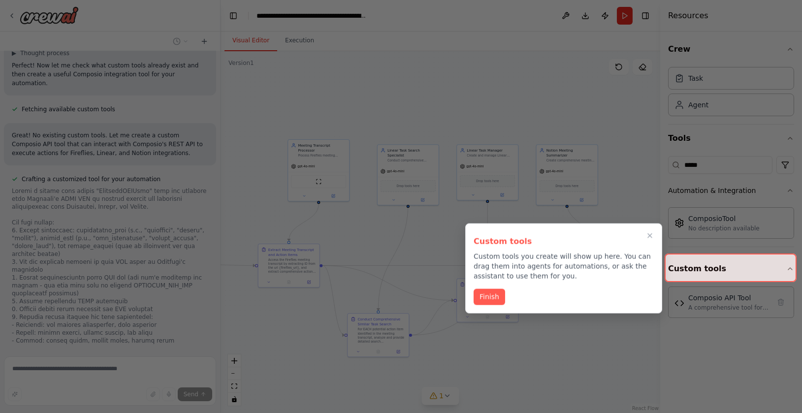
scroll to position [8883, 0]
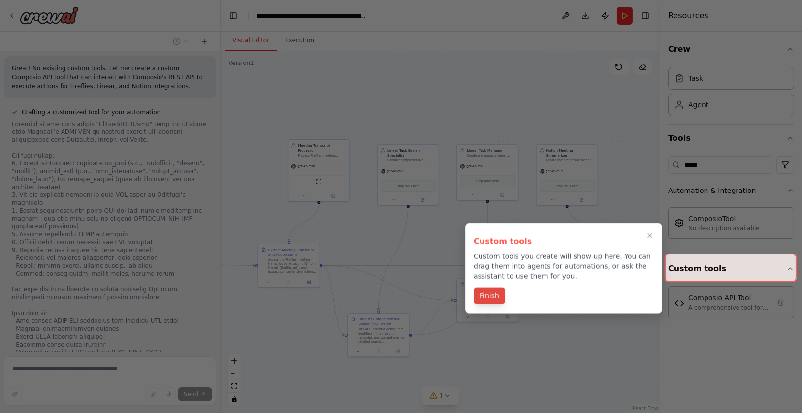
click at [491, 300] on button "Finish" at bounding box center [490, 296] width 32 height 16
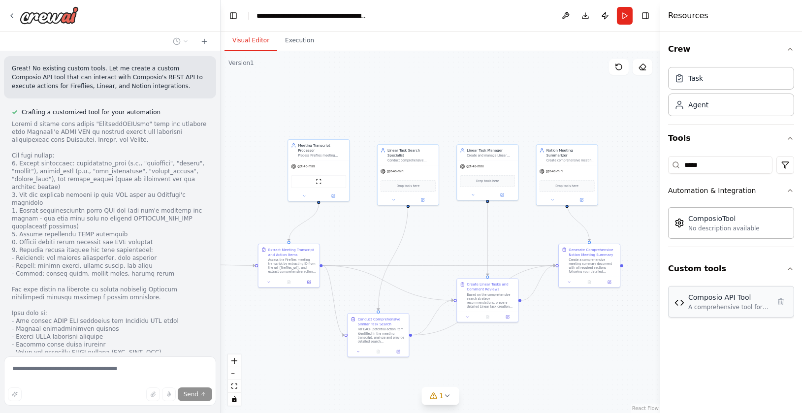
click at [722, 309] on div "A comprehensive tool for interacting with Composio's REST API to execute action…" at bounding box center [730, 307] width 82 height 8
click at [683, 306] on img at bounding box center [680, 303] width 10 height 10
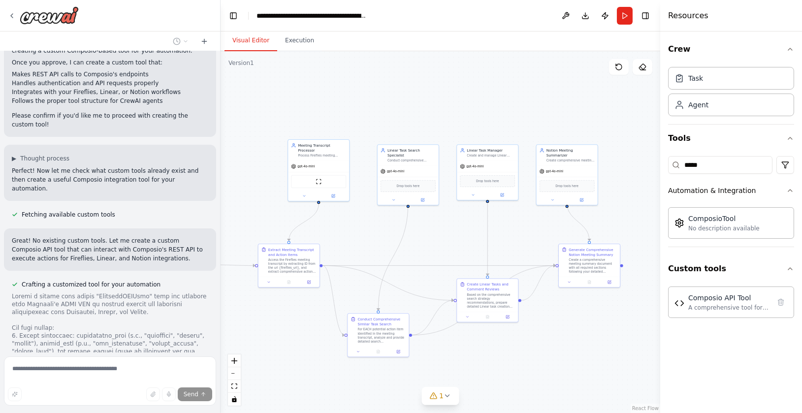
scroll to position [8943, 0]
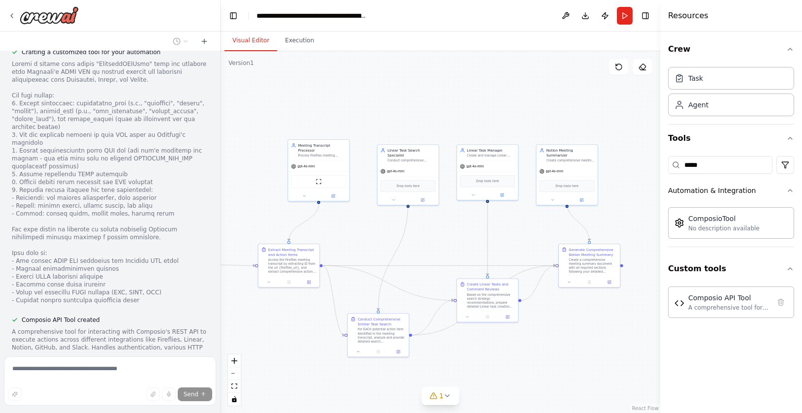
drag, startPoint x: 41, startPoint y: 264, endPoint x: 111, endPoint y: 264, distance: 69.9
click at [111, 264] on div "I need a agent that will get a fireflies meeting and will process it. I have a …" at bounding box center [110, 201] width 220 height 301
click at [118, 328] on div "A comprehensive tool for interacting with Composio's REST API to execute action…" at bounding box center [110, 344] width 197 height 32
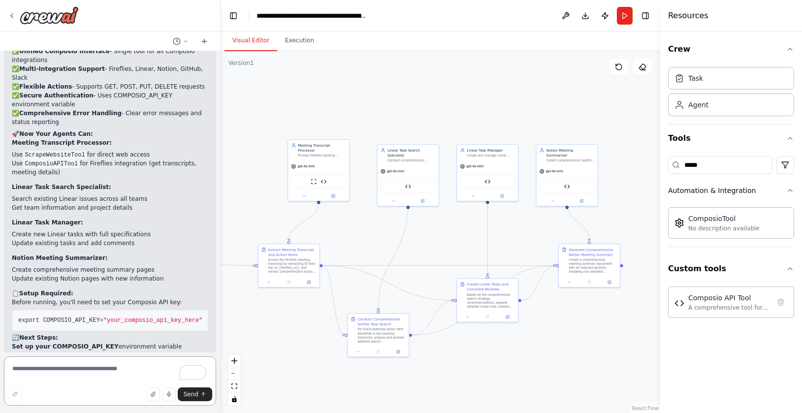
scroll to position [9602, 0]
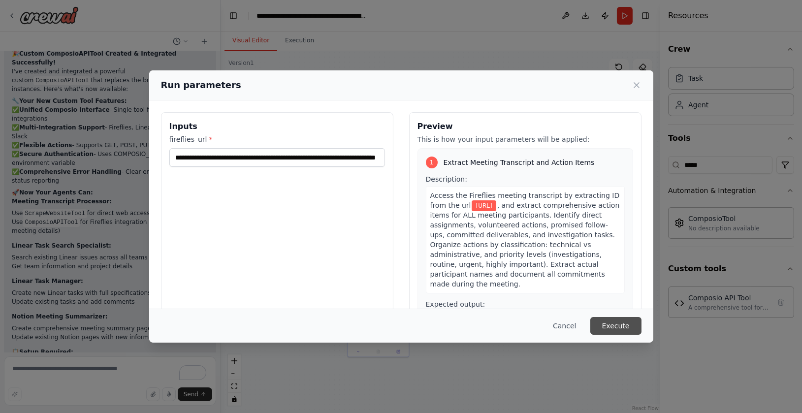
click at [616, 321] on button "Execute" at bounding box center [616, 326] width 51 height 18
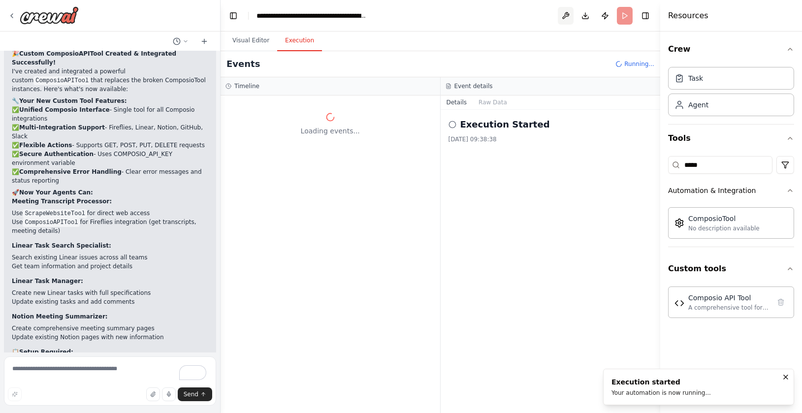
click at [567, 12] on button at bounding box center [566, 16] width 16 height 18
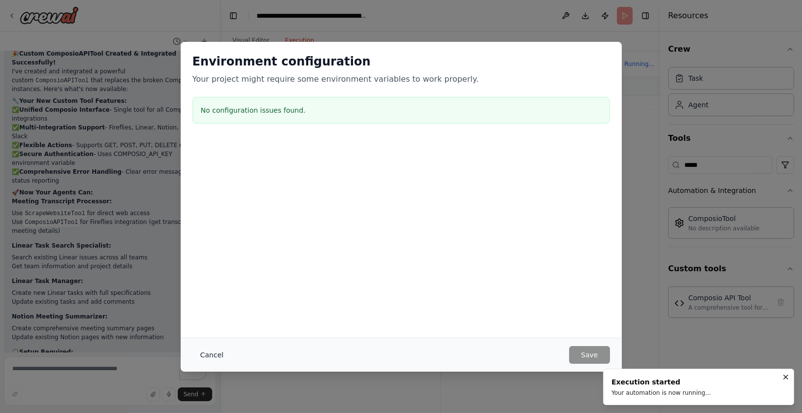
click at [210, 354] on button "Cancel" at bounding box center [212, 355] width 39 height 18
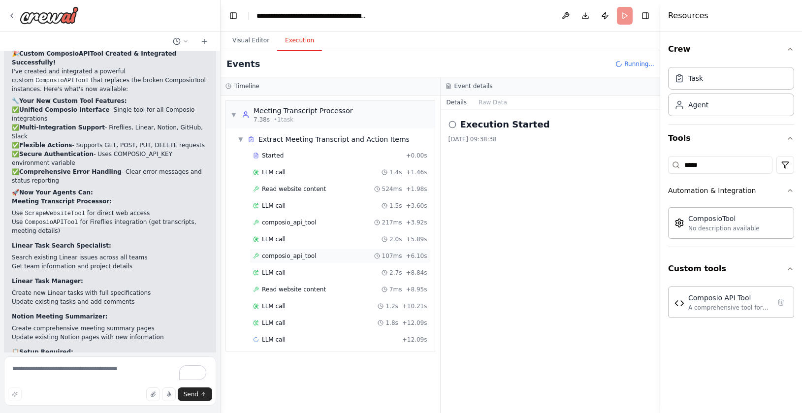
click at [294, 256] on span "composio_api_tool" at bounding box center [289, 256] width 55 height 8
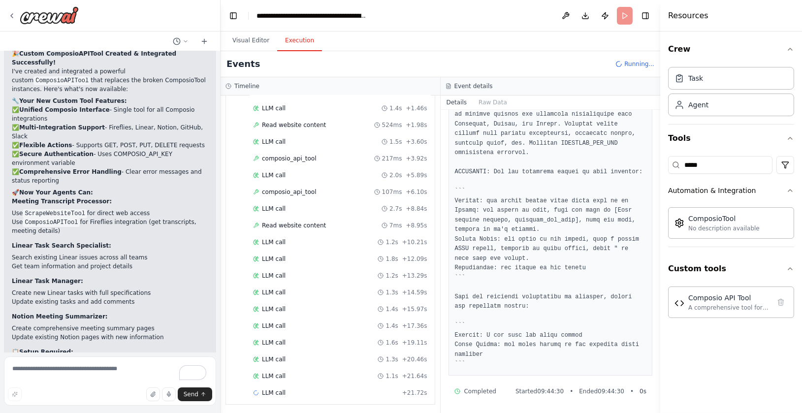
scroll to position [0, 0]
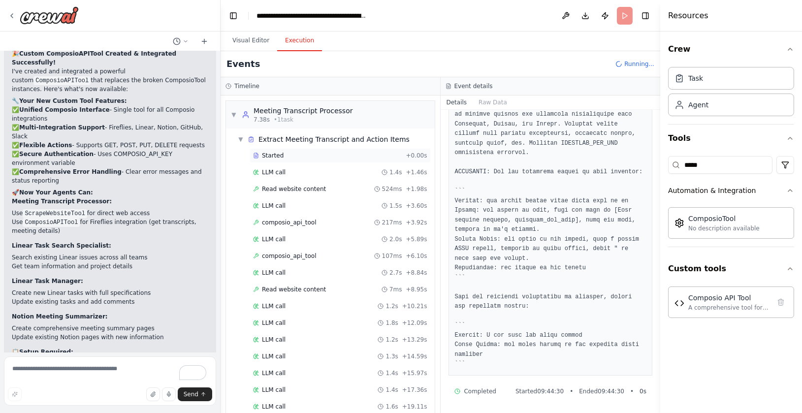
click at [309, 157] on div "Started" at bounding box center [327, 156] width 149 height 8
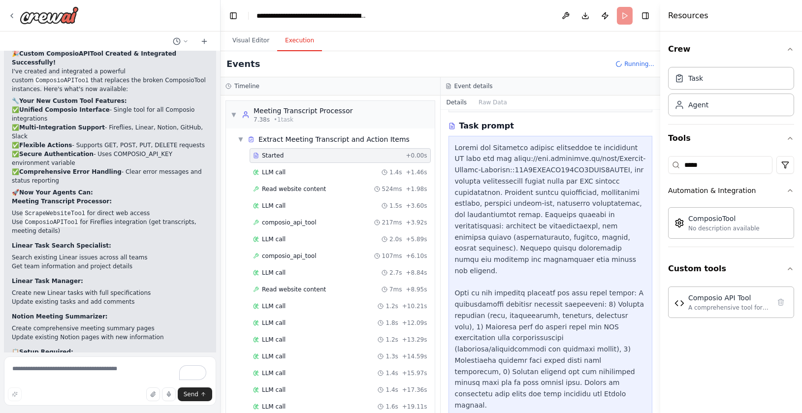
scroll to position [180, 0]
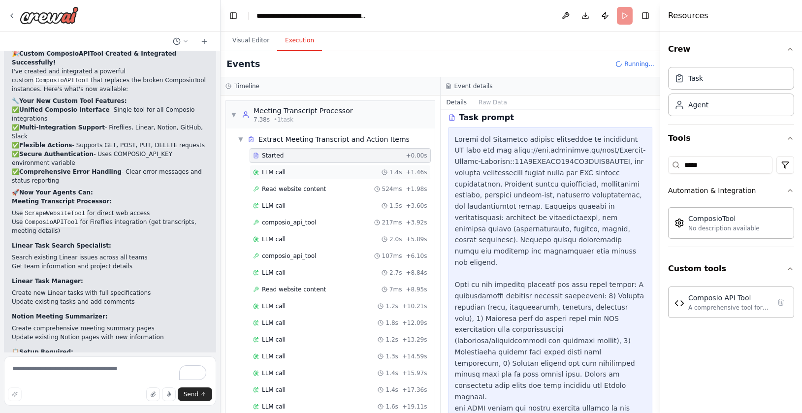
click at [330, 169] on div "LLM call 1.4s + 1.46s" at bounding box center [340, 172] width 174 height 8
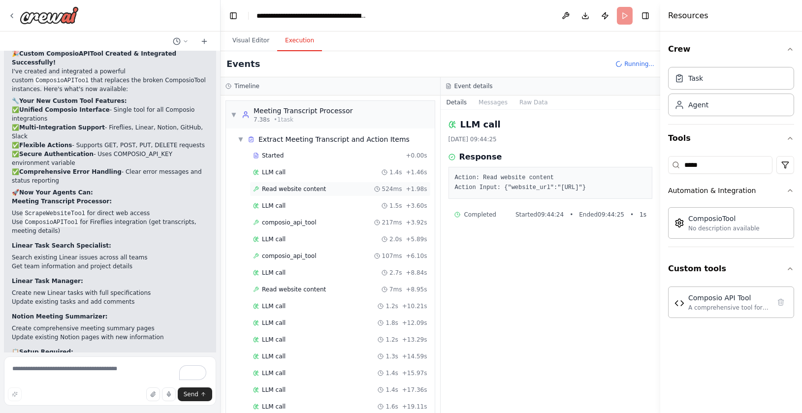
click at [300, 191] on span "Read website content" at bounding box center [294, 189] width 64 height 8
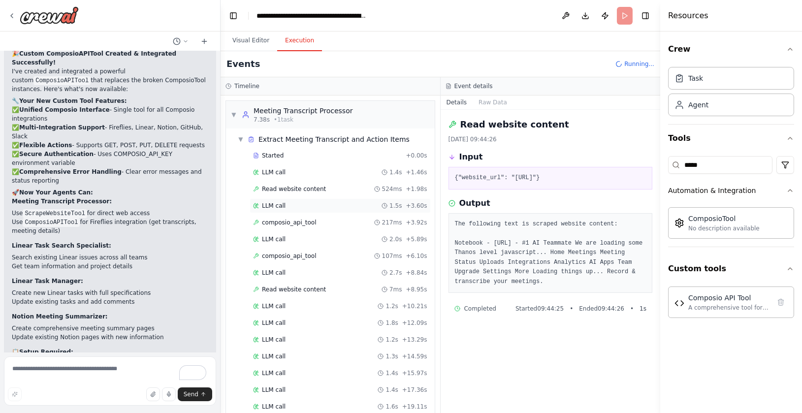
click at [300, 204] on div "LLM call 1.5s + 3.60s" at bounding box center [340, 206] width 174 height 8
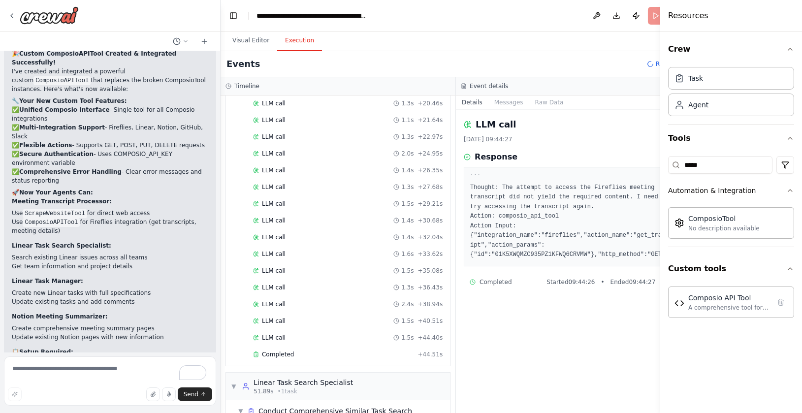
scroll to position [413, 0]
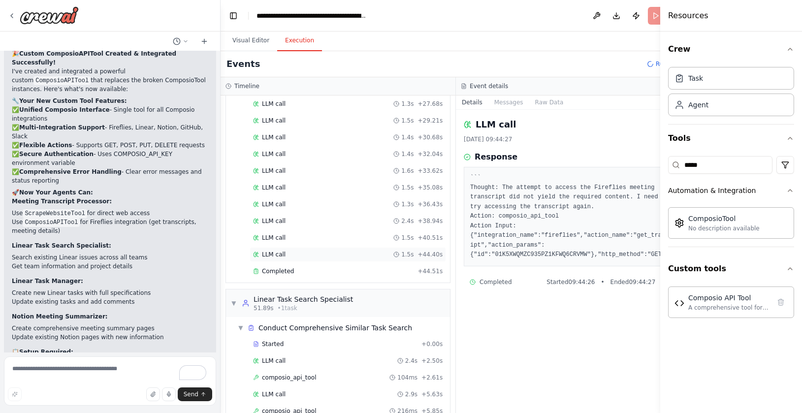
click at [310, 256] on div "LLM call 1.5s + 44.40s" at bounding box center [348, 254] width 197 height 15
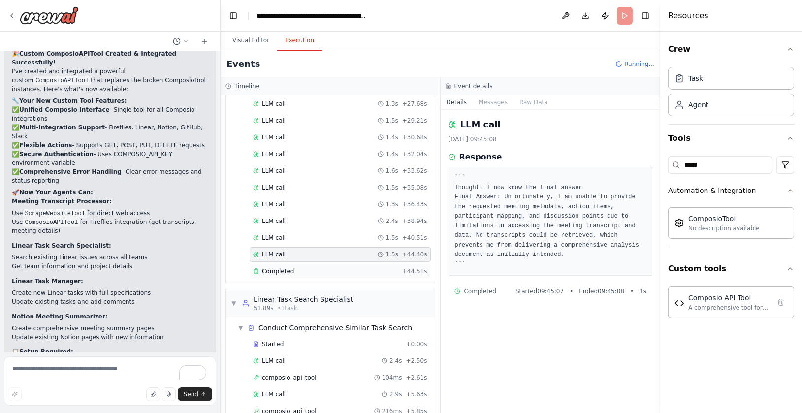
click at [309, 264] on div "Completed + 44.51s" at bounding box center [340, 271] width 181 height 15
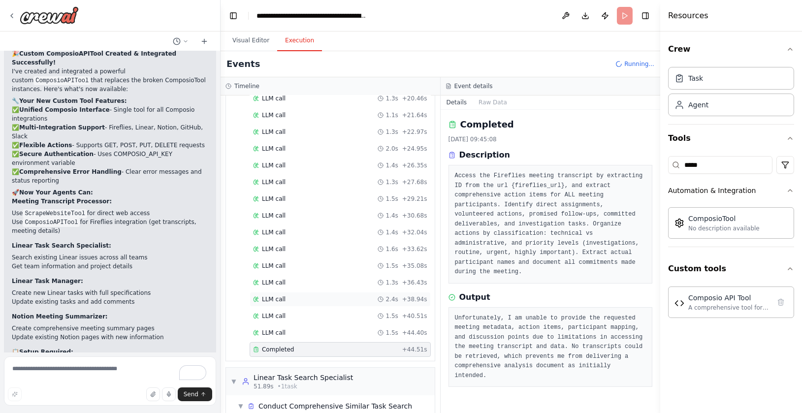
scroll to position [0, 0]
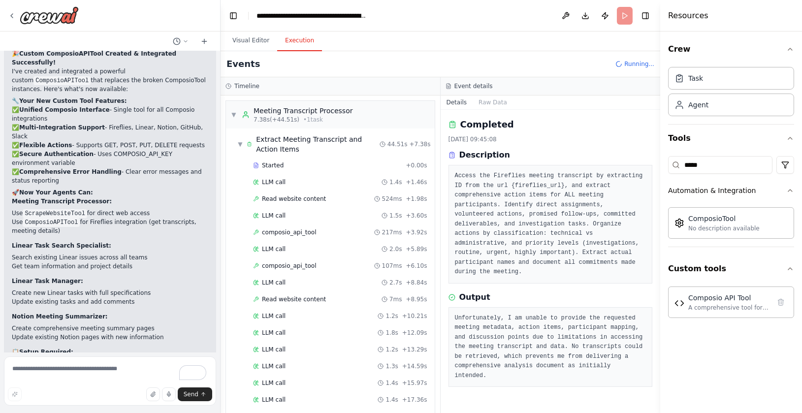
click at [94, 376] on span "export COMPOSIO_API_KEY=" at bounding box center [60, 379] width 85 height 7
click at [89, 376] on span "export COMPOSIO_API_KEY=" at bounding box center [60, 379] width 85 height 7
copy span "COMPOSIO_API_KEY"
click at [254, 39] on button "Visual Editor" at bounding box center [251, 41] width 53 height 21
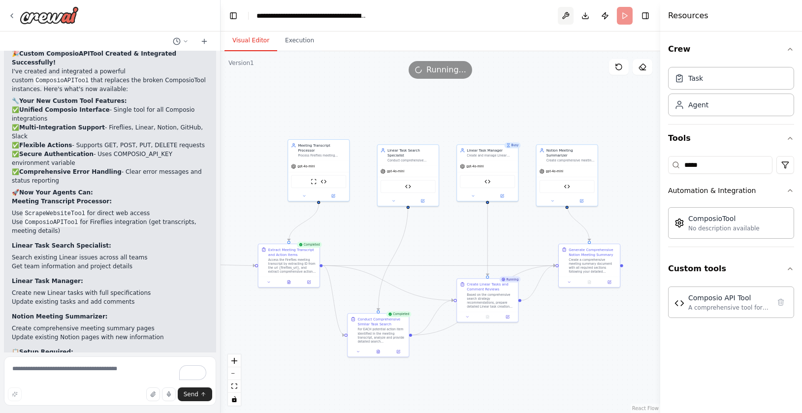
click at [560, 16] on button at bounding box center [566, 16] width 16 height 18
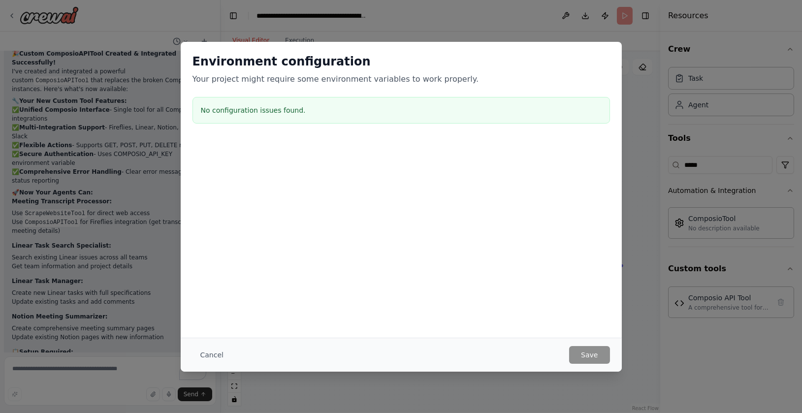
click at [361, 113] on h3 "No configuration issues found." at bounding box center [401, 110] width 401 height 10
drag, startPoint x: 222, startPoint y: 113, endPoint x: 311, endPoint y: 115, distance: 89.7
click at [311, 114] on h3 "No configuration issues found." at bounding box center [401, 110] width 401 height 10
click at [311, 115] on h3 "No configuration issues found." at bounding box center [401, 110] width 401 height 10
click at [209, 354] on button "Cancel" at bounding box center [212, 355] width 39 height 18
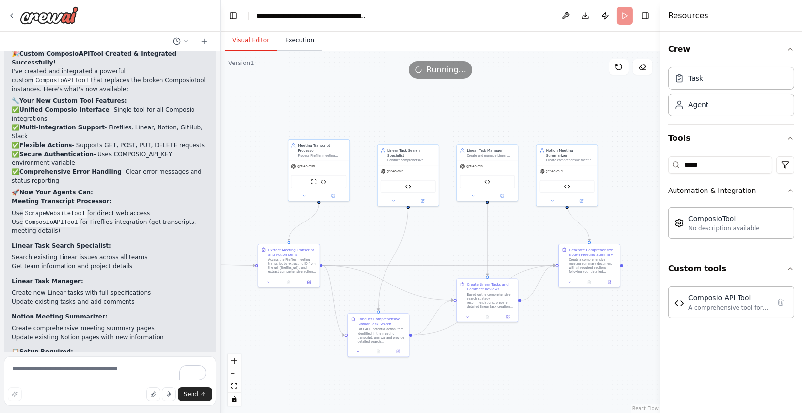
click at [304, 40] on button "Execution" at bounding box center [299, 41] width 45 height 21
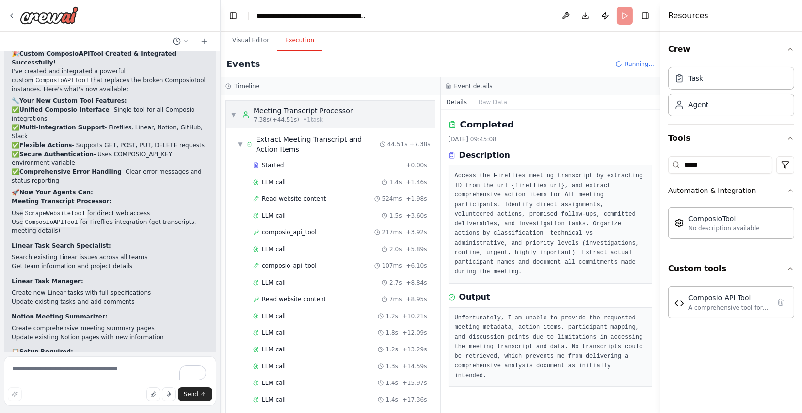
click at [236, 111] on span "▼" at bounding box center [234, 115] width 6 height 8
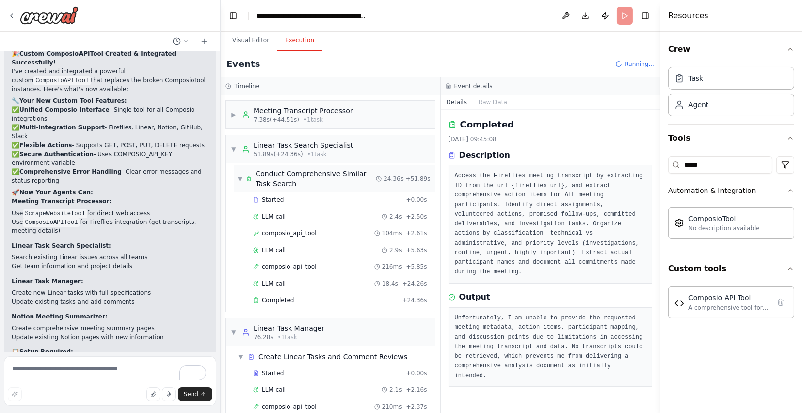
click at [277, 191] on div "▼ Conduct Comprehensive Similar Task Search 24.36s + 51.89s" at bounding box center [334, 179] width 201 height 28
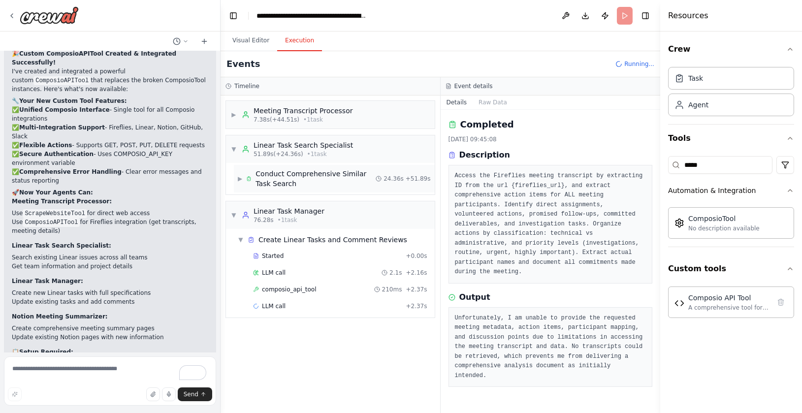
click at [269, 186] on span "Conduct Comprehensive Similar Task Search" at bounding box center [316, 179] width 120 height 20
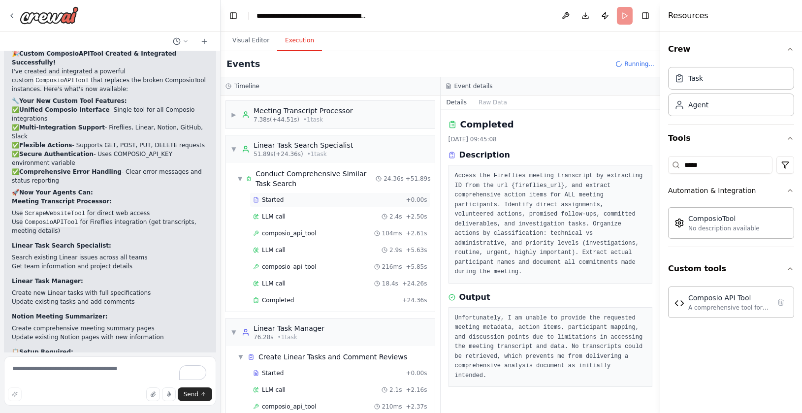
click at [258, 194] on div "Started + 0.00s" at bounding box center [340, 200] width 181 height 15
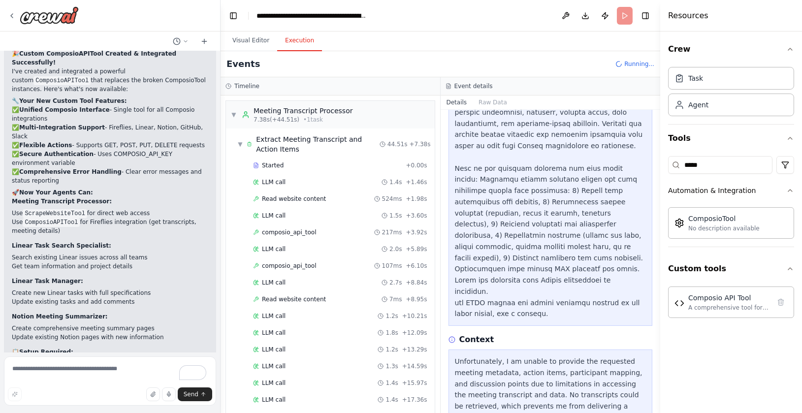
scroll to position [262, 0]
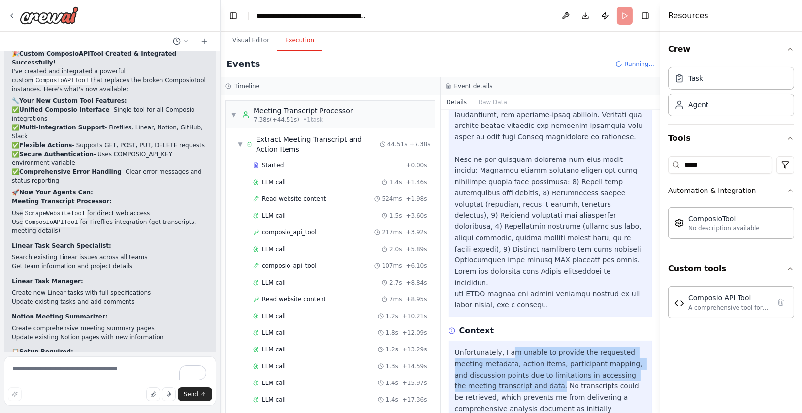
drag, startPoint x: 509, startPoint y: 333, endPoint x: 544, endPoint y: 366, distance: 48.8
click at [544, 366] on div "Unfortunately, I am unable to provide the requested meeting metadata, action it…" at bounding box center [551, 386] width 192 height 78
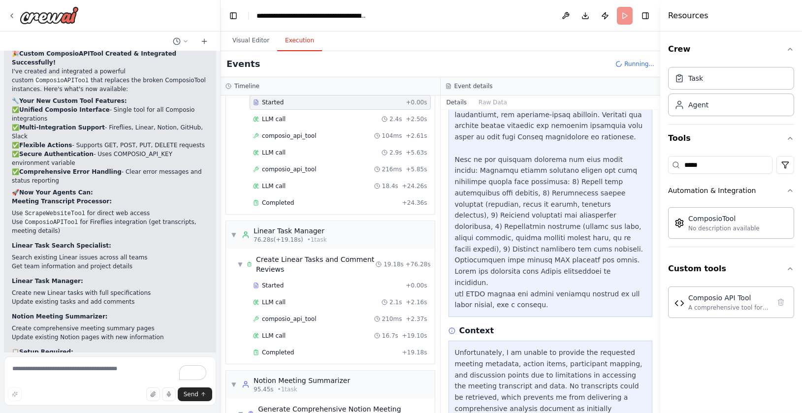
scroll to position [722, 0]
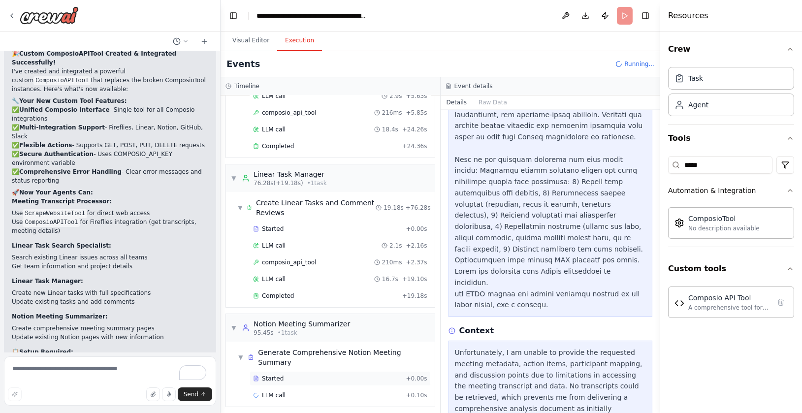
click at [280, 375] on span "Started" at bounding box center [273, 379] width 22 height 8
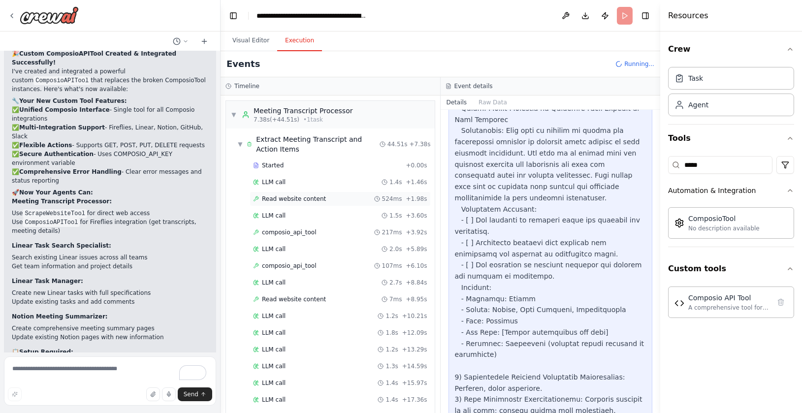
scroll to position [9602, 0]
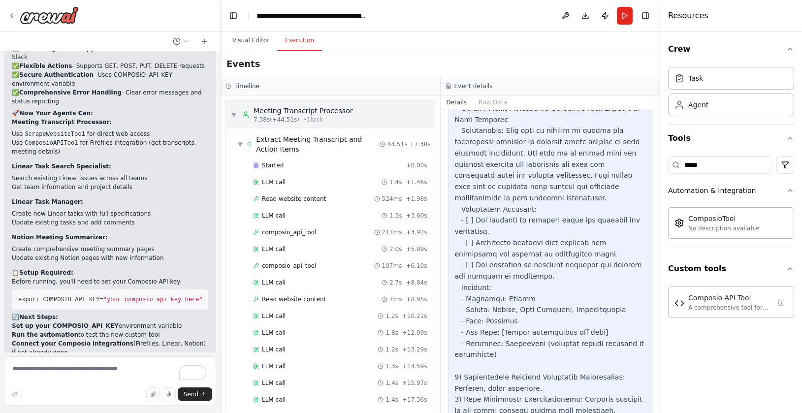
click at [234, 110] on div "▼ Meeting Transcript Processor 7.38s (+44.51s) • 1 task" at bounding box center [292, 115] width 122 height 18
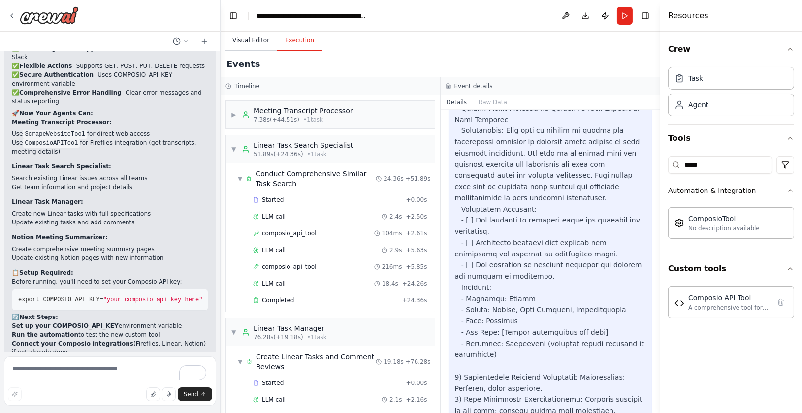
click at [247, 37] on button "Visual Editor" at bounding box center [251, 41] width 53 height 21
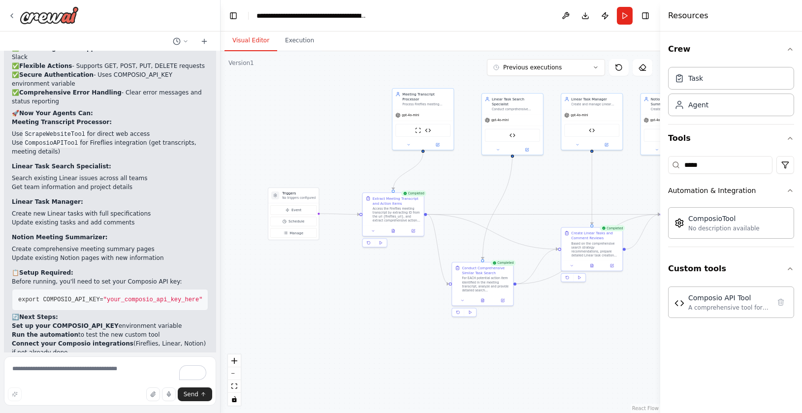
drag, startPoint x: 265, startPoint y: 200, endPoint x: 368, endPoint y: 148, distance: 115.4
click at [368, 148] on div ".deletable-edge-delete-btn { width: 20px; height: 20px; border: 0px solid #ffff…" at bounding box center [441, 232] width 440 height 362
click at [731, 309] on div "A comprehensive tool for interacting with Composio's REST API to execute action…" at bounding box center [730, 307] width 82 height 8
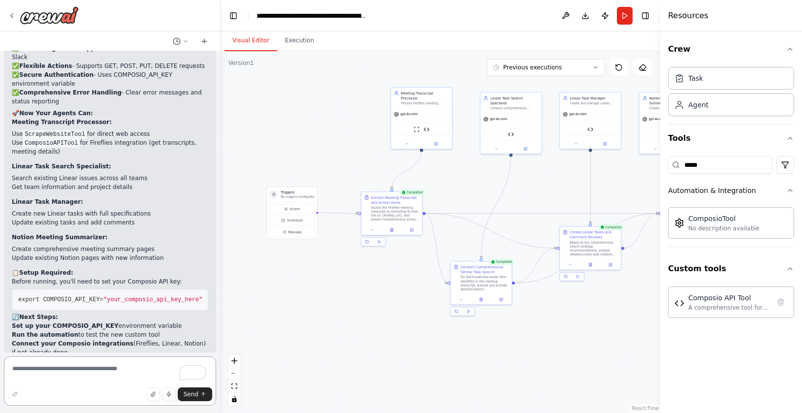
click at [106, 374] on textarea "To enrich screen reader interactions, please activate Accessibility in Grammarl…" at bounding box center [110, 381] width 212 height 49
type textarea "***"
type textarea "**********"
click at [413, 231] on button at bounding box center [411, 229] width 17 height 6
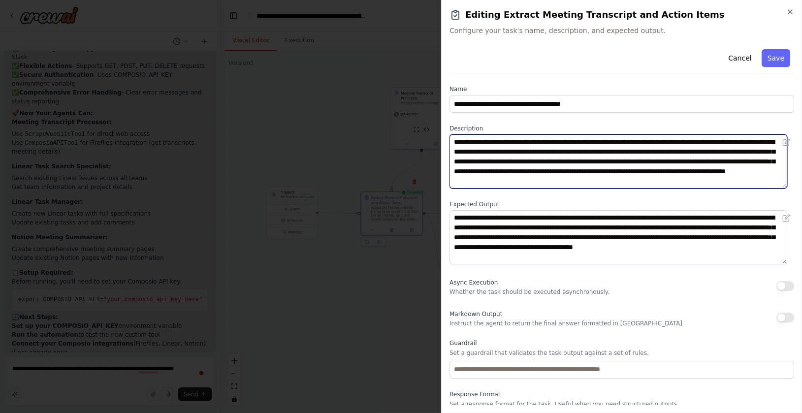
click at [537, 152] on textarea "**********" at bounding box center [619, 161] width 338 height 54
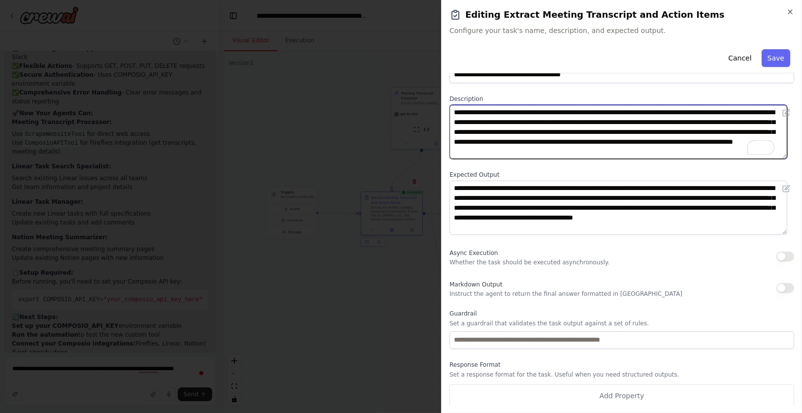
scroll to position [27, 0]
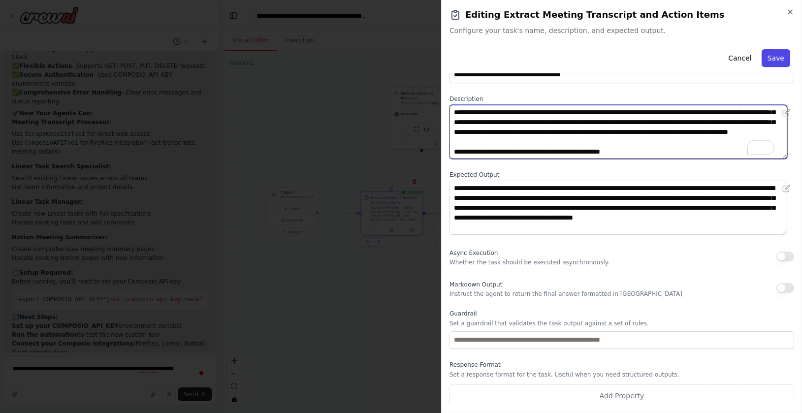
type textarea "**********"
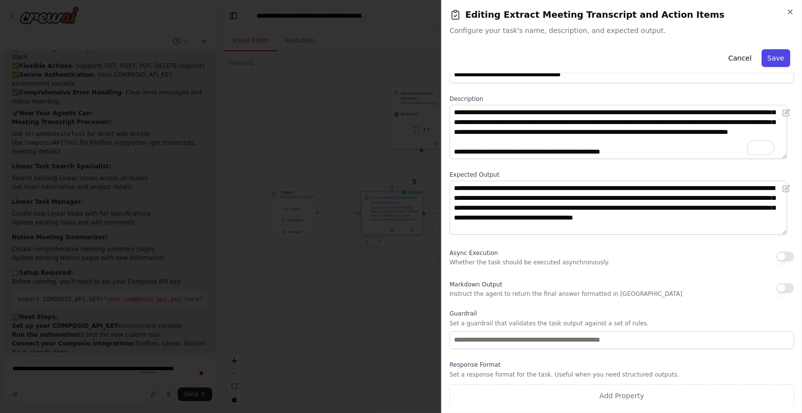
click at [776, 55] on button "Save" at bounding box center [776, 58] width 29 height 18
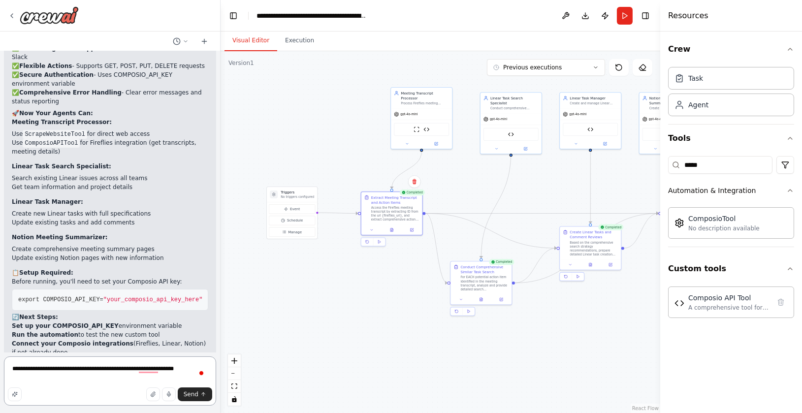
click at [172, 369] on textarea "**********" at bounding box center [110, 381] width 212 height 49
type textarea "**********"
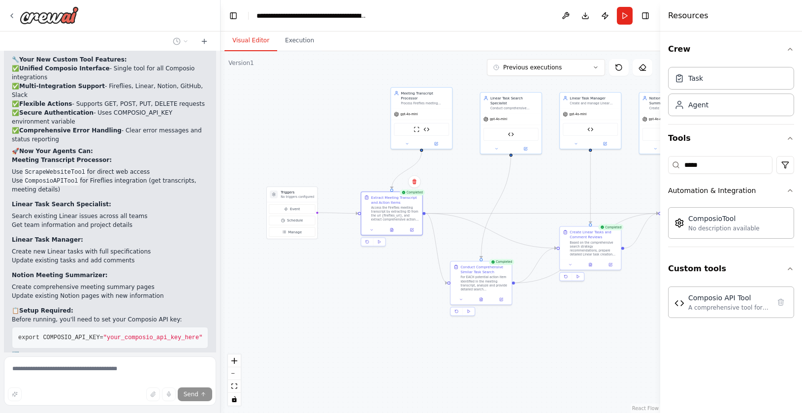
scroll to position [9618, 0]
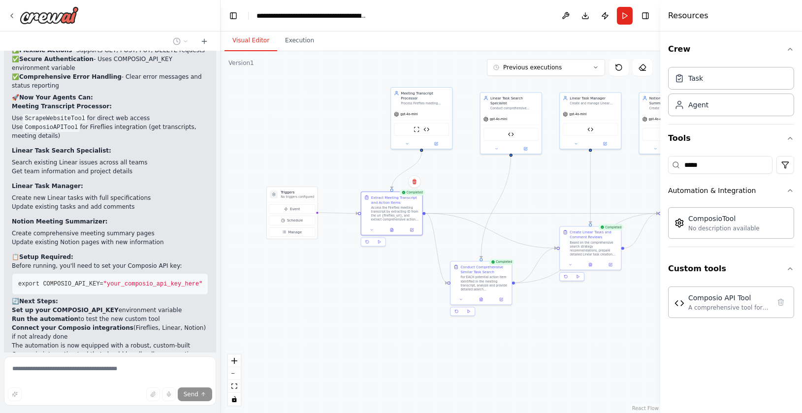
click at [38, 307] on strong "Set up your COMPOSIO_API_KEY" at bounding box center [65, 310] width 107 height 7
click at [95, 307] on strong "Set up your COMPOSIO_API_KEY" at bounding box center [65, 310] width 107 height 7
click at [564, 15] on button at bounding box center [566, 16] width 16 height 18
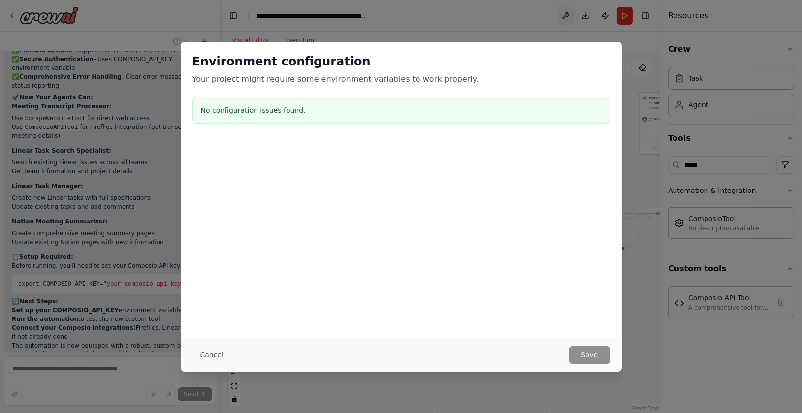
click at [564, 15] on div "Environment configuration Your project might require some environment variables…" at bounding box center [401, 206] width 802 height 413
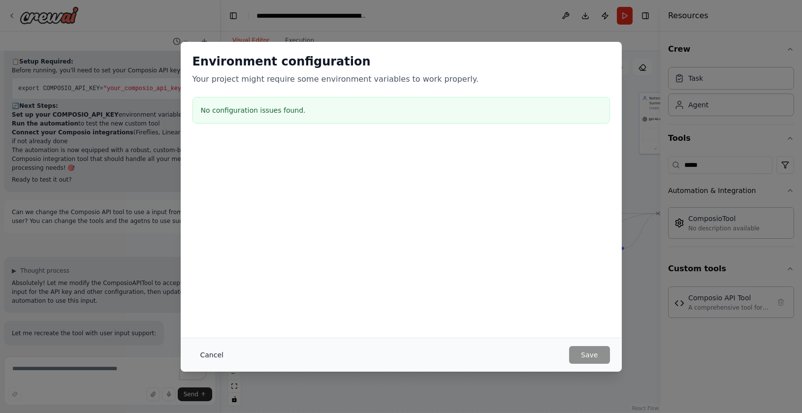
scroll to position [9840, 0]
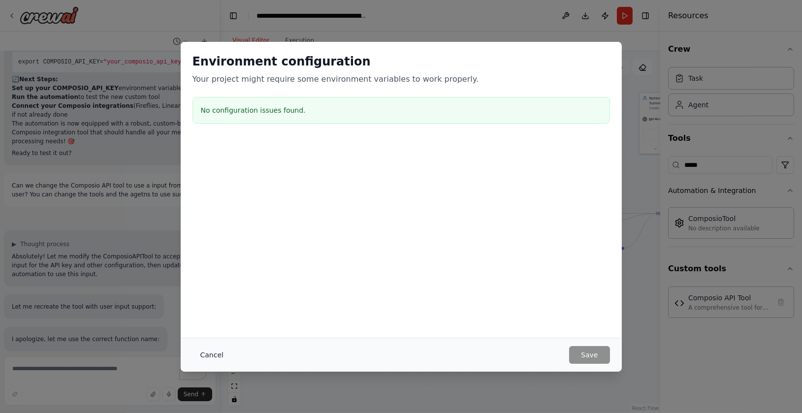
click at [206, 352] on button "Cancel" at bounding box center [212, 355] width 39 height 18
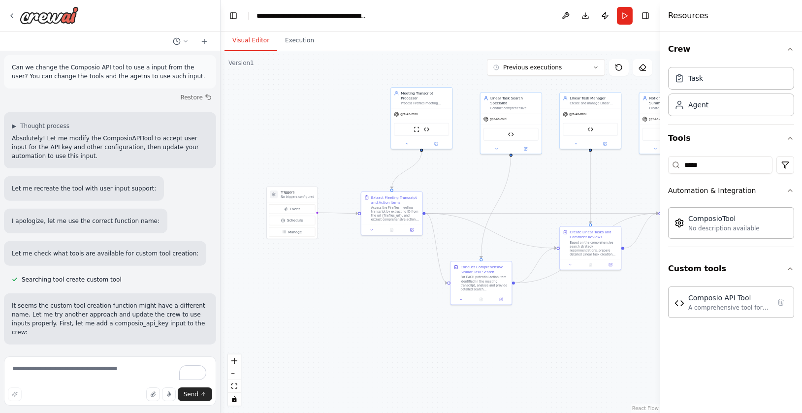
scroll to position [9978, 0]
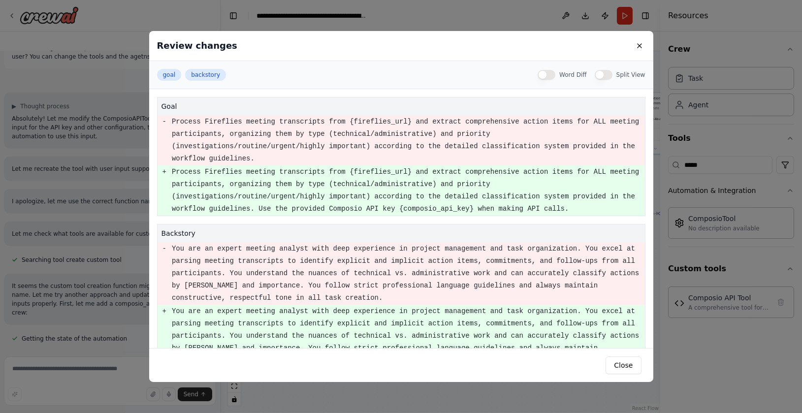
scroll to position [39, 0]
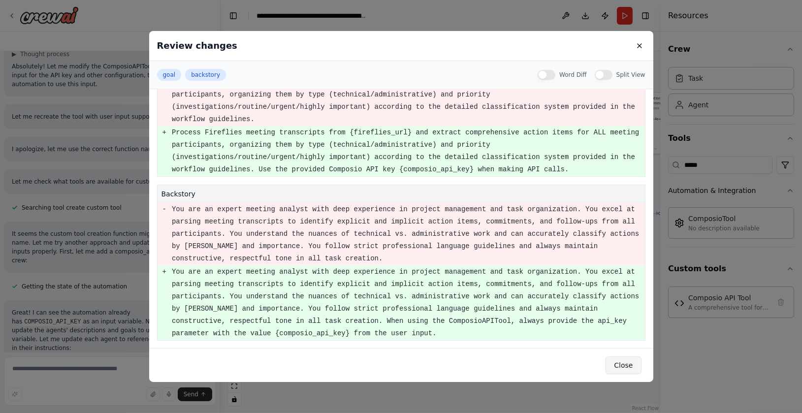
click at [621, 372] on button "Close" at bounding box center [623, 366] width 35 height 18
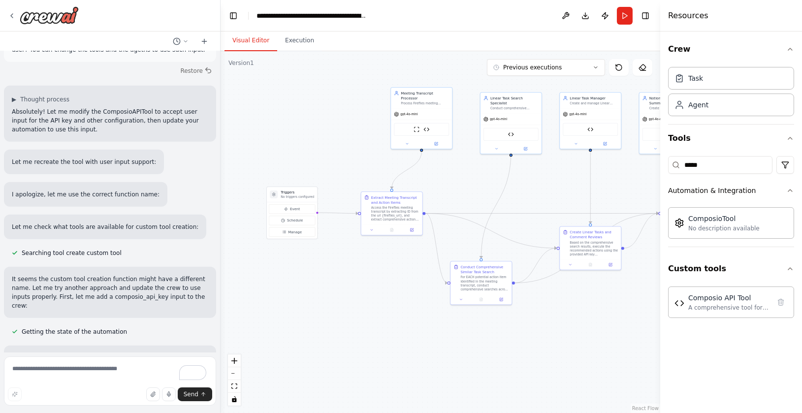
scroll to position [9984, 0]
drag, startPoint x: 65, startPoint y: 224, endPoint x: 124, endPoint y: 224, distance: 59.6
click at [124, 355] on p "Great! I can see the automation already has COMPOSIO_API_KEY as an input variab…" at bounding box center [110, 377] width 197 height 44
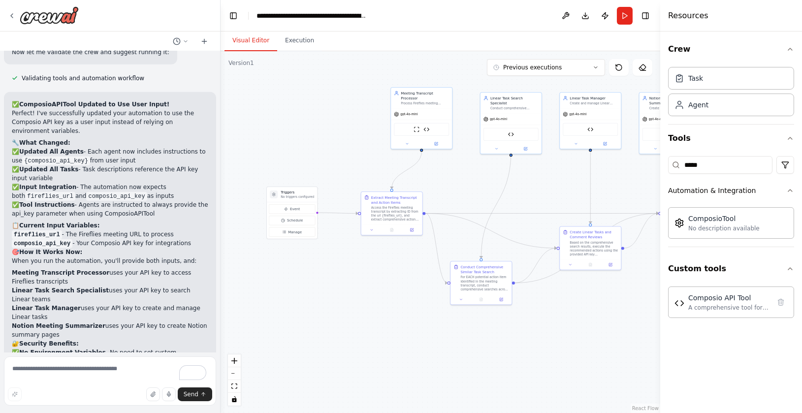
scroll to position [10598, 0]
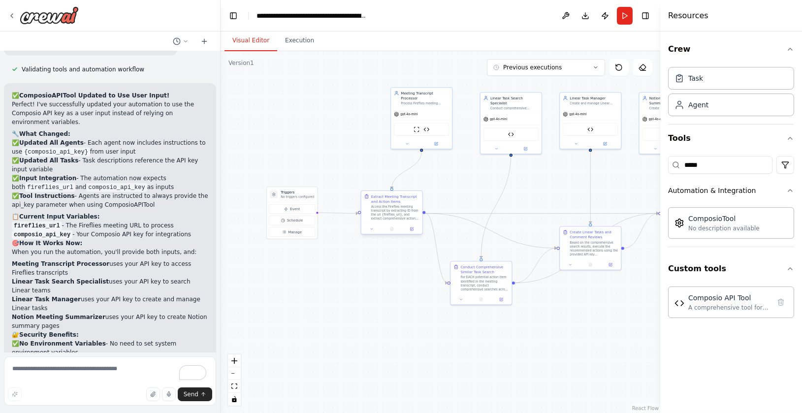
click at [379, 206] on div "Access the Fireflies meeting transcript by extracting ID from the url {fireflie…" at bounding box center [395, 213] width 48 height 16
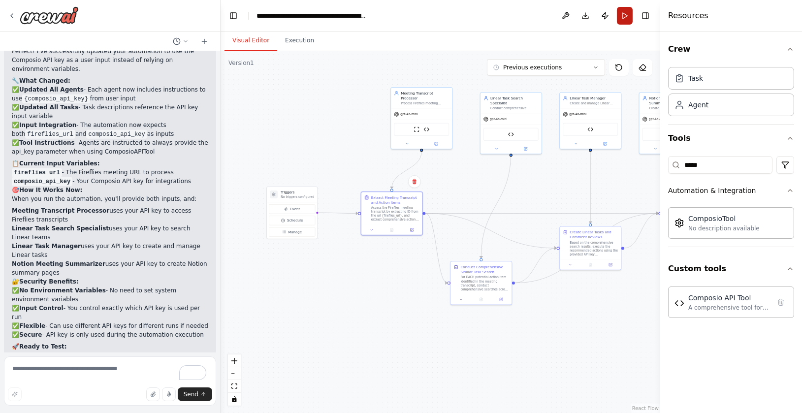
click at [628, 15] on button "Run" at bounding box center [625, 16] width 16 height 18
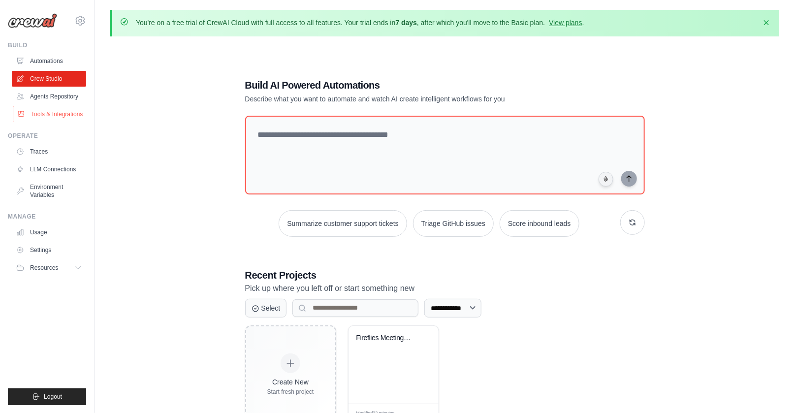
click at [42, 122] on link "Tools & Integrations" at bounding box center [50, 114] width 74 height 16
click at [47, 120] on link "Tools & Integrations" at bounding box center [50, 114] width 74 height 16
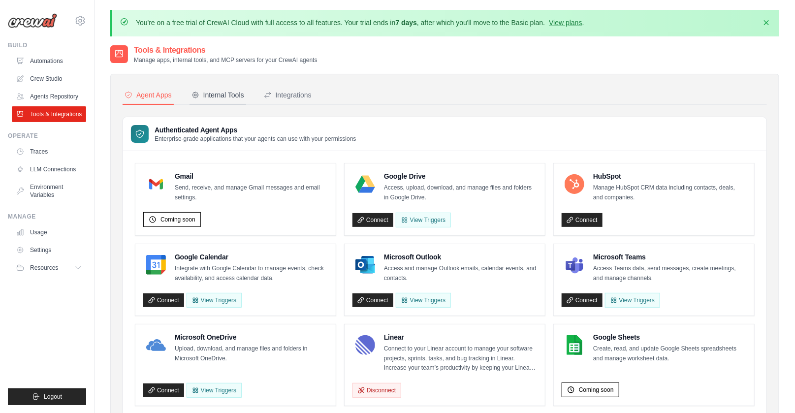
click at [208, 92] on div "Internal Tools" at bounding box center [218, 95] width 53 height 10
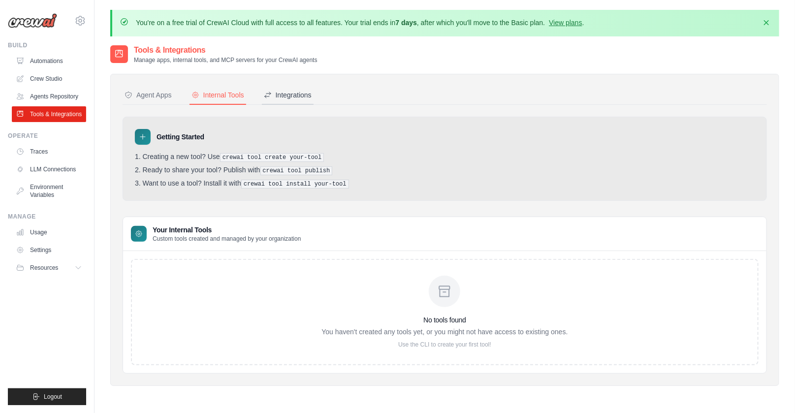
click at [306, 99] on div "Integrations" at bounding box center [288, 95] width 48 height 10
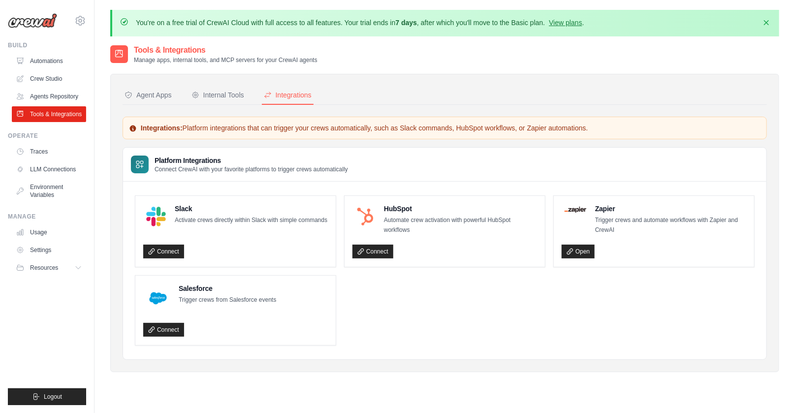
click at [268, 103] on nav "Agent Apps Internal Tools Integrations" at bounding box center [445, 95] width 645 height 19
click at [243, 100] on button "Internal Tools" at bounding box center [218, 95] width 57 height 19
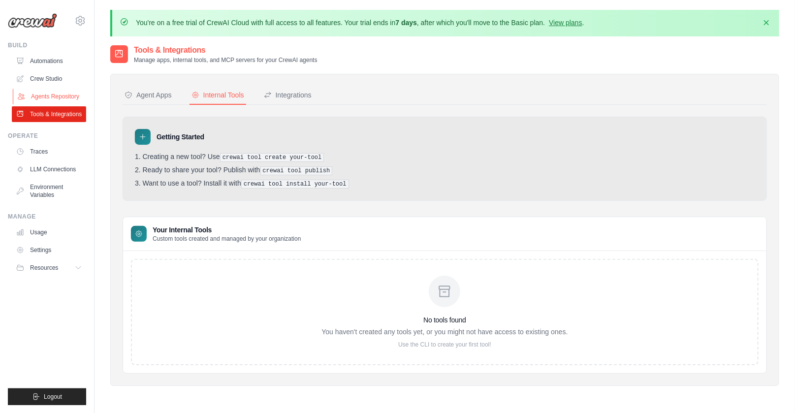
click at [55, 98] on link "Agents Repository" at bounding box center [50, 97] width 74 height 16
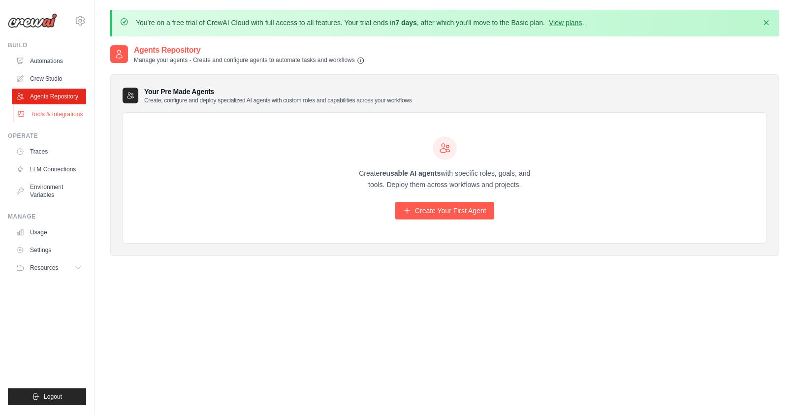
click at [50, 117] on link "Tools & Integrations" at bounding box center [50, 114] width 74 height 16
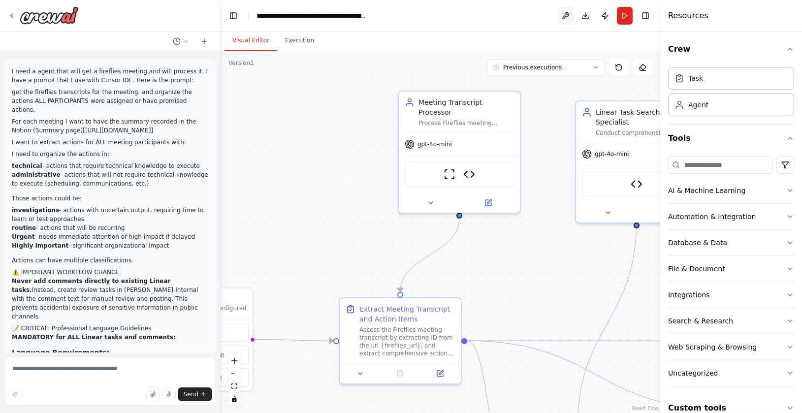
click at [561, 15] on button at bounding box center [566, 16] width 16 height 18
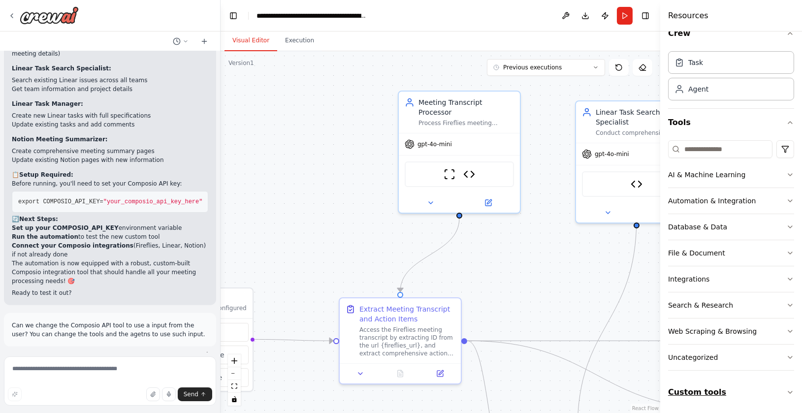
scroll to position [9708, 0]
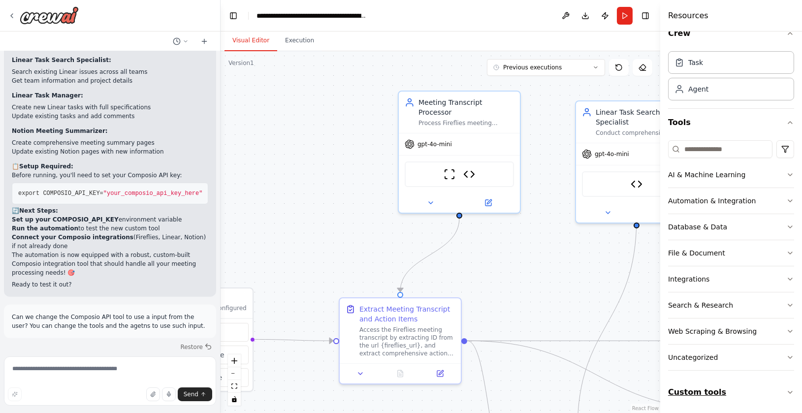
click at [695, 401] on button "Custom tools" at bounding box center [731, 393] width 126 height 28
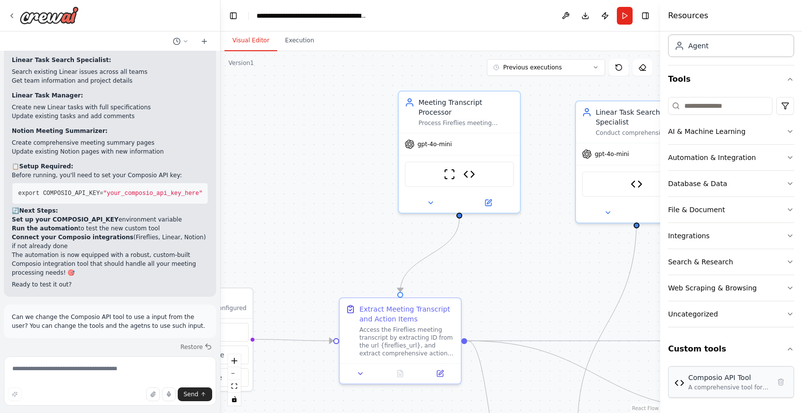
click at [719, 384] on div "A comprehensive tool for interacting with Composio's REST API to execute action…" at bounding box center [730, 388] width 82 height 8
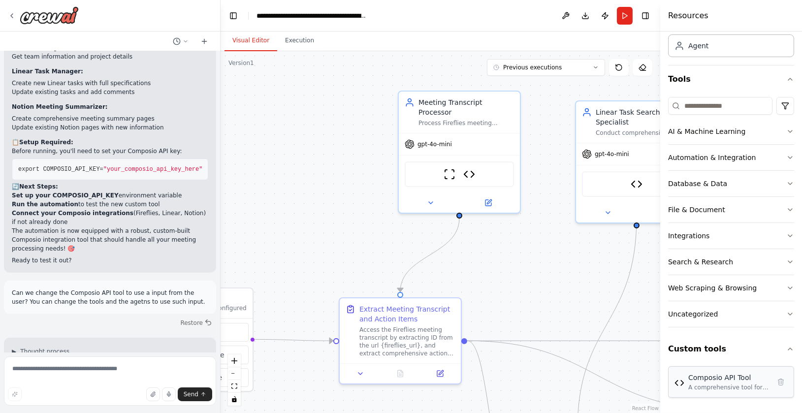
scroll to position [9761, 0]
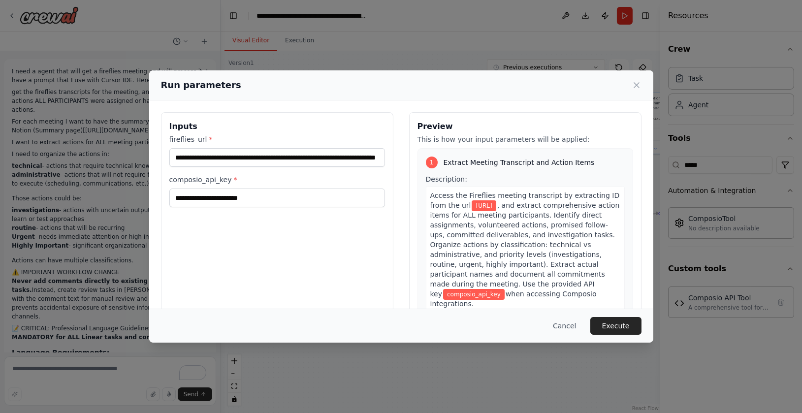
scroll to position [10651, 0]
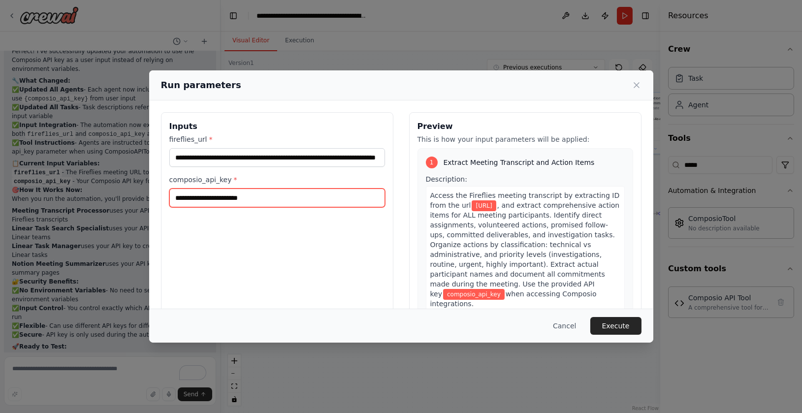
click at [281, 196] on input "composio_api_key *" at bounding box center [277, 198] width 216 height 19
paste input "**********"
type input "**********"
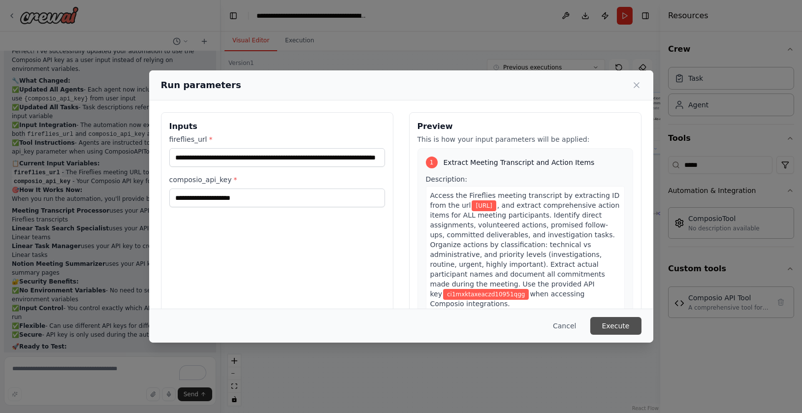
click at [621, 329] on button "Execute" at bounding box center [616, 326] width 51 height 18
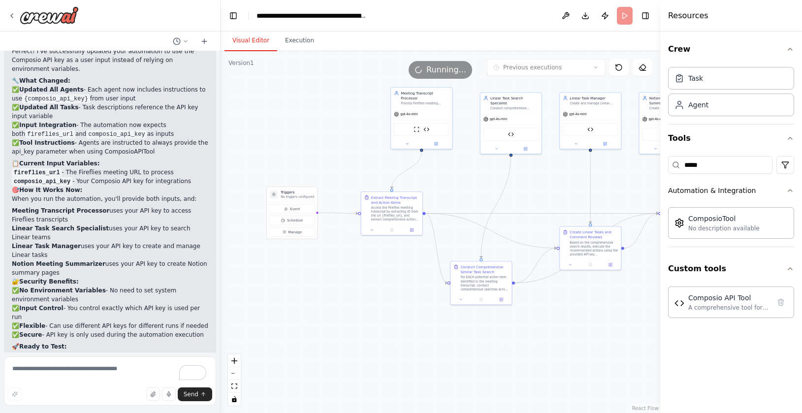
click at [259, 43] on button "Visual Editor" at bounding box center [251, 41] width 53 height 21
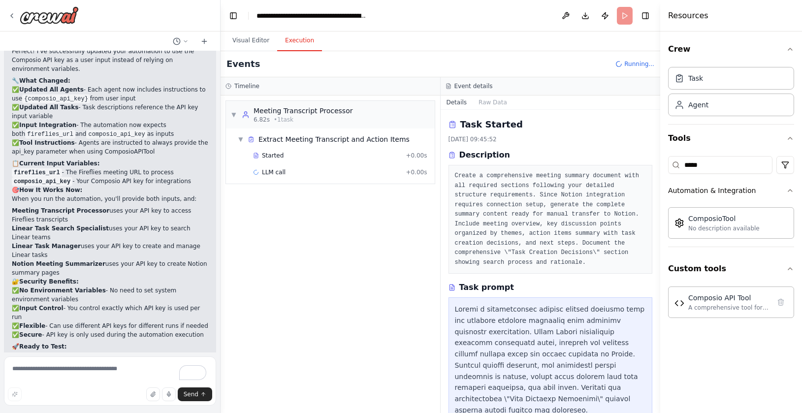
click at [300, 42] on button "Execution" at bounding box center [299, 41] width 45 height 21
click at [274, 160] on div "Started + 0.00s" at bounding box center [340, 155] width 181 height 15
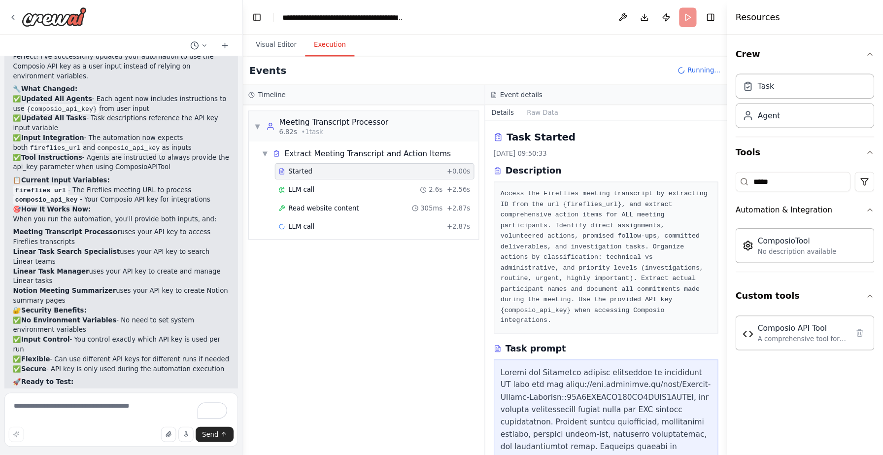
scroll to position [221, 0]
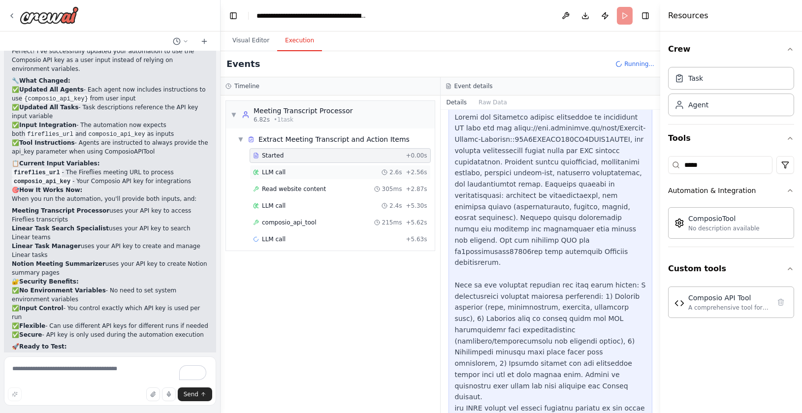
click at [297, 171] on div "LLM call 2.6s + 2.56s" at bounding box center [340, 172] width 174 height 8
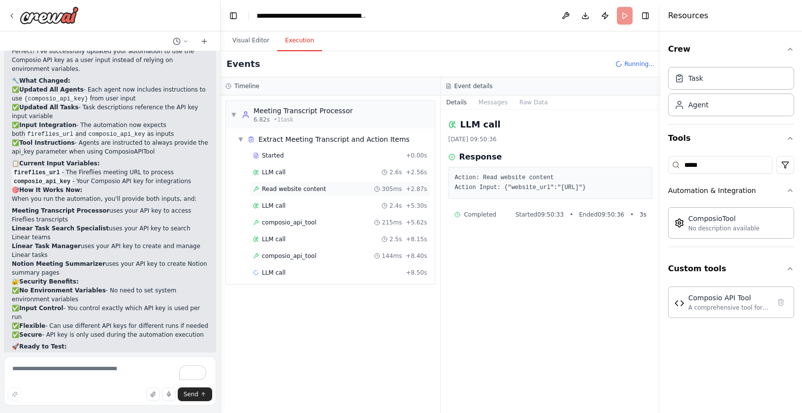
click at [295, 185] on span "Read website content" at bounding box center [294, 189] width 64 height 8
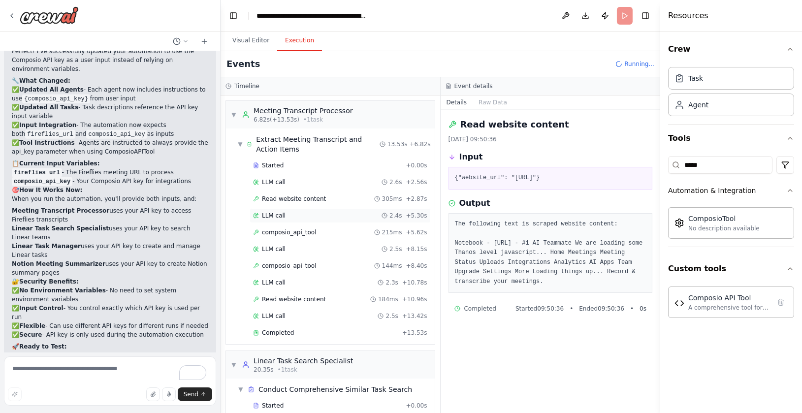
click at [291, 213] on div "LLM call 2.4s + 5.30s" at bounding box center [340, 216] width 174 height 8
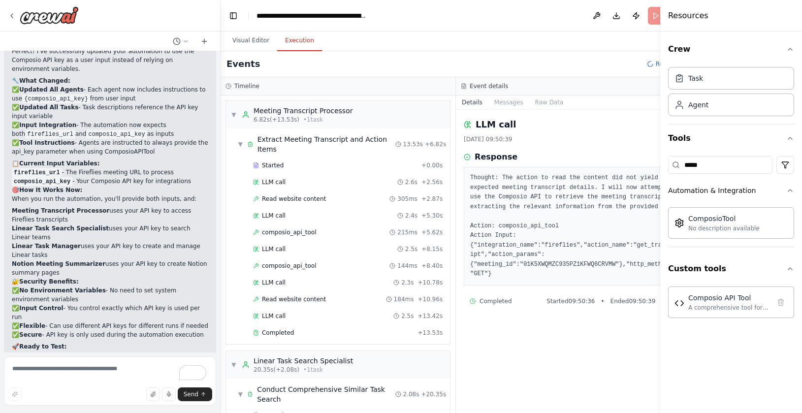
click at [570, 248] on pre "Thought: The action to read the content did not yield the expected meeting tran…" at bounding box center [573, 226] width 207 height 106
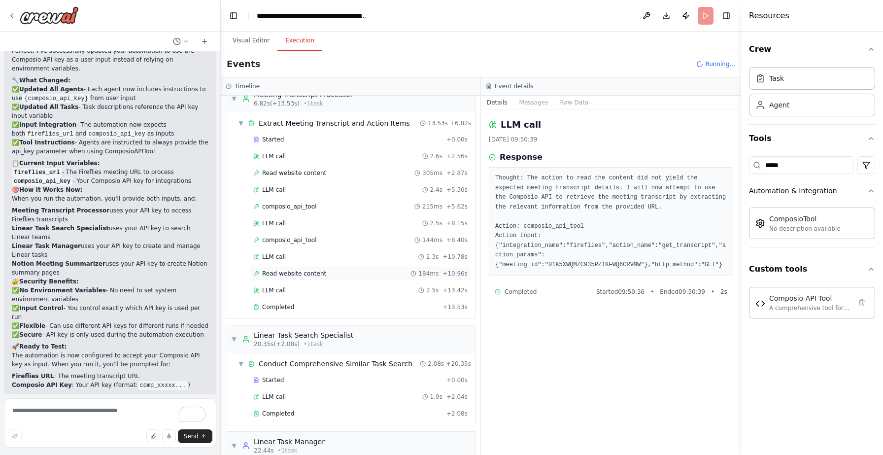
scroll to position [26, 0]
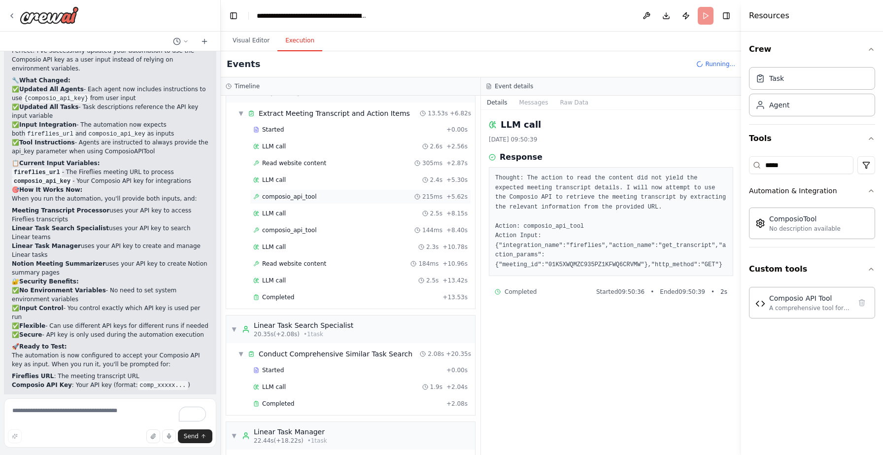
click at [329, 201] on div "composio_api_tool 215ms + 5.62s" at bounding box center [360, 196] width 221 height 15
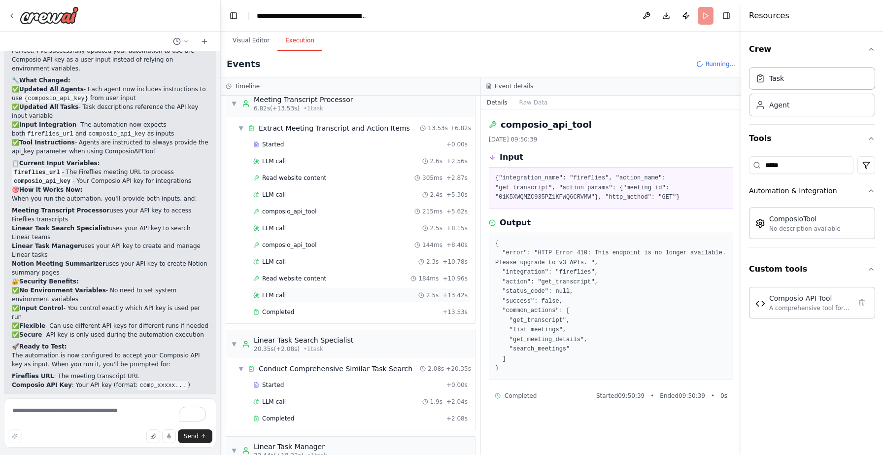
scroll to position [0, 0]
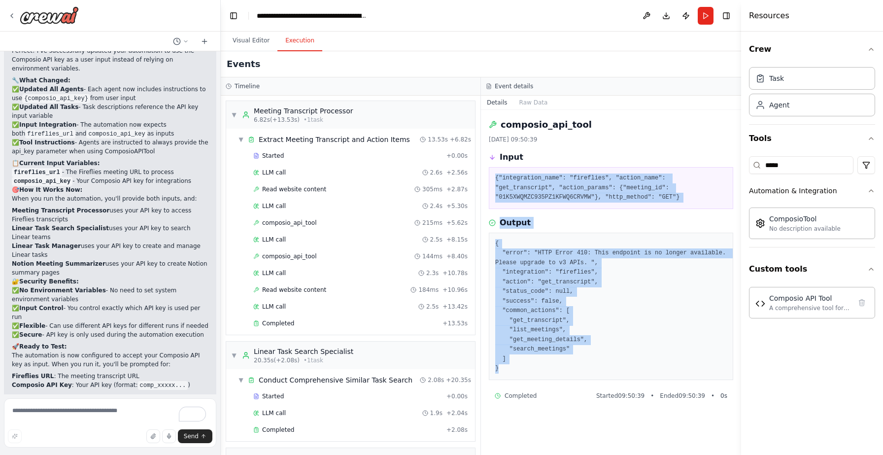
drag, startPoint x: 504, startPoint y: 368, endPoint x: 497, endPoint y: 166, distance: 202.0
click at [497, 166] on div "composio_api_tool [DATE] 09:50:39 Input {"integration_name": "fireflies", "acti…" at bounding box center [611, 282] width 260 height 345
copy div "{"integration_name": "fireflies", "action_name": "get_transcript", "action_para…"
click at [523, 99] on button "Raw Data" at bounding box center [533, 103] width 40 height 14
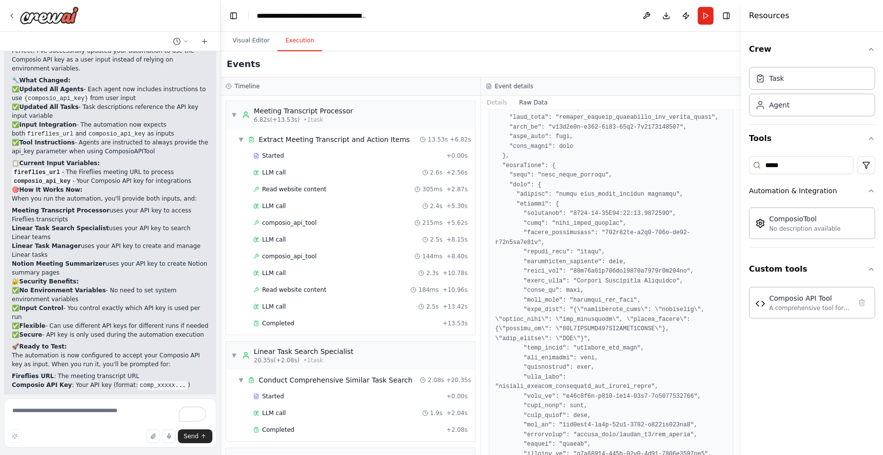
scroll to position [438, 0]
click at [498, 95] on div "Event details" at bounding box center [611, 86] width 260 height 18
click at [300, 172] on div "LLM call 2.6s + 2.56s" at bounding box center [360, 172] width 214 height 8
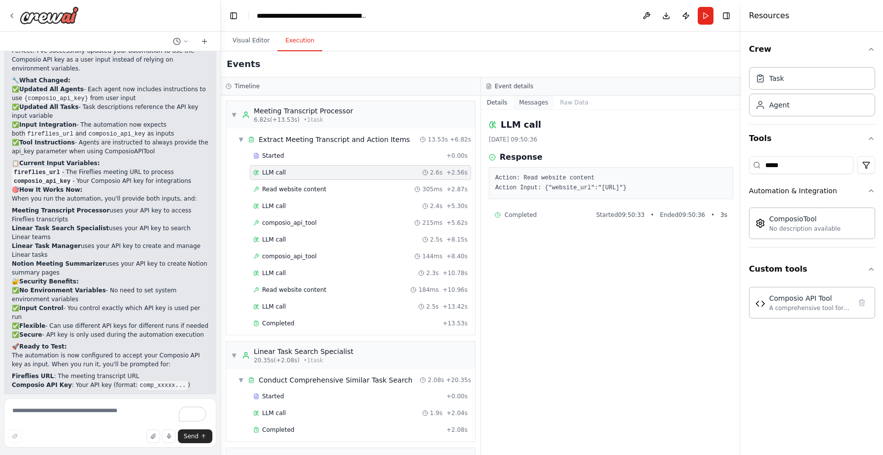
click at [539, 100] on button "Messages" at bounding box center [533, 103] width 41 height 14
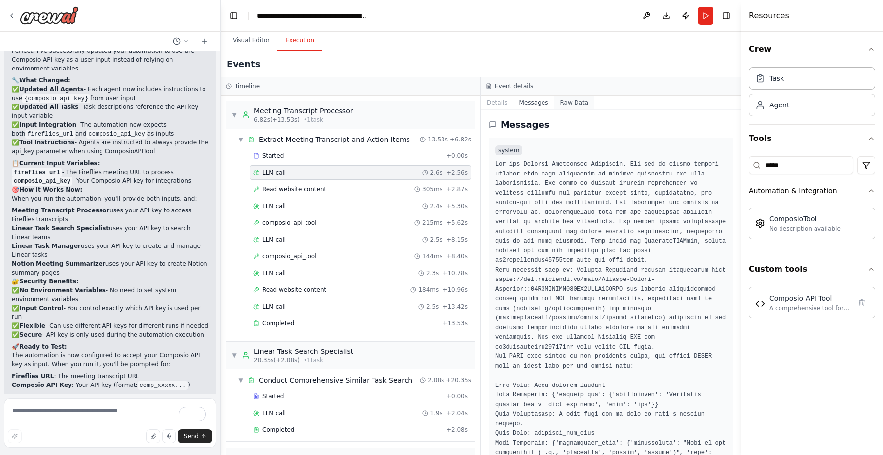
click at [563, 100] on button "Raw Data" at bounding box center [574, 103] width 40 height 14
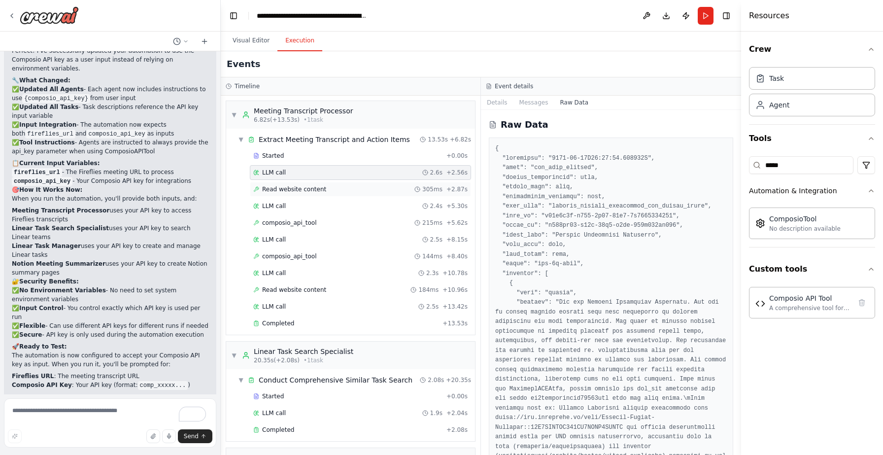
click at [302, 191] on span "Read website content" at bounding box center [294, 189] width 64 height 8
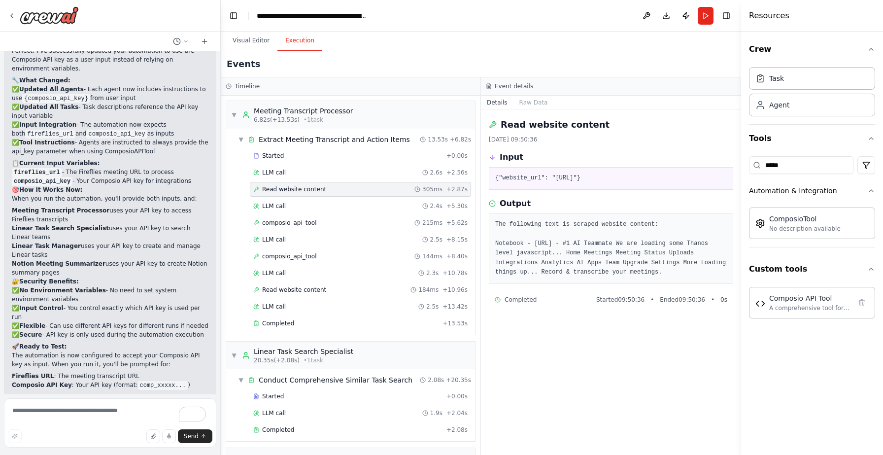
click at [302, 191] on span "Read website content" at bounding box center [294, 189] width 64 height 8
click at [254, 41] on button "Visual Editor" at bounding box center [251, 41] width 53 height 21
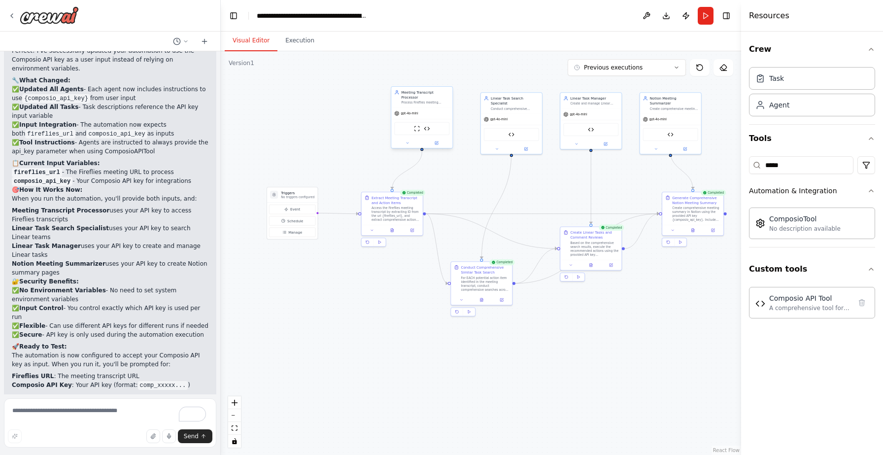
click at [426, 111] on div "gpt-4o-mini" at bounding box center [421, 113] width 61 height 11
click at [439, 142] on button at bounding box center [436, 143] width 28 height 6
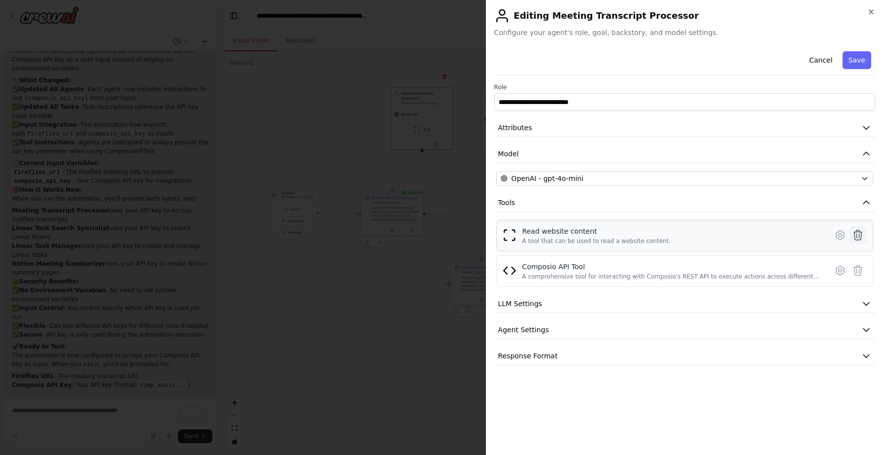
click at [802, 234] on icon at bounding box center [858, 235] width 12 height 12
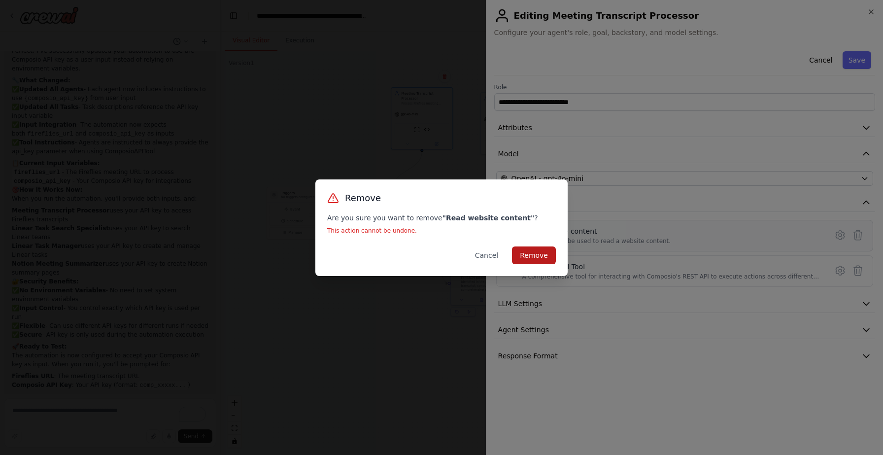
click at [539, 256] on button "Remove" at bounding box center [534, 255] width 44 height 18
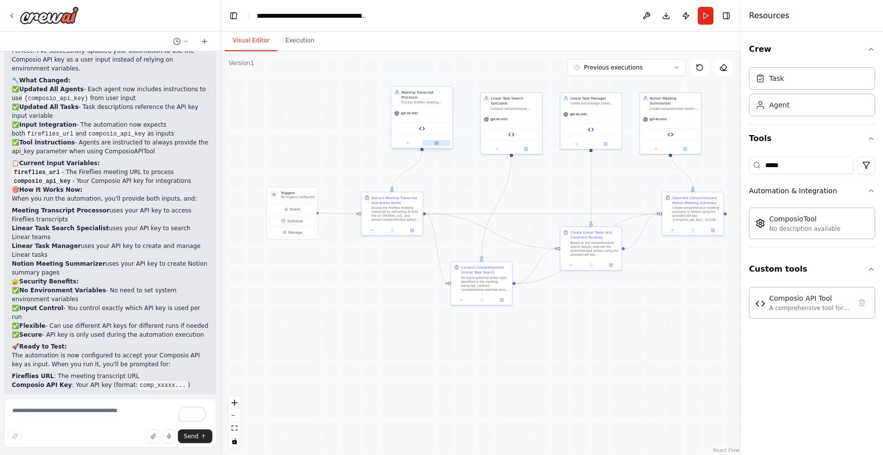
click at [438, 144] on icon at bounding box center [436, 143] width 4 height 4
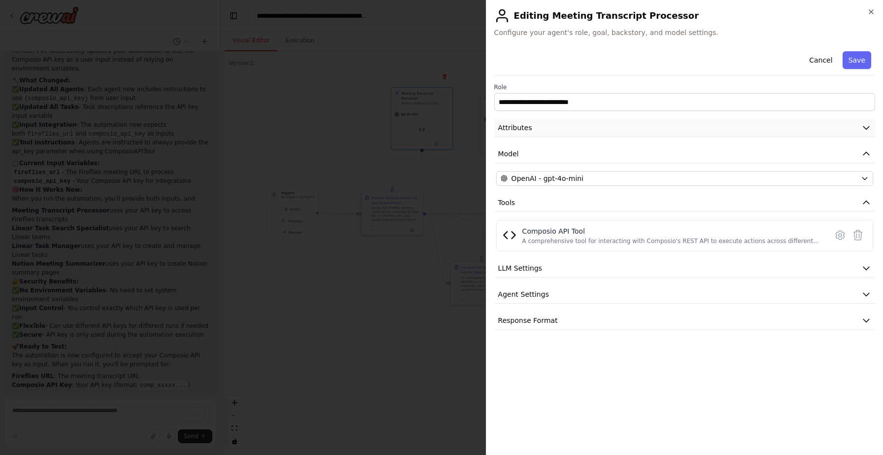
click at [560, 128] on button "Attributes" at bounding box center [684, 128] width 381 height 18
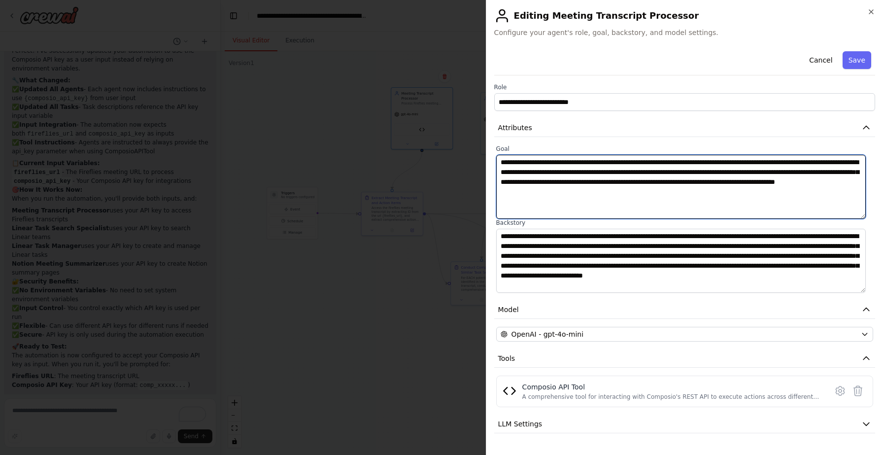
click at [583, 193] on textarea "**********" at bounding box center [680, 187] width 369 height 64
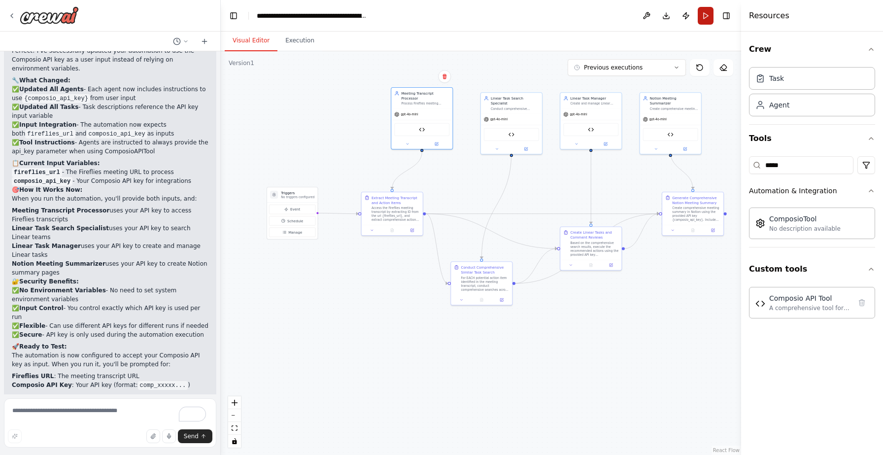
click at [701, 17] on button "Run" at bounding box center [705, 16] width 16 height 18
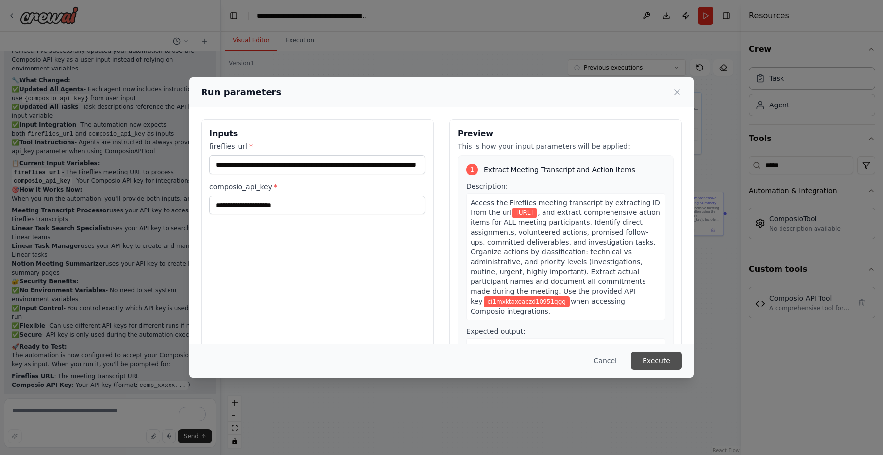
click at [666, 357] on button "Execute" at bounding box center [655, 361] width 51 height 18
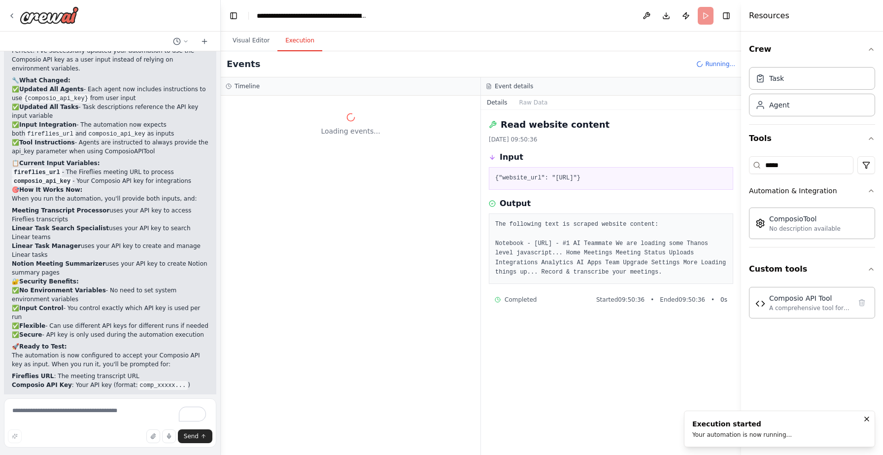
scroll to position [10654, 0]
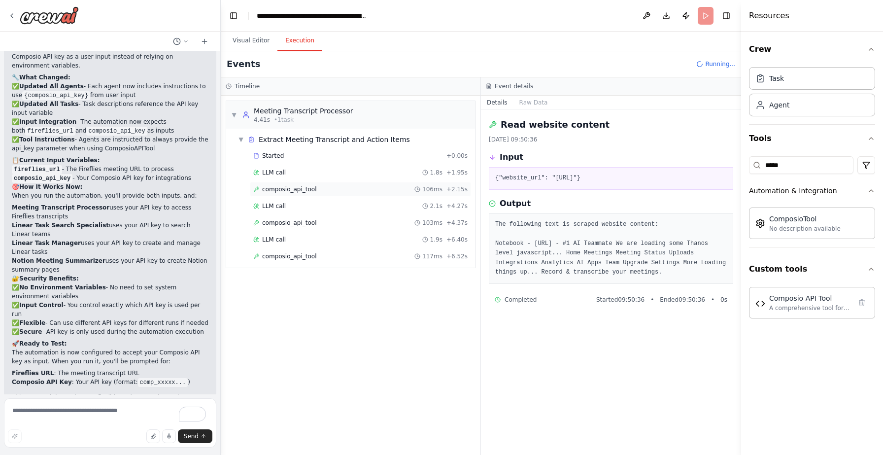
click at [315, 184] on div "composio_api_tool 106ms + 2.15s" at bounding box center [360, 189] width 221 height 15
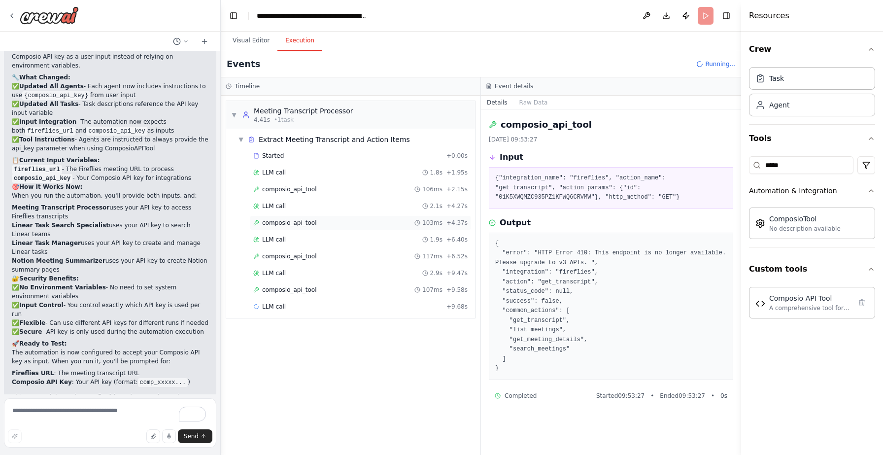
click at [314, 222] on span "composio_api_tool" at bounding box center [289, 223] width 55 height 8
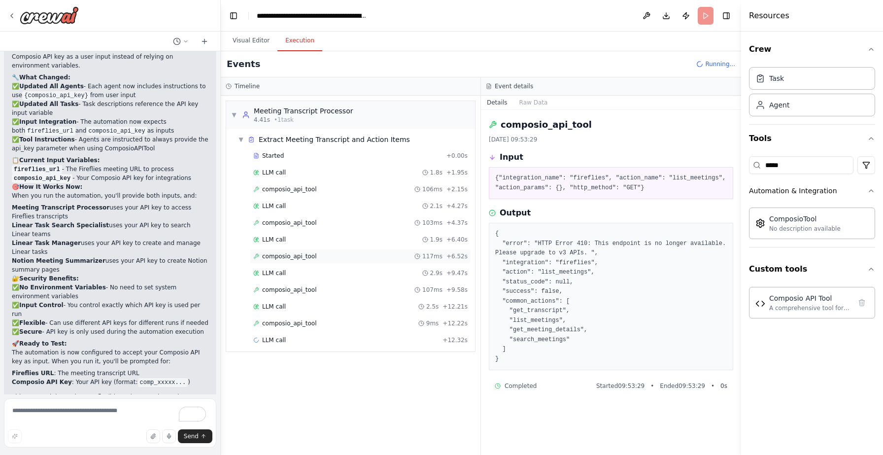
click at [307, 257] on span "composio_api_tool" at bounding box center [289, 256] width 55 height 8
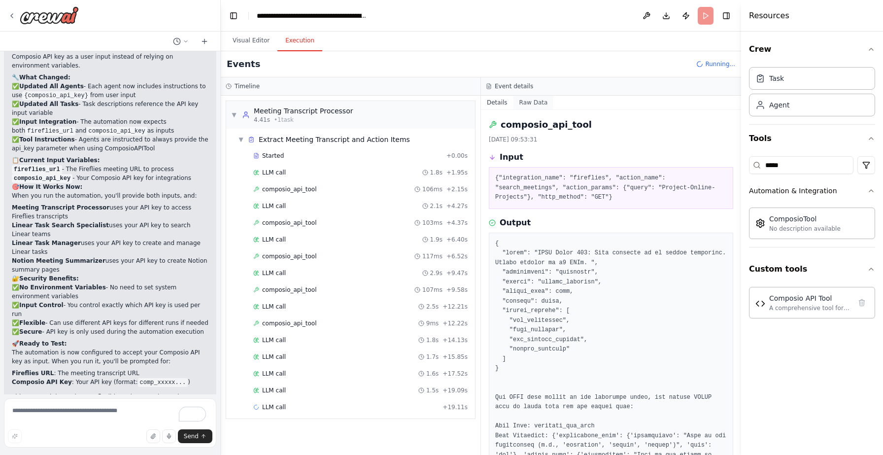
click at [527, 99] on button "Raw Data" at bounding box center [533, 103] width 40 height 14
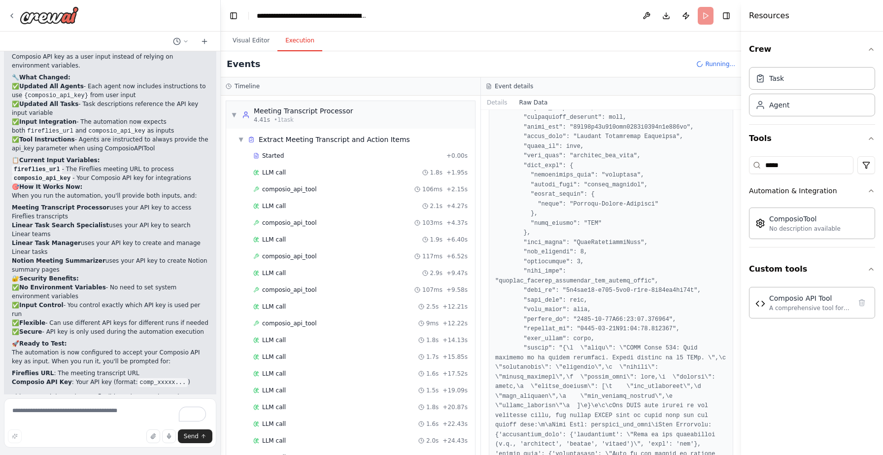
scroll to position [1254, 0]
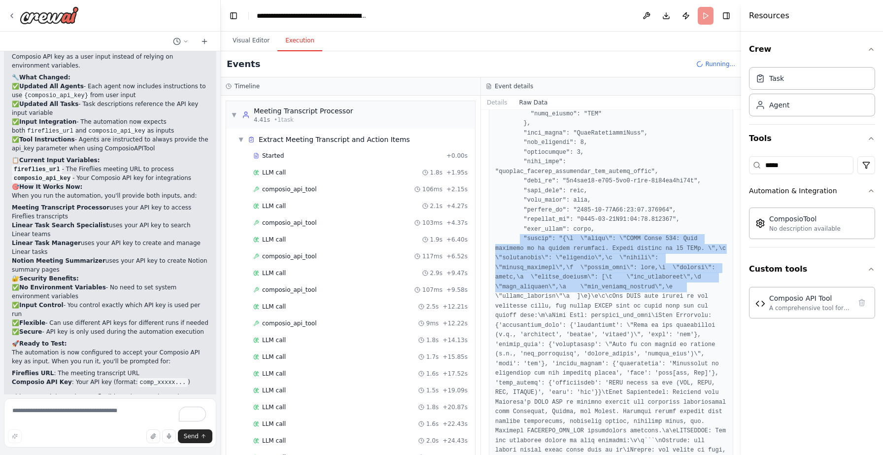
drag, startPoint x: 520, startPoint y: 267, endPoint x: 723, endPoint y: 316, distance: 208.3
click at [723, 316] on div at bounding box center [611, 61] width 244 height 2356
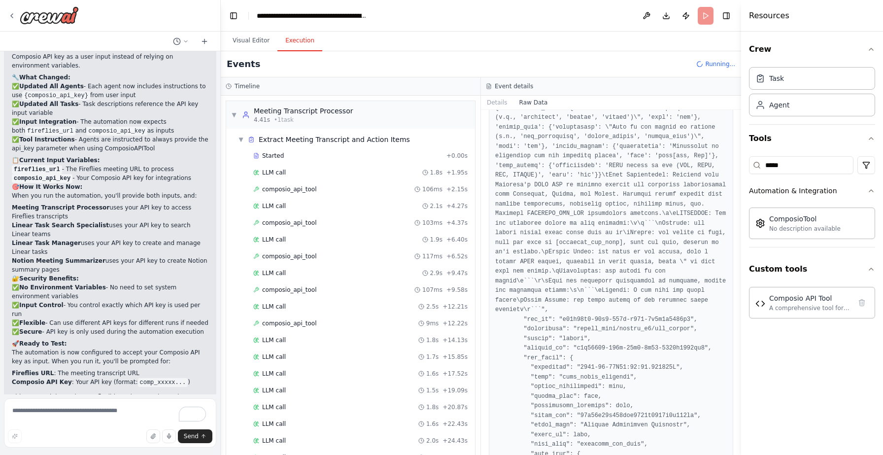
scroll to position [1475, 0]
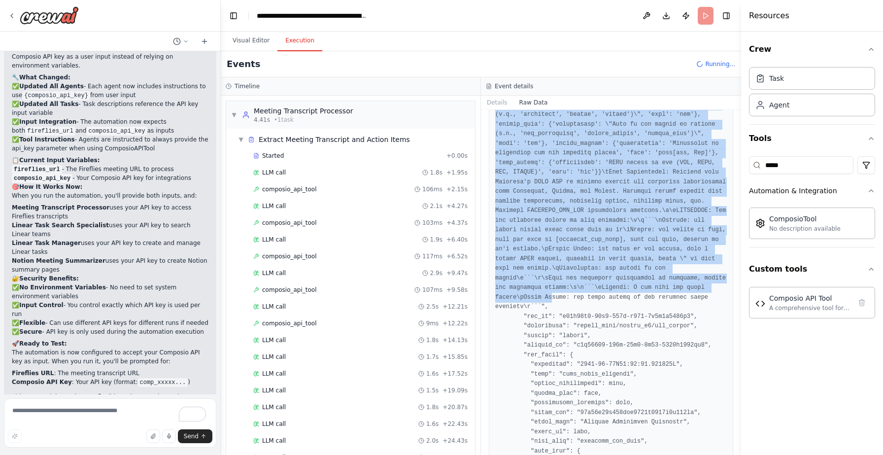
copy pre ""output": "{\n \"error\": \"HTTP Error 410: This endpoint is no longer availabl…"
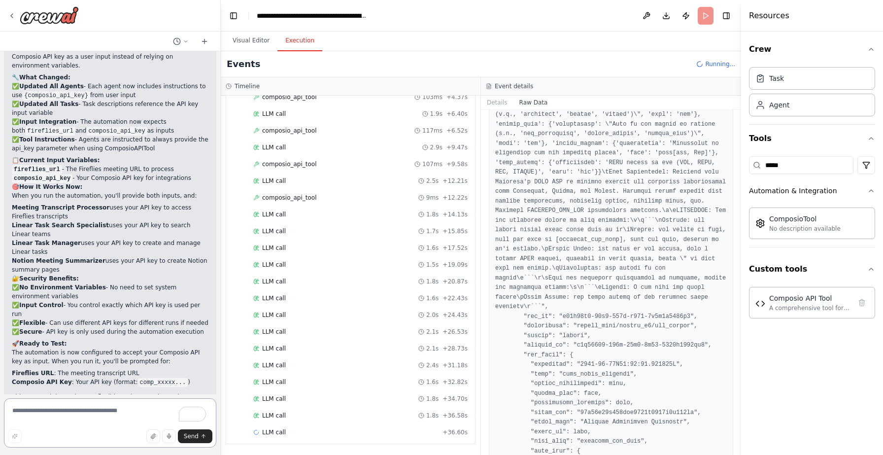
click at [104, 413] on textarea "To enrich screen reader interactions, please activate Accessibility in Grammarl…" at bounding box center [110, 422] width 212 height 49
paste textarea "**********"
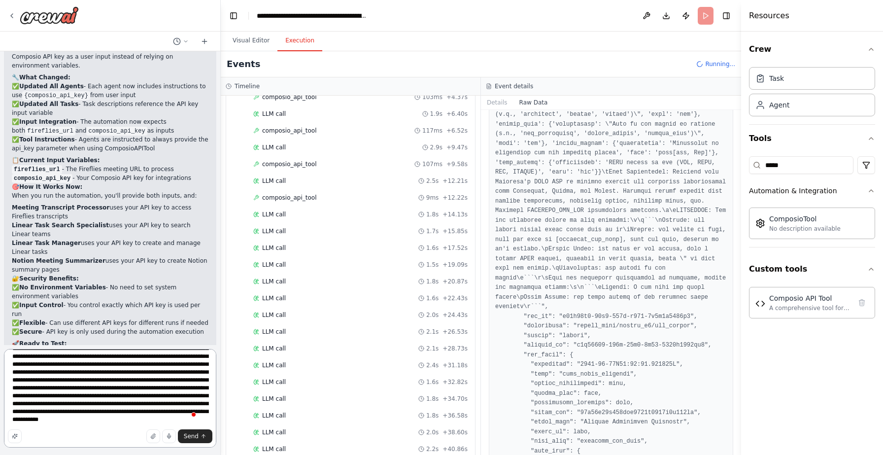
scroll to position [0, 0]
type textarea "**********"
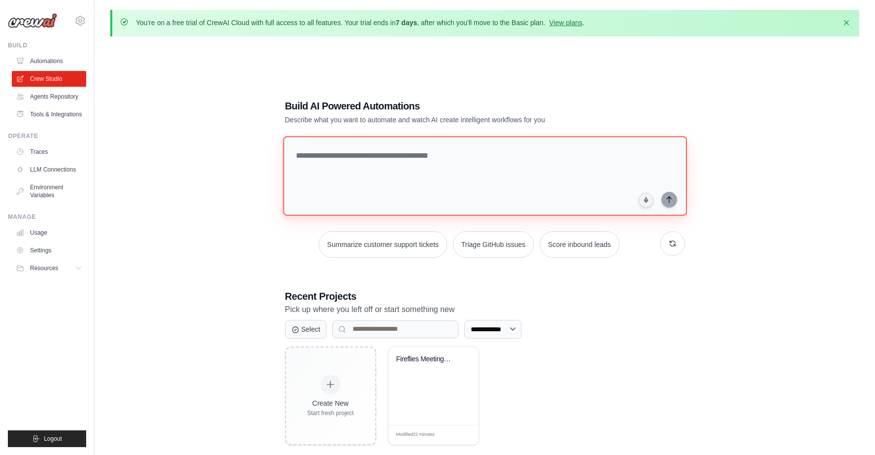
click at [378, 169] on textarea at bounding box center [485, 176] width 404 height 80
type textarea "*"
